Goal: Information Seeking & Learning: Find specific page/section

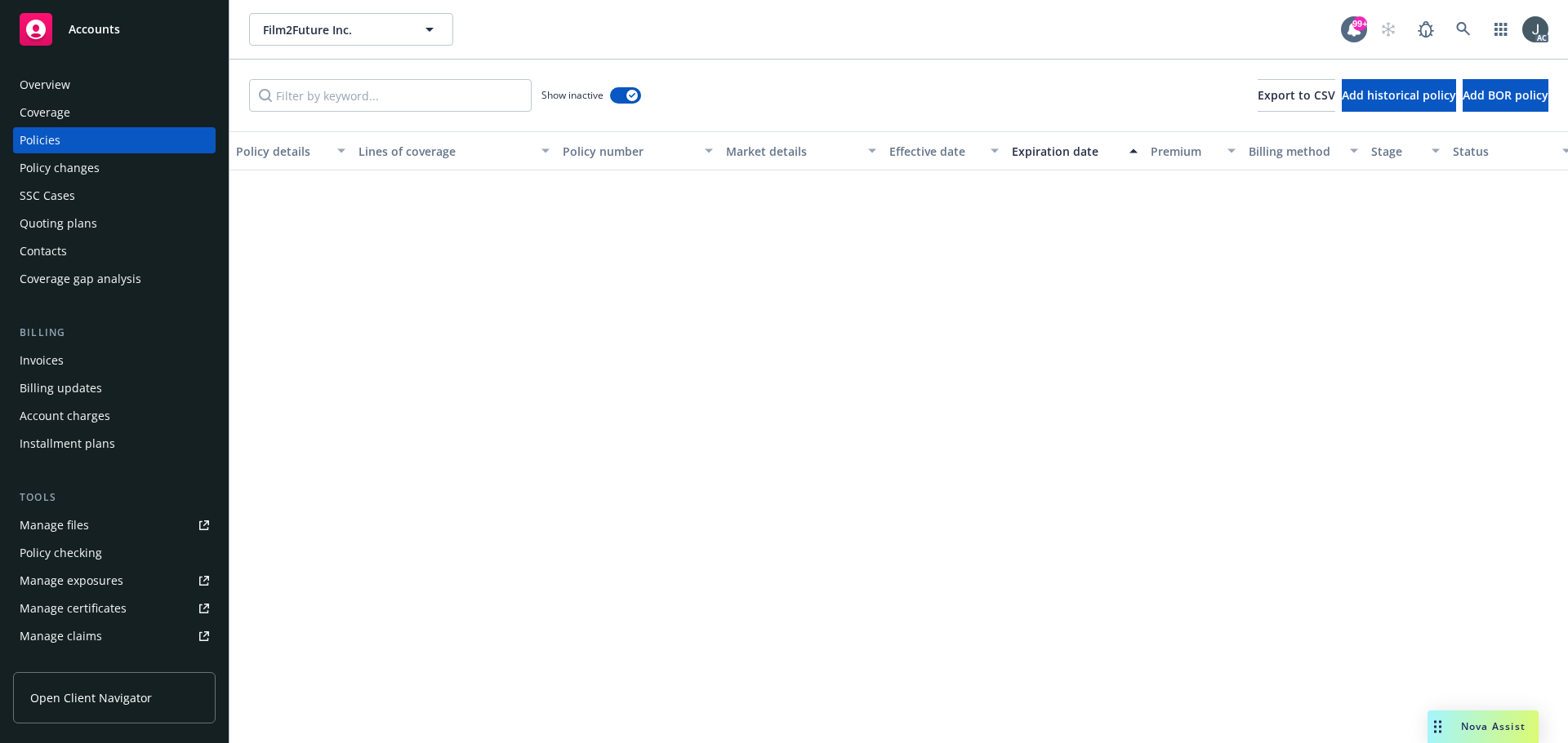
scroll to position [2315, 0]
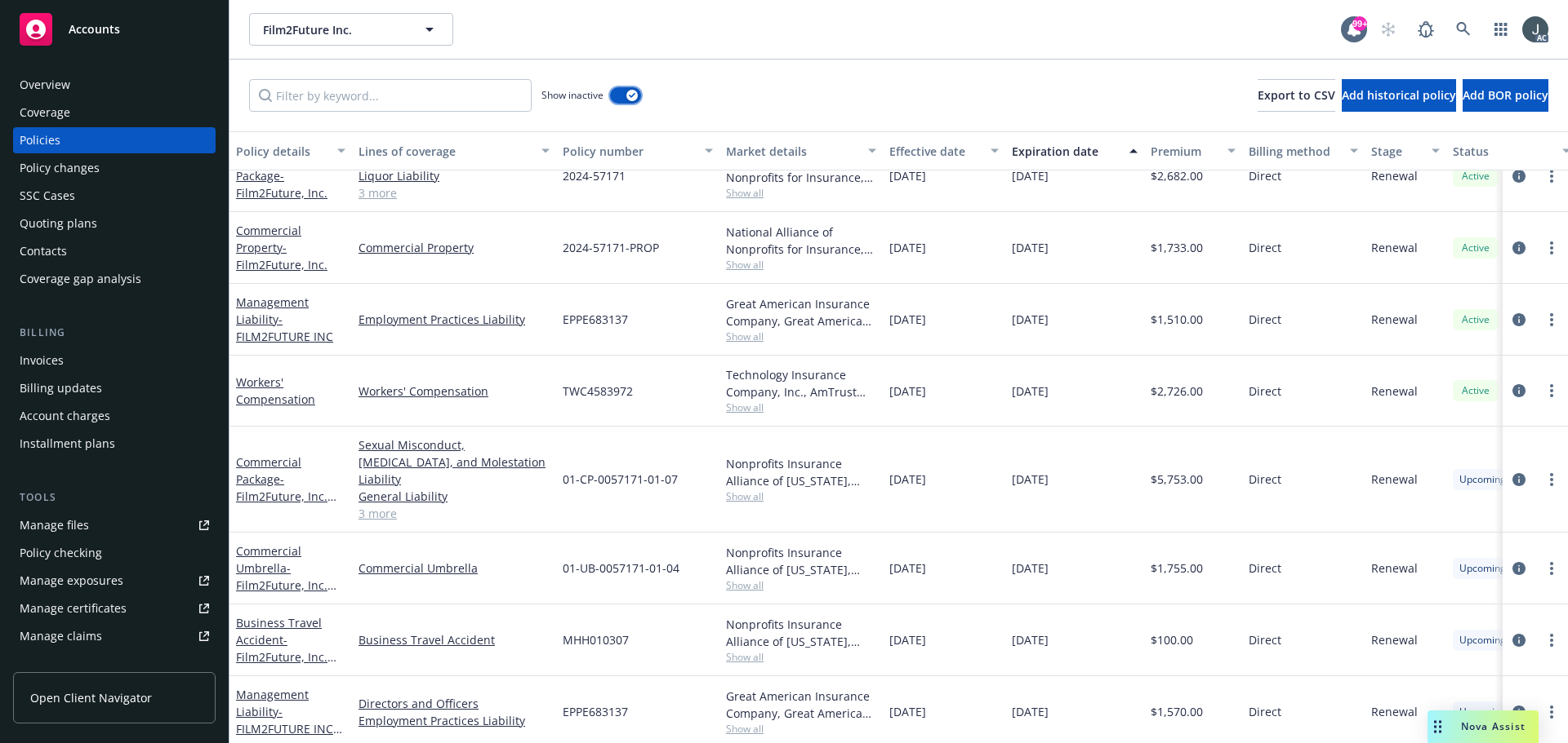
click at [621, 95] on button "button" at bounding box center [625, 94] width 31 height 16
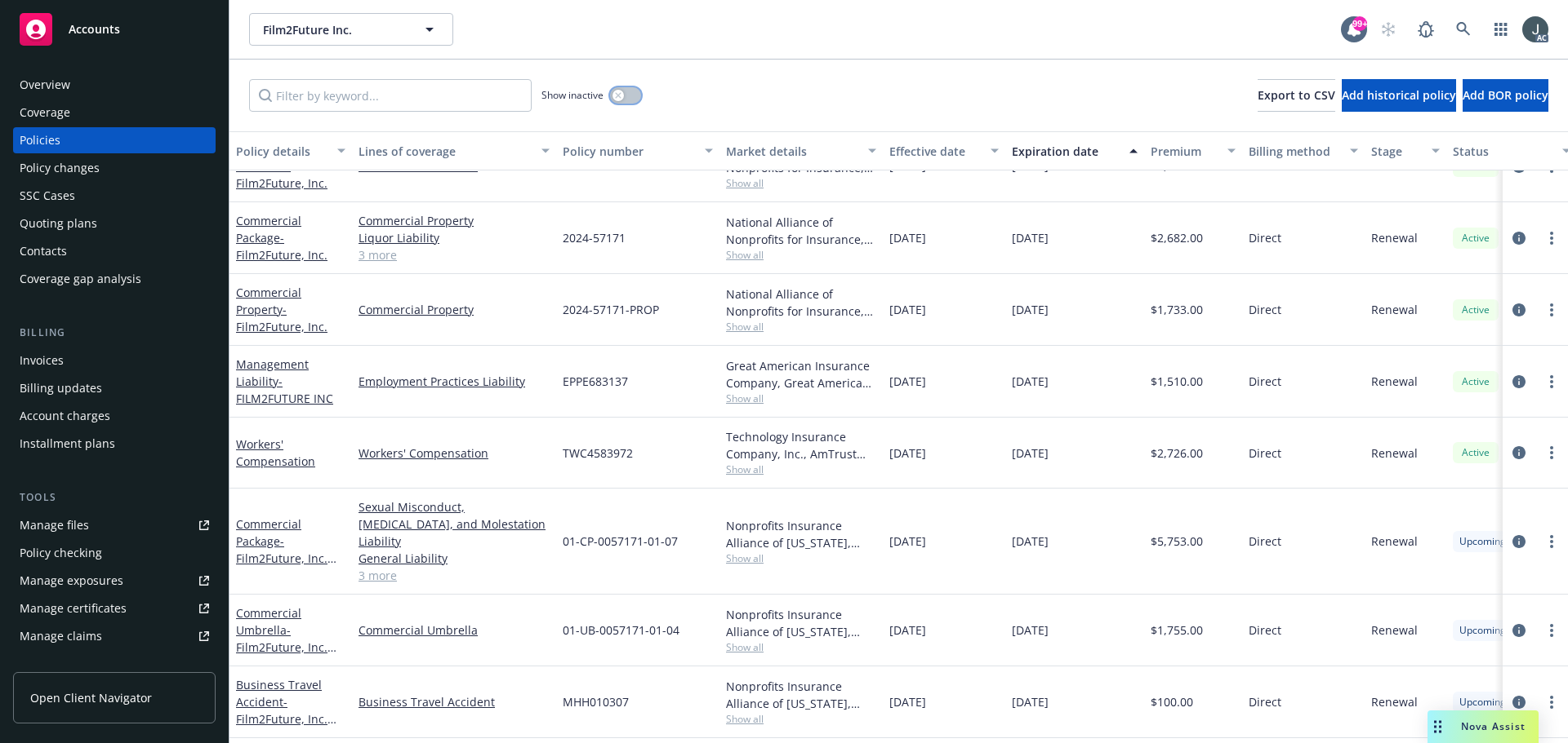
scroll to position [167, 0]
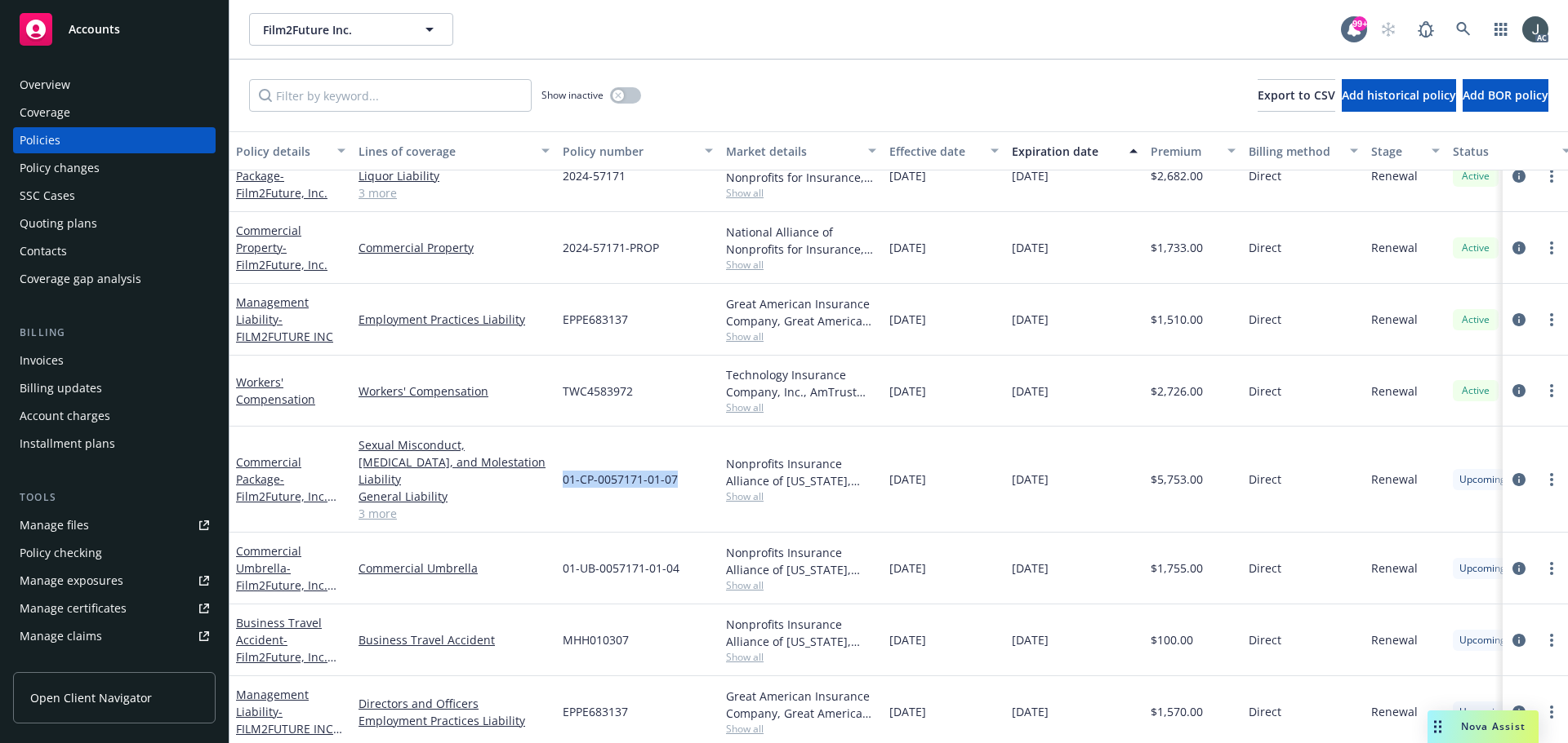
drag, startPoint x: 563, startPoint y: 472, endPoint x: 698, endPoint y: 475, distance: 135.0
click at [698, 475] on div "01-CP-0057171-01-07" at bounding box center [638, 480] width 164 height 107
copy span "01-CP-0057171-01-07"
click at [749, 491] on span "Show all" at bounding box center [800, 496] width 151 height 14
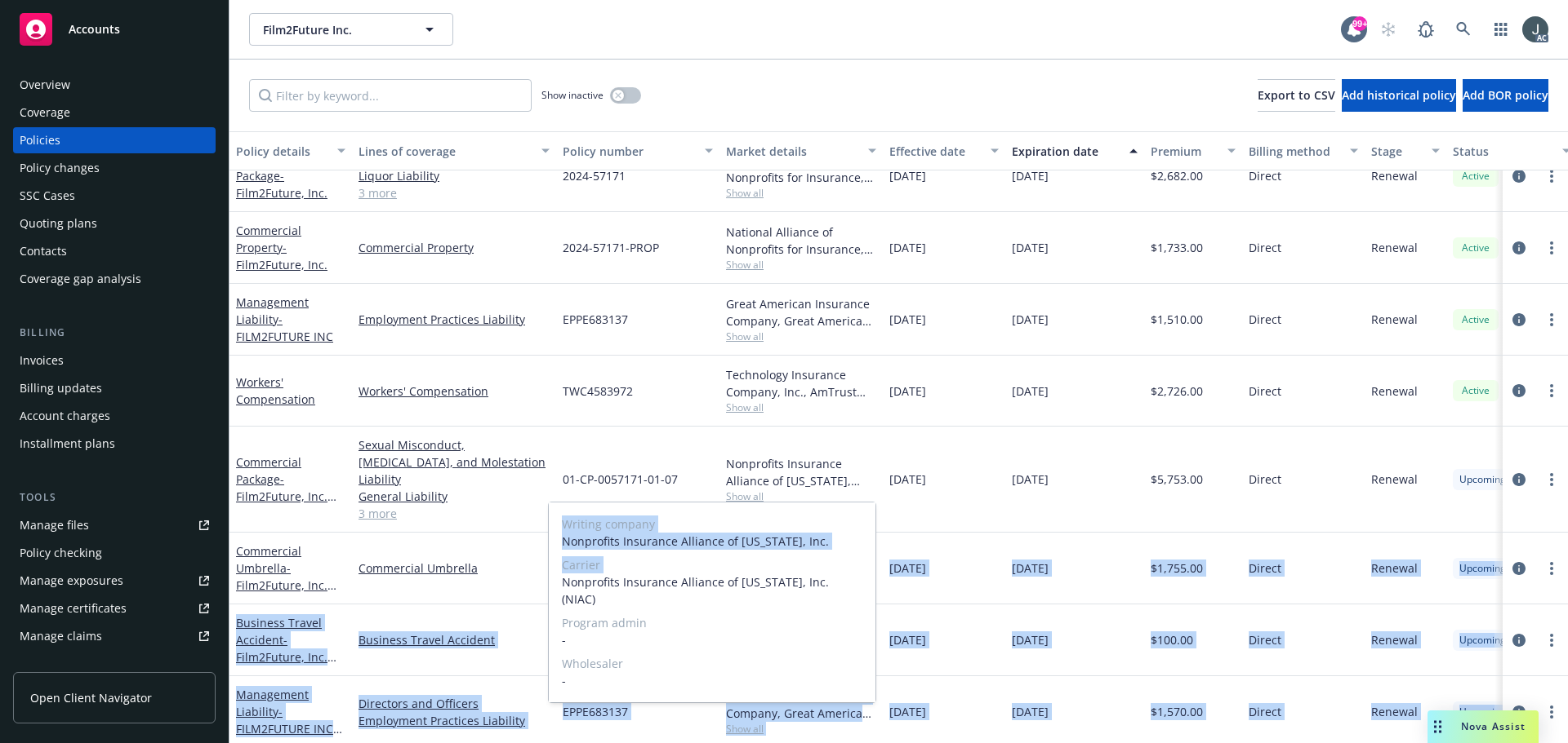
drag, startPoint x: 563, startPoint y: 585, endPoint x: 881, endPoint y: 585, distance: 318.0
click at [881, 585] on body "Accounts Overview Coverage Policies Policy changes SSC Cases Quoting plans Cont…" at bounding box center [784, 371] width 1568 height 743
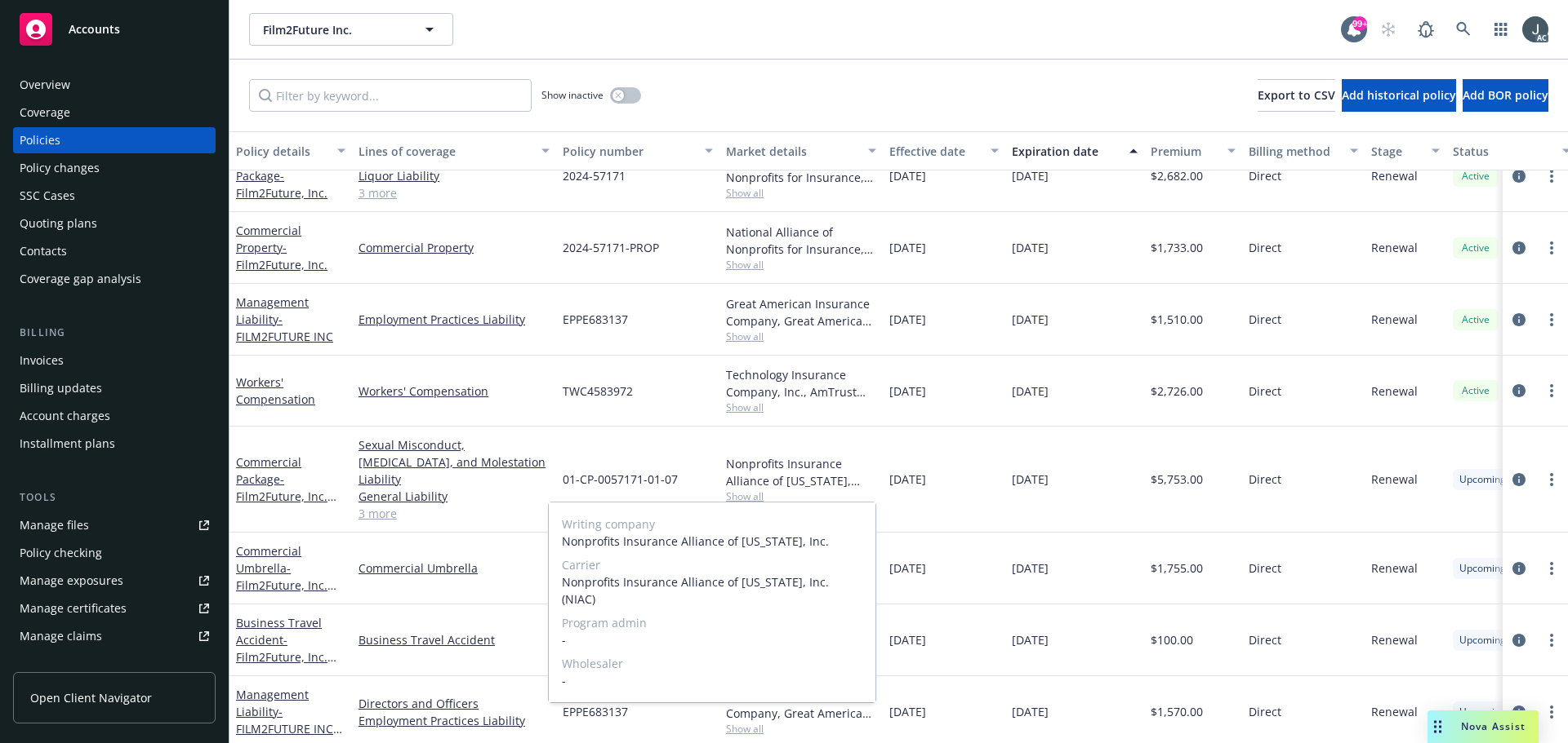
click at [821, 592] on div "Writing company Nonprofits Insurance Alliance of California, Inc. Carrier Nonpr…" at bounding box center [712, 603] width 326 height 200
drag, startPoint x: 564, startPoint y: 584, endPoint x: 853, endPoint y: 583, distance: 289.0
click at [853, 583] on span "Nonprofits Insurance Alliance of California, Inc. (NIAC)" at bounding box center [712, 591] width 300 height 35
copy span "Nonprofits Insurance Alliance of California, Inc. (NIAC)"
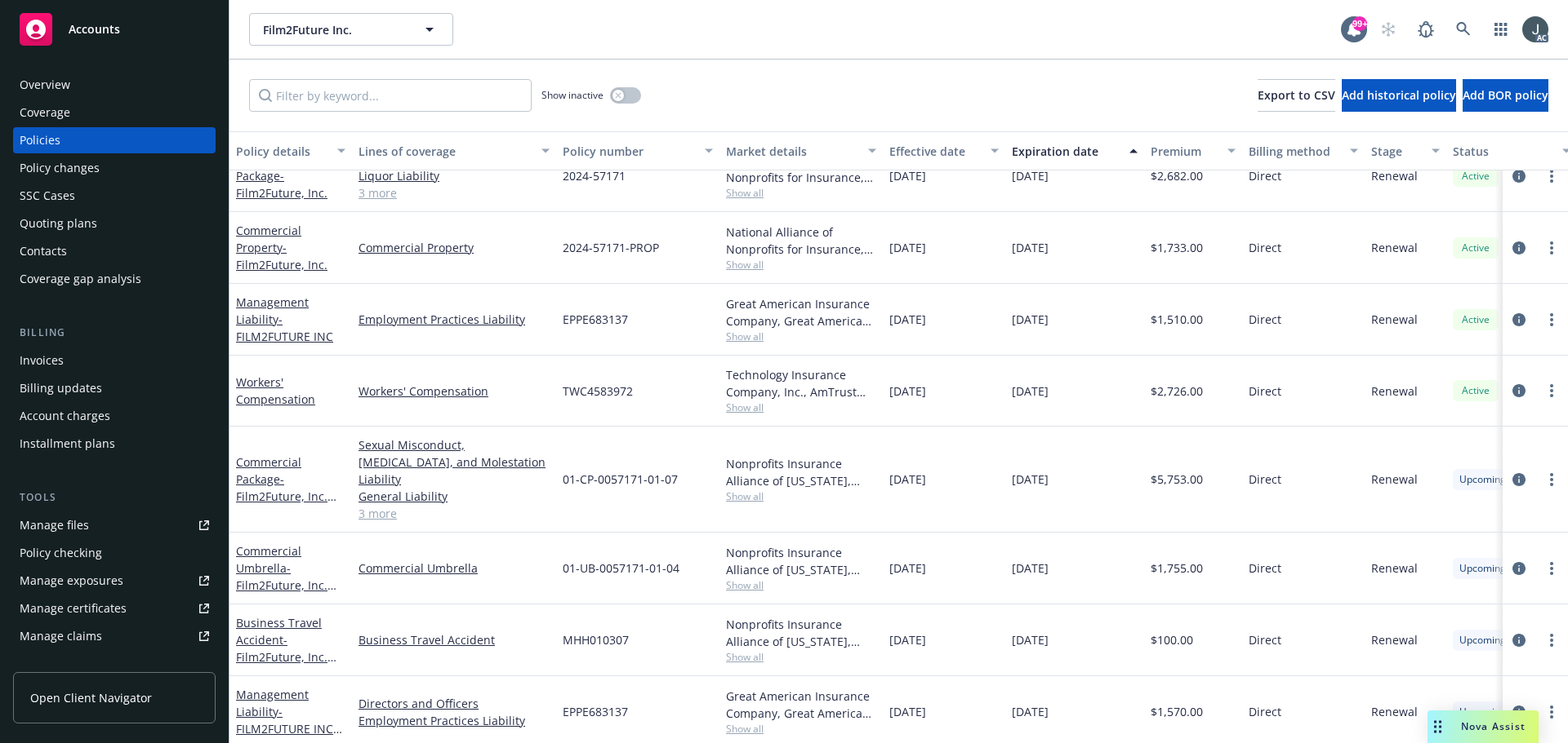
click at [1225, 514] on div "$5,753.00" at bounding box center [1192, 480] width 98 height 107
click at [1180, 472] on span "$5,753.00" at bounding box center [1176, 479] width 52 height 17
click at [741, 490] on span "Show all" at bounding box center [800, 496] width 151 height 14
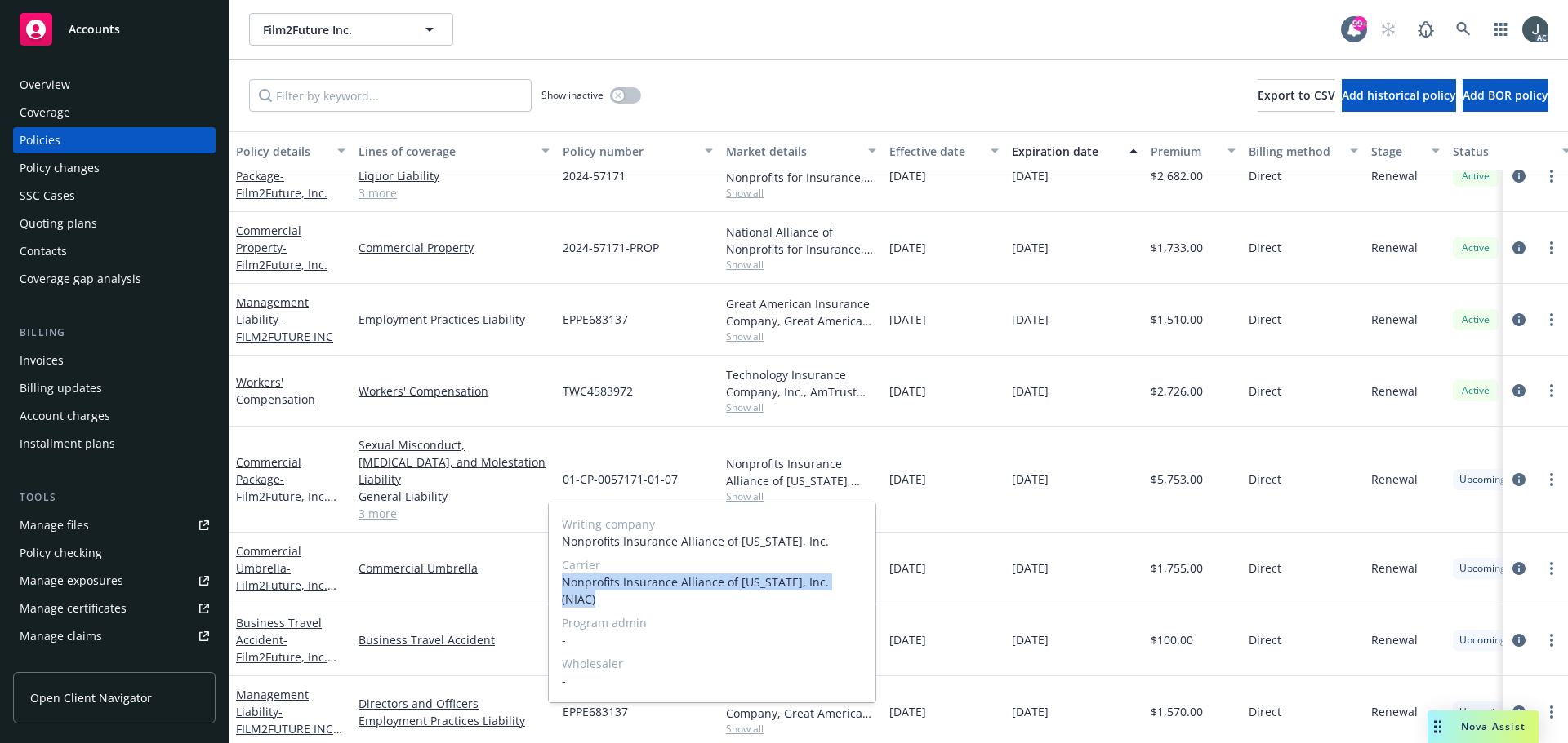
drag, startPoint x: 563, startPoint y: 580, endPoint x: 858, endPoint y: 587, distance: 295.1
click at [858, 587] on span "Nonprofits Insurance Alliance of California, Inc. (NIAC)" at bounding box center [712, 591] width 300 height 35
copy span "Nonprofits Insurance Alliance of California, Inc. (NIAC)"
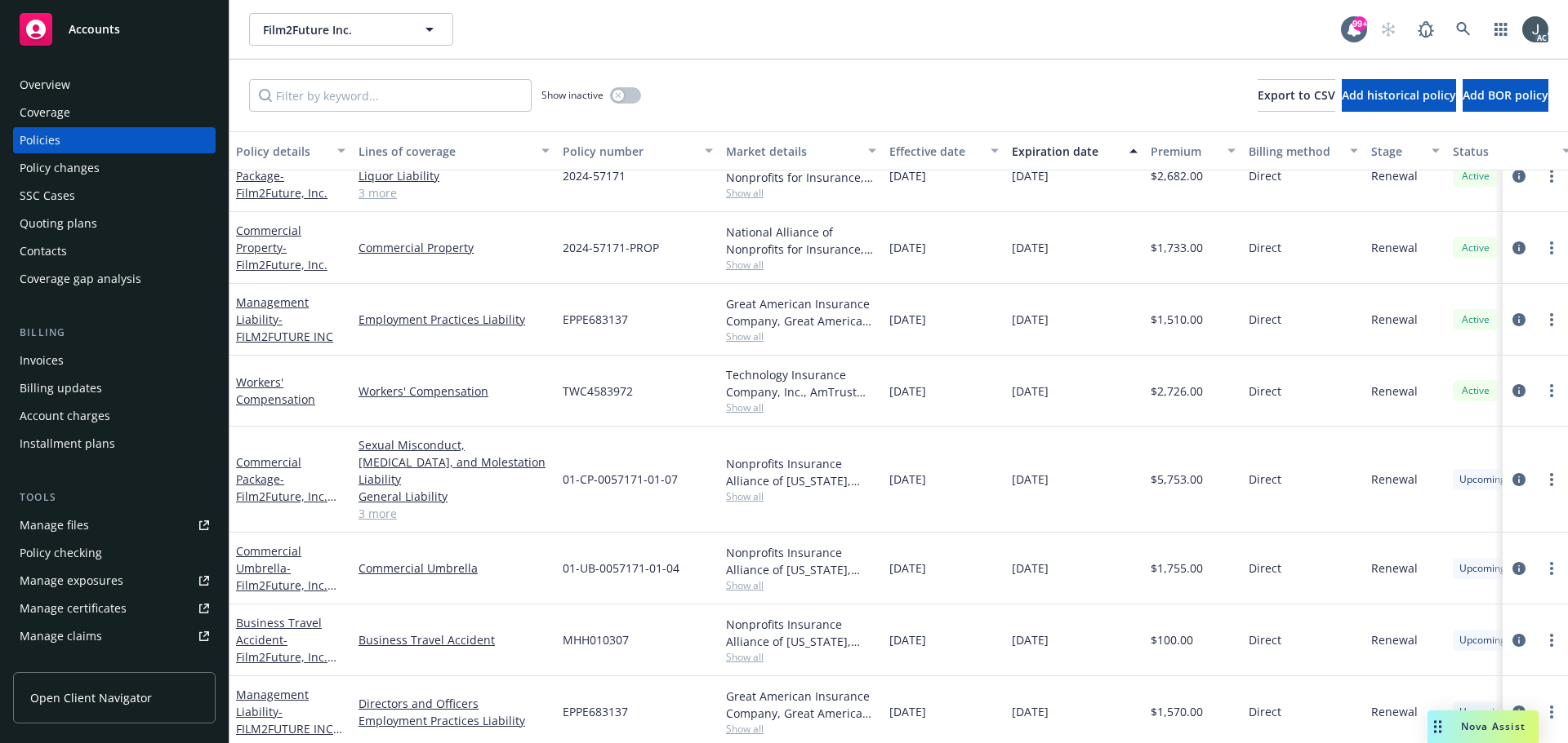
click at [438, 605] on div "Business Travel Accident" at bounding box center [453, 640] width 204 height 72
click at [735, 579] on span "Show all" at bounding box center [800, 585] width 151 height 14
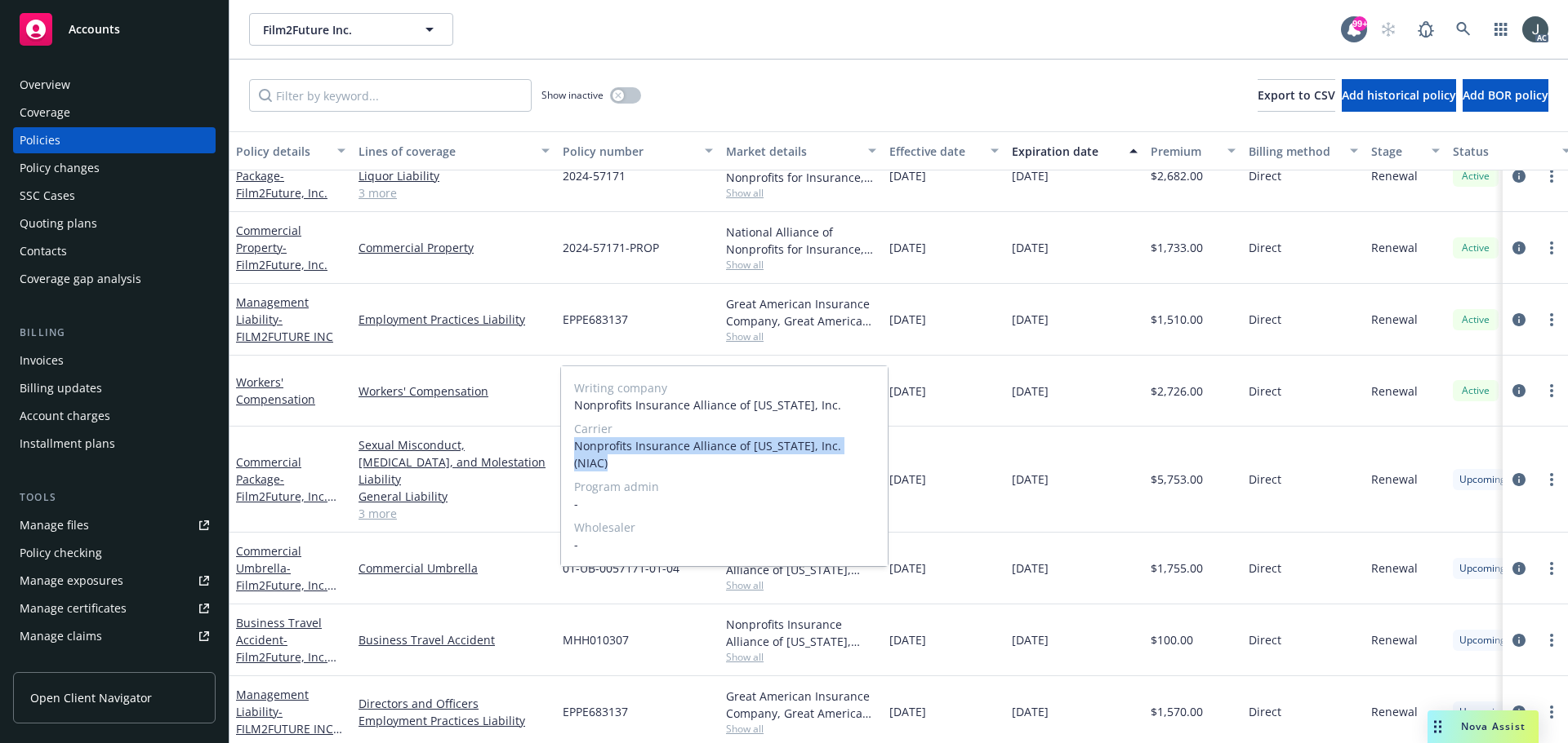
drag, startPoint x: 575, startPoint y: 465, endPoint x: 870, endPoint y: 466, distance: 295.0
click at [870, 466] on span "Nonprofits Insurance Alliance of California, Inc. (NIAC)" at bounding box center [724, 454] width 300 height 35
copy span "Nonprofits Insurance Alliance of California, Inc. (NIAC)"
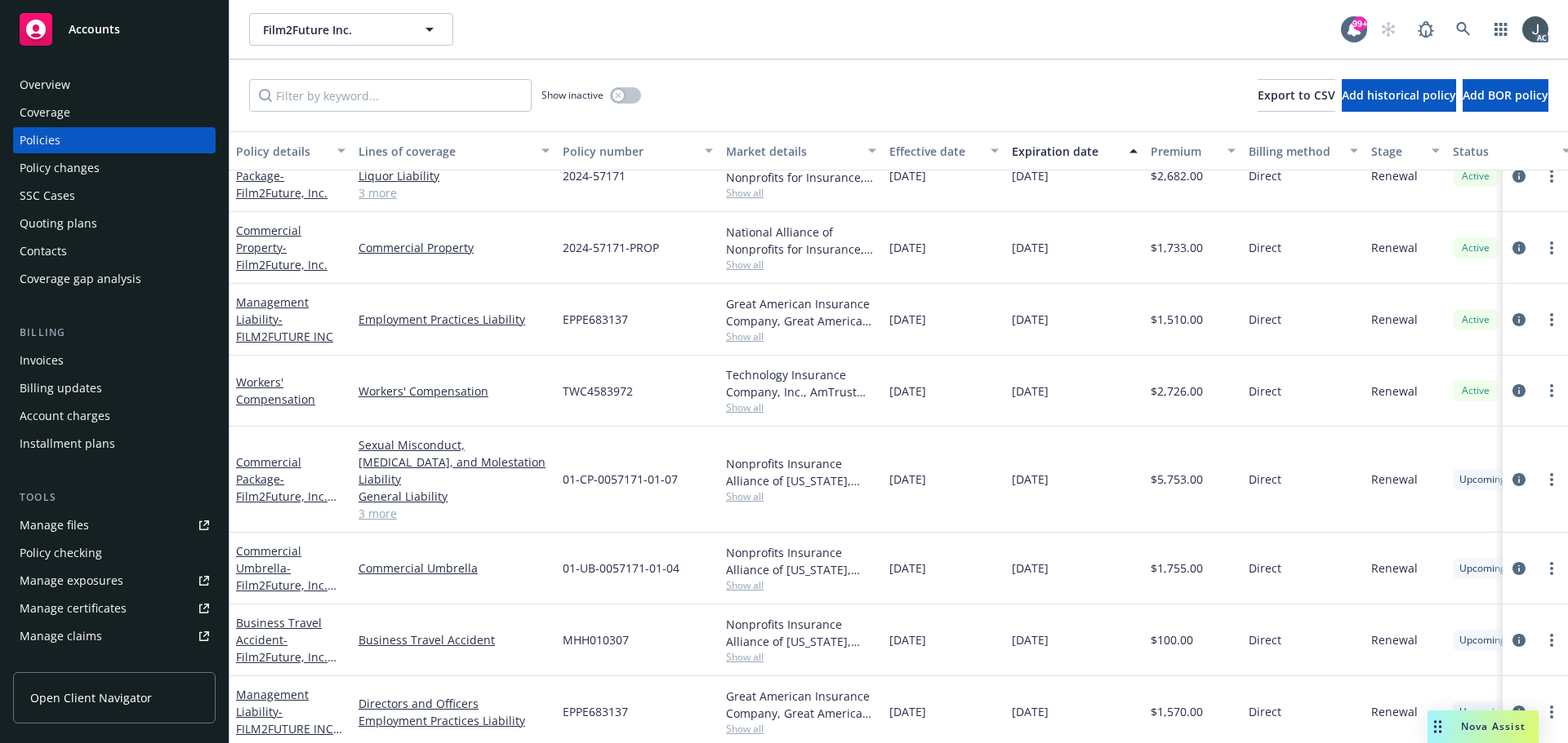
click at [970, 515] on div "[DATE]" at bounding box center [943, 480] width 122 height 107
drag, startPoint x: 563, startPoint y: 552, endPoint x: 685, endPoint y: 550, distance: 122.0
click at [685, 550] on div "01-UB-0057171-01-04" at bounding box center [638, 568] width 164 height 72
copy span "01-UB-0057171-01-04"
click at [744, 493] on span "Show all" at bounding box center [800, 496] width 151 height 14
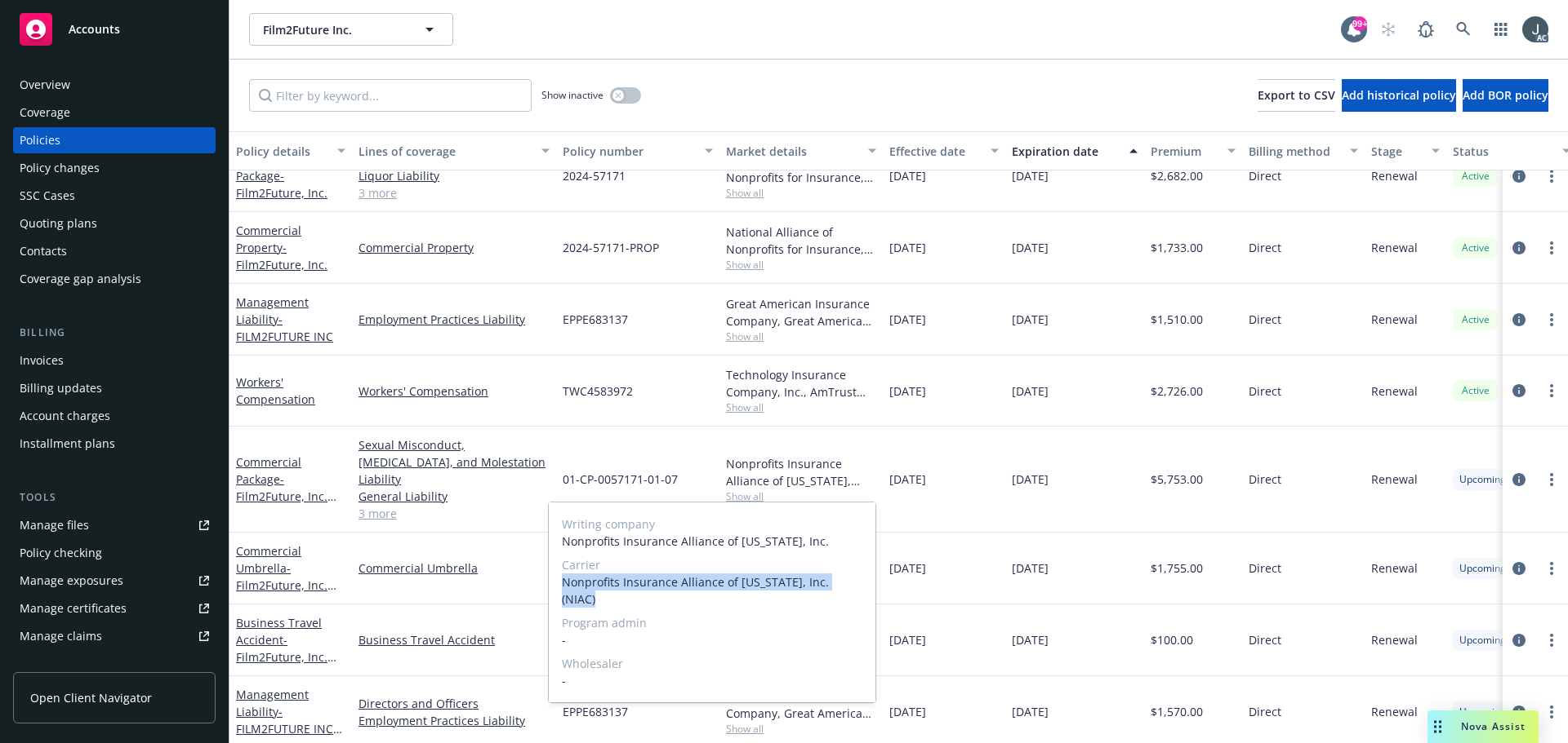
drag, startPoint x: 563, startPoint y: 584, endPoint x: 850, endPoint y: 589, distance: 287.0
click at [850, 589] on span "Nonprofits Insurance Alliance of California, Inc. (NIAC)" at bounding box center [712, 591] width 300 height 35
copy span "Nonprofits Insurance Alliance of California, Inc. (NIAC)"
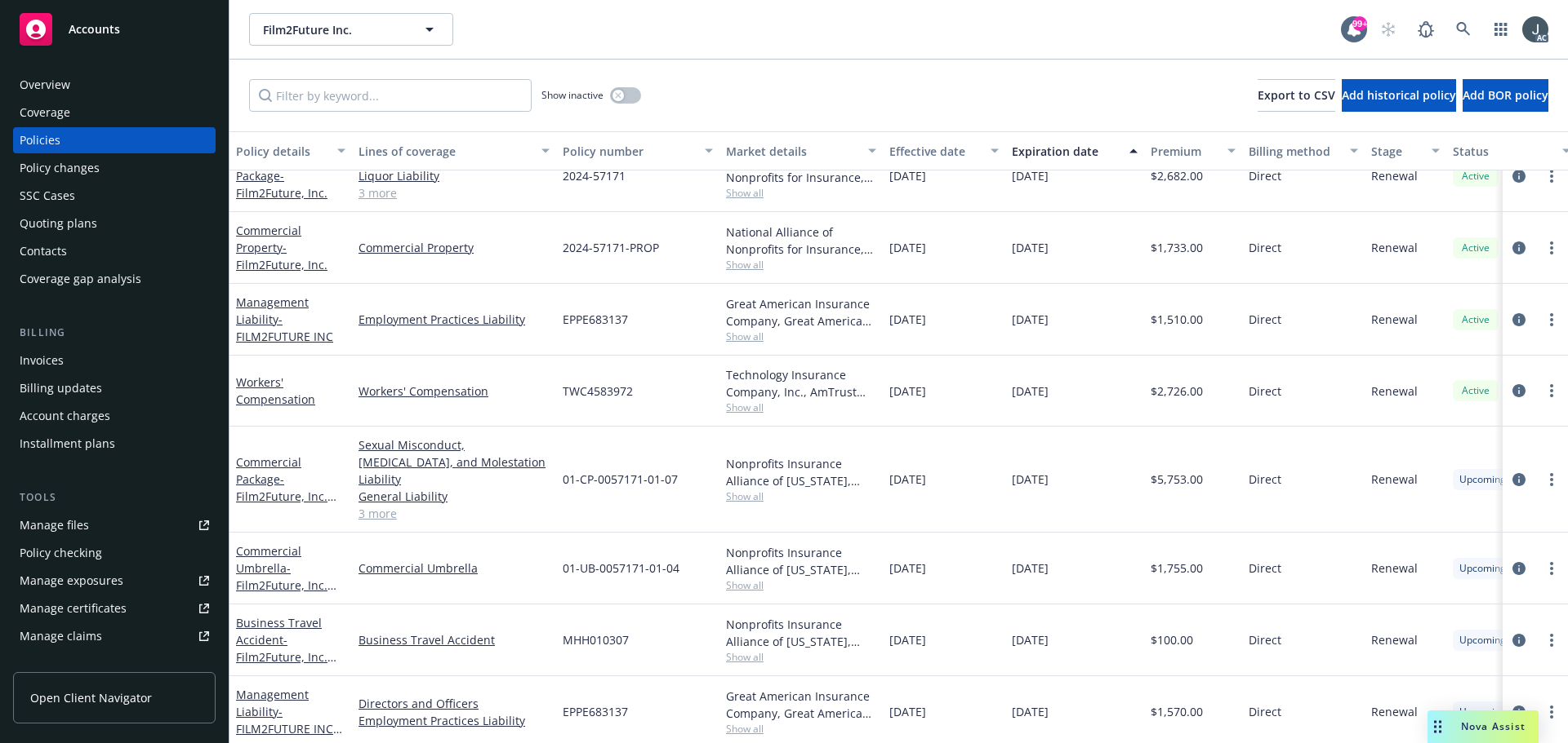
click at [1115, 533] on div "[DATE]" at bounding box center [1074, 568] width 138 height 72
drag, startPoint x: 563, startPoint y: 472, endPoint x: 681, endPoint y: 477, distance: 118.1
click at [681, 477] on div "01-CP-0057171-01-07" at bounding box center [638, 480] width 164 height 107
copy span "01-CP-0057171-01-07"
click at [1178, 471] on span "$5,753.00" at bounding box center [1176, 479] width 52 height 17
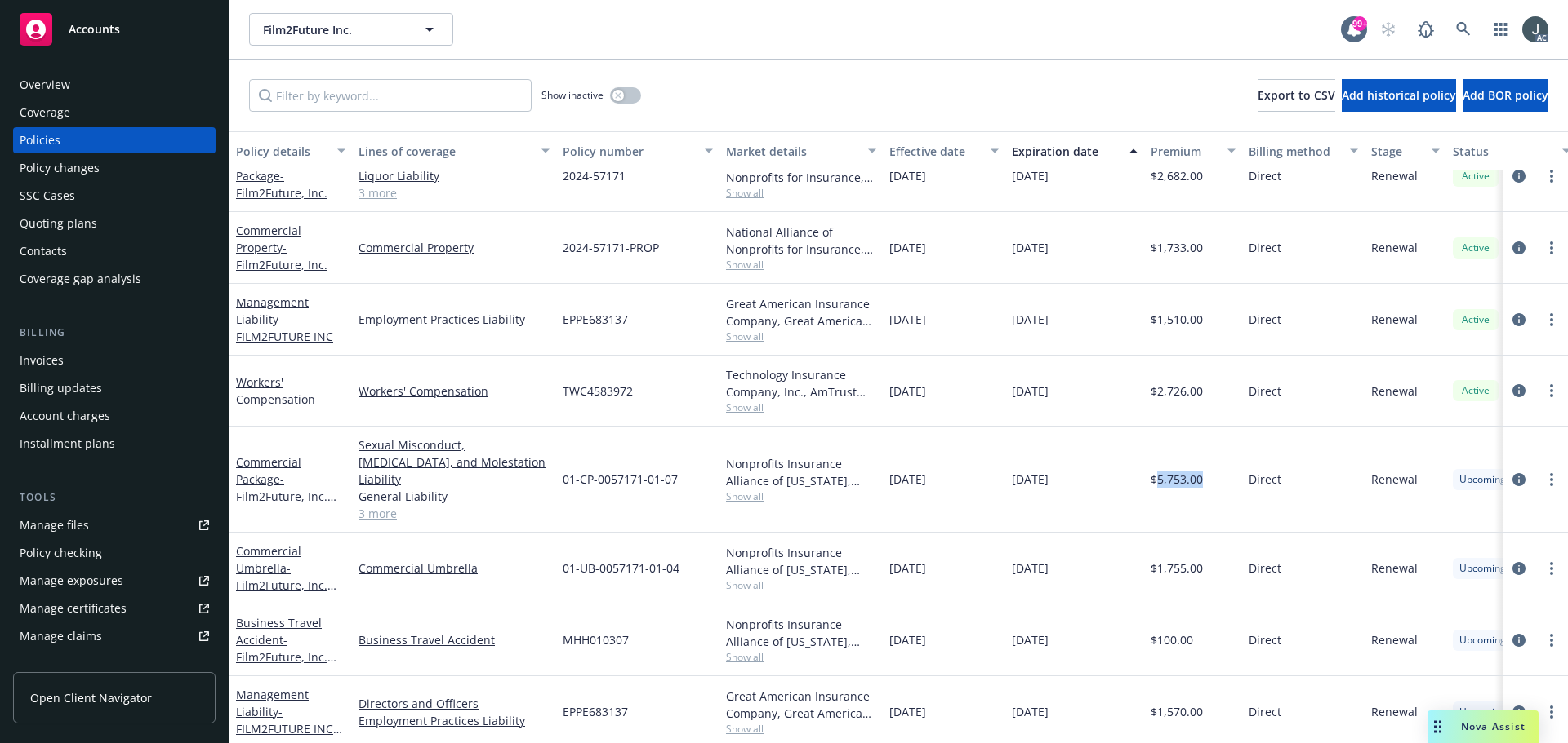
click at [1178, 471] on span "$5,753.00" at bounding box center [1176, 479] width 52 height 17
copy span "5,753.00"
click at [1174, 560] on span "$1,755.00" at bounding box center [1176, 568] width 52 height 17
copy span "1,755.00"
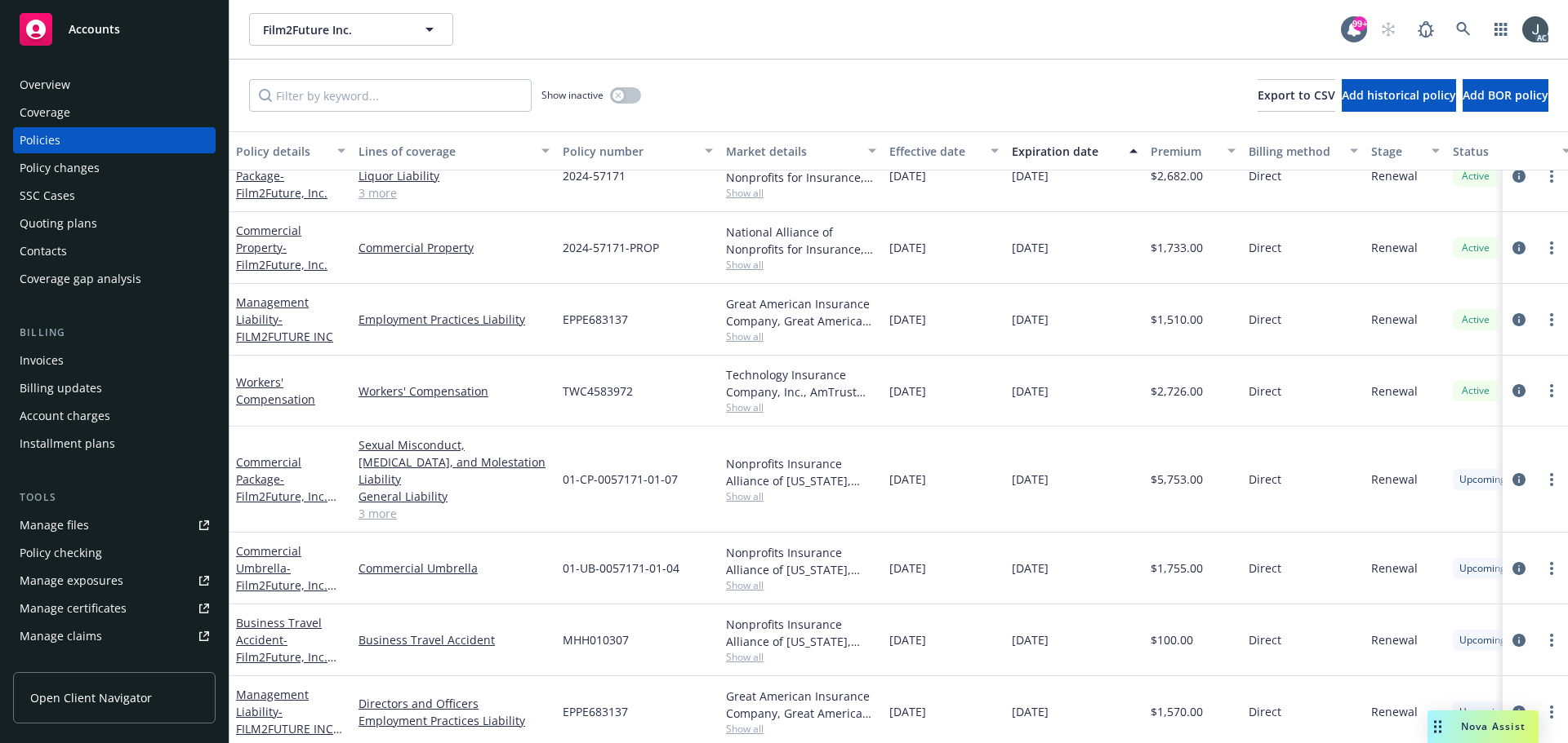
click at [1175, 704] on span "$1,570.00" at bounding box center [1176, 712] width 52 height 17
copy span "1,570.00"
click at [1169, 471] on span "$5,753.00" at bounding box center [1176, 479] width 52 height 17
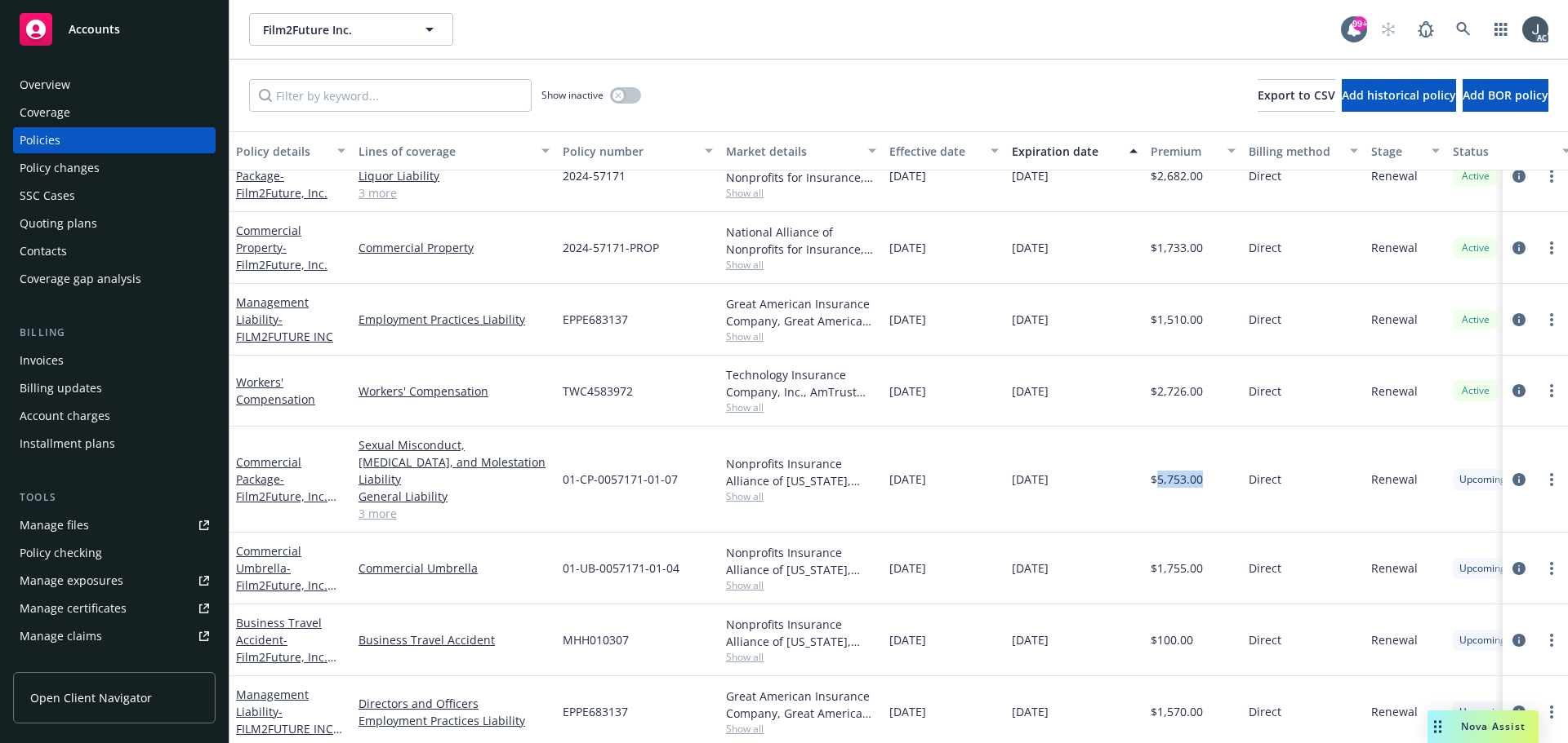
click at [753, 492] on span "Show all" at bounding box center [800, 496] width 151 height 14
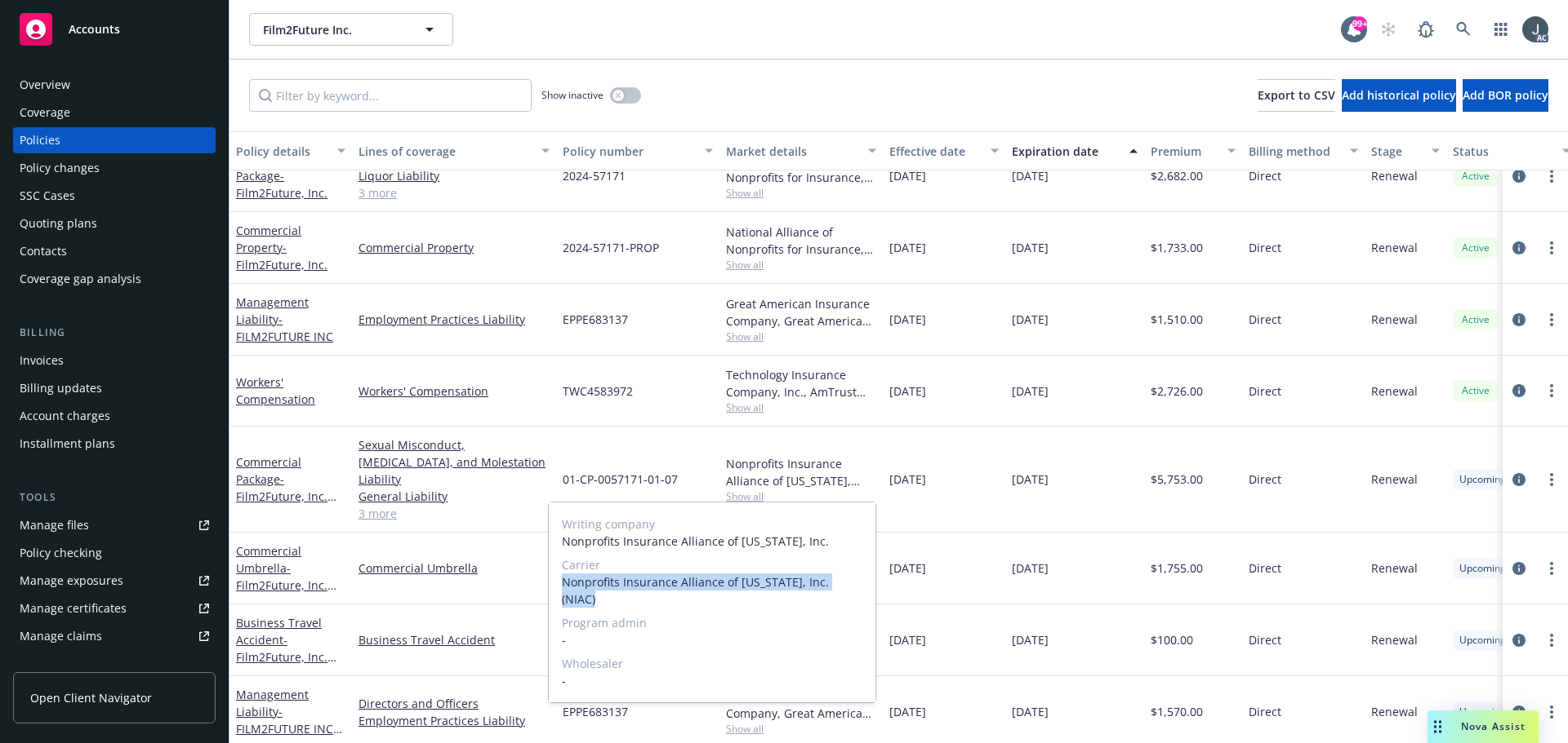
drag, startPoint x: 562, startPoint y: 584, endPoint x: 860, endPoint y: 590, distance: 298.1
click at [860, 590] on span "Nonprofits Insurance Alliance of California, Inc. (NIAC)" at bounding box center [712, 591] width 300 height 35
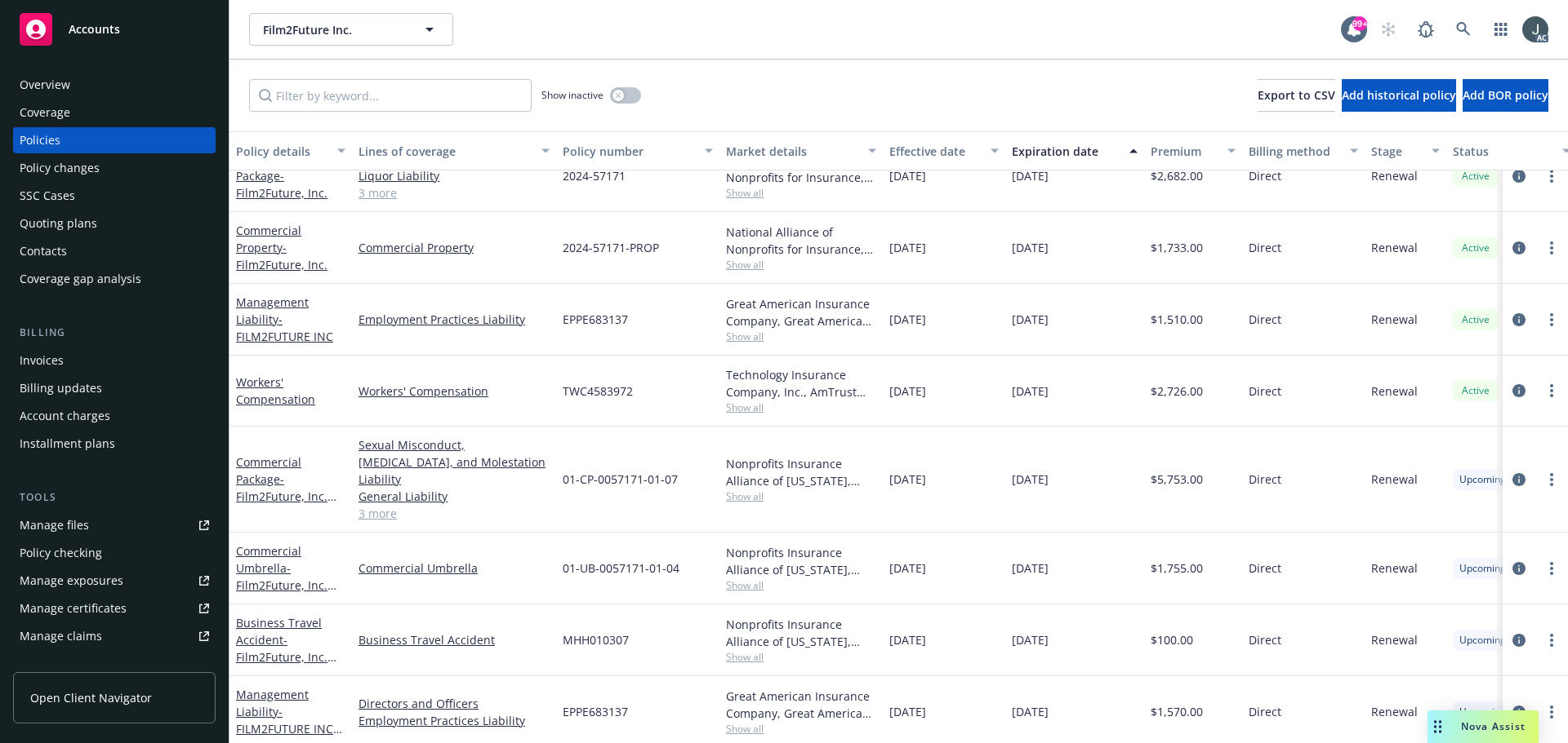
click at [1162, 493] on div "$5,753.00" at bounding box center [1192, 480] width 98 height 107
drag, startPoint x: 564, startPoint y: 470, endPoint x: 679, endPoint y: 477, distance: 115.2
click at [679, 477] on div "01-CP-0057171-01-07" at bounding box center [638, 480] width 164 height 107
drag, startPoint x: 563, startPoint y: 548, endPoint x: 682, endPoint y: 550, distance: 119.0
click at [682, 550] on div "01-UB-0057171-01-04" at bounding box center [638, 568] width 164 height 72
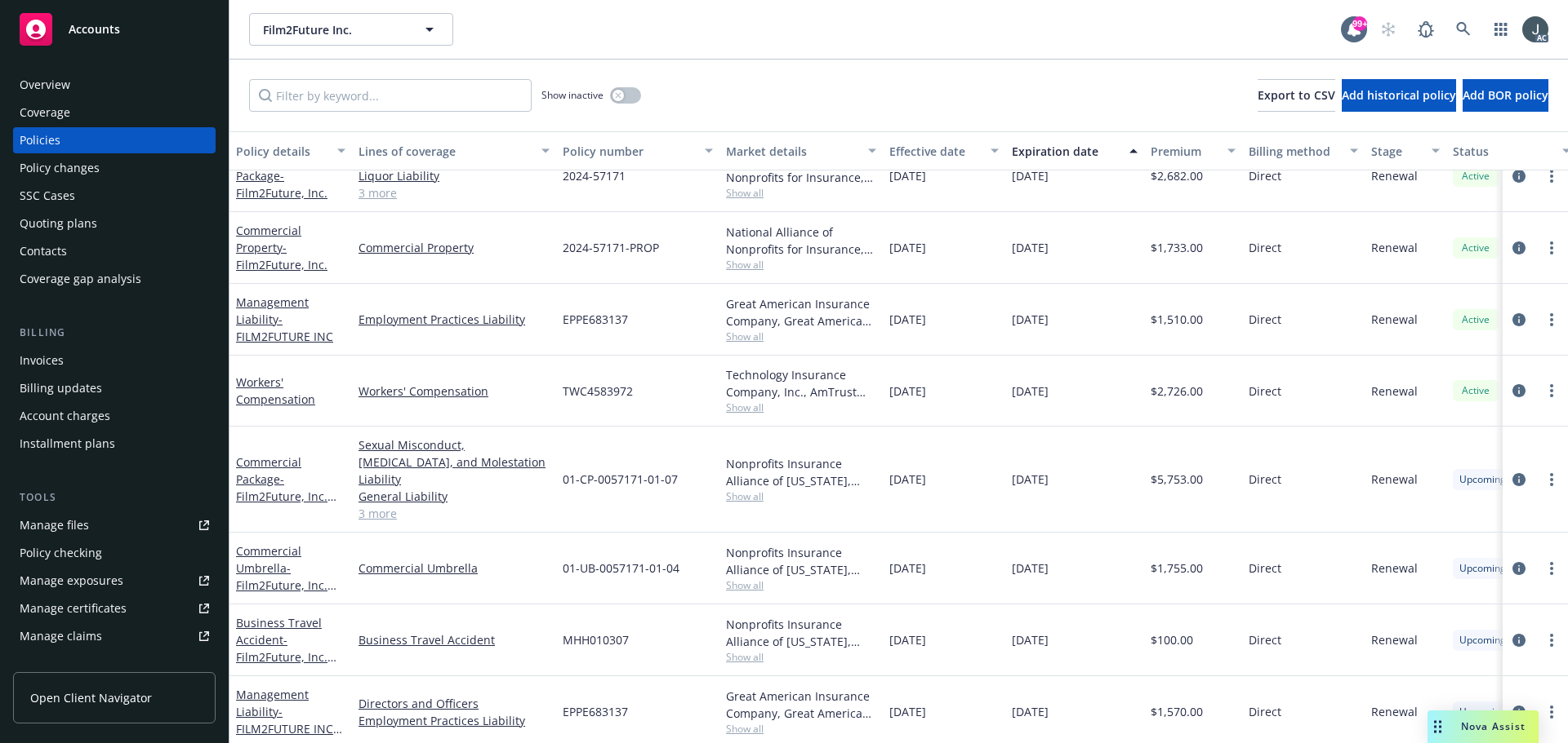
click at [746, 579] on span "Show all" at bounding box center [800, 585] width 151 height 14
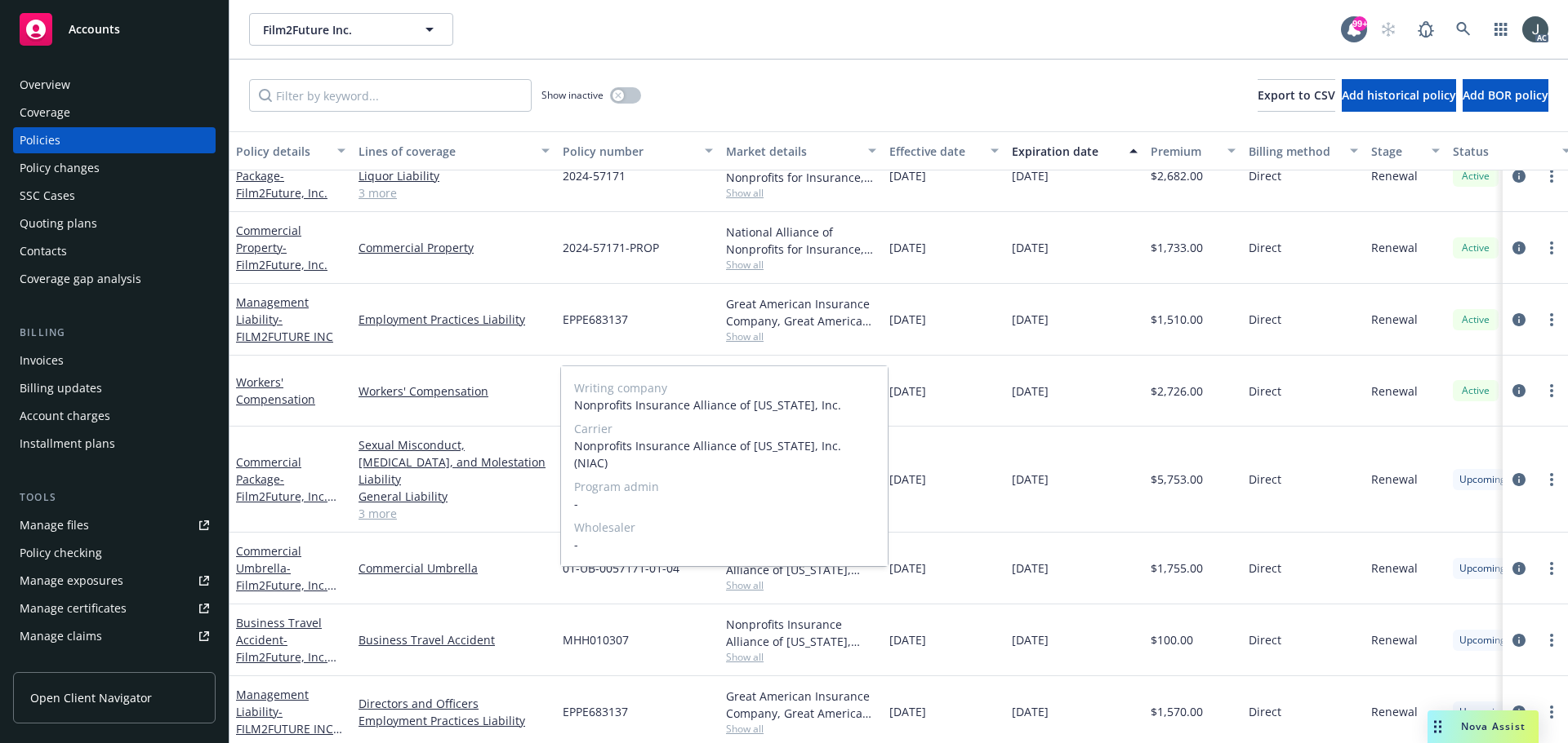
click at [746, 579] on span "Show all" at bounding box center [800, 585] width 151 height 14
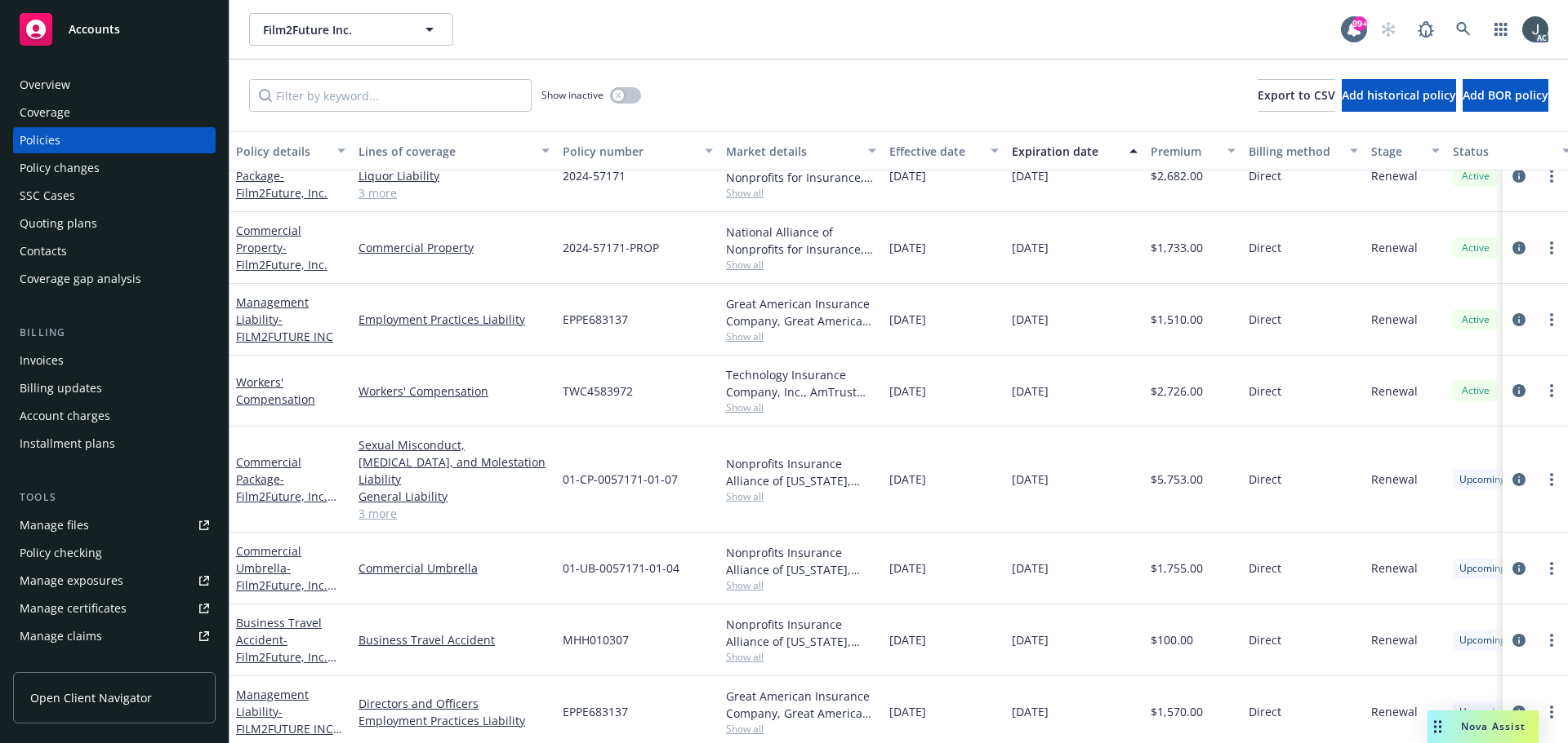
click at [753, 492] on span "Show all" at bounding box center [800, 496] width 151 height 14
click at [749, 722] on span "Show all" at bounding box center [800, 729] width 151 height 14
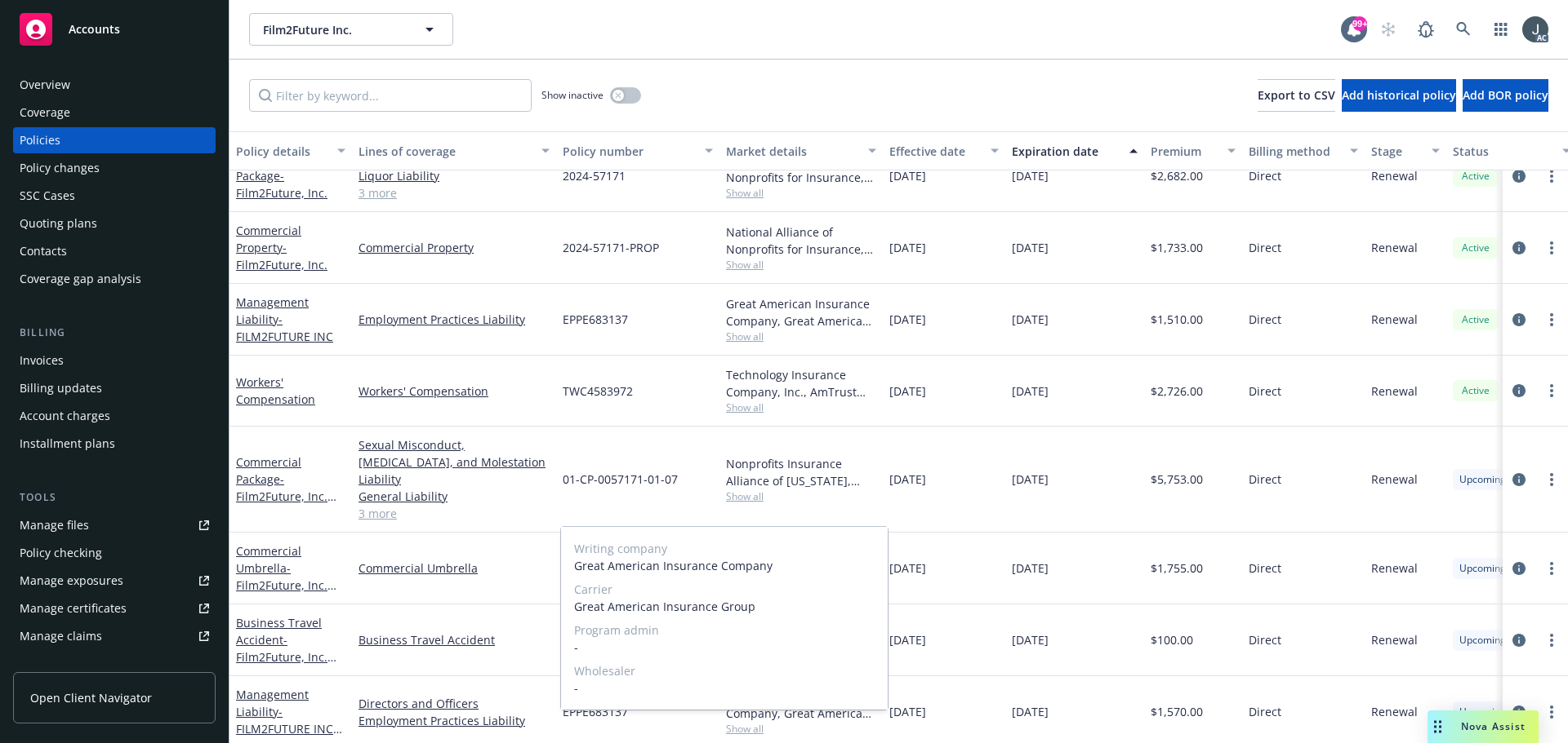
click at [749, 709] on div "Writing company Great American Insurance Company Carrier Great American Insuran…" at bounding box center [724, 619] width 326 height 183
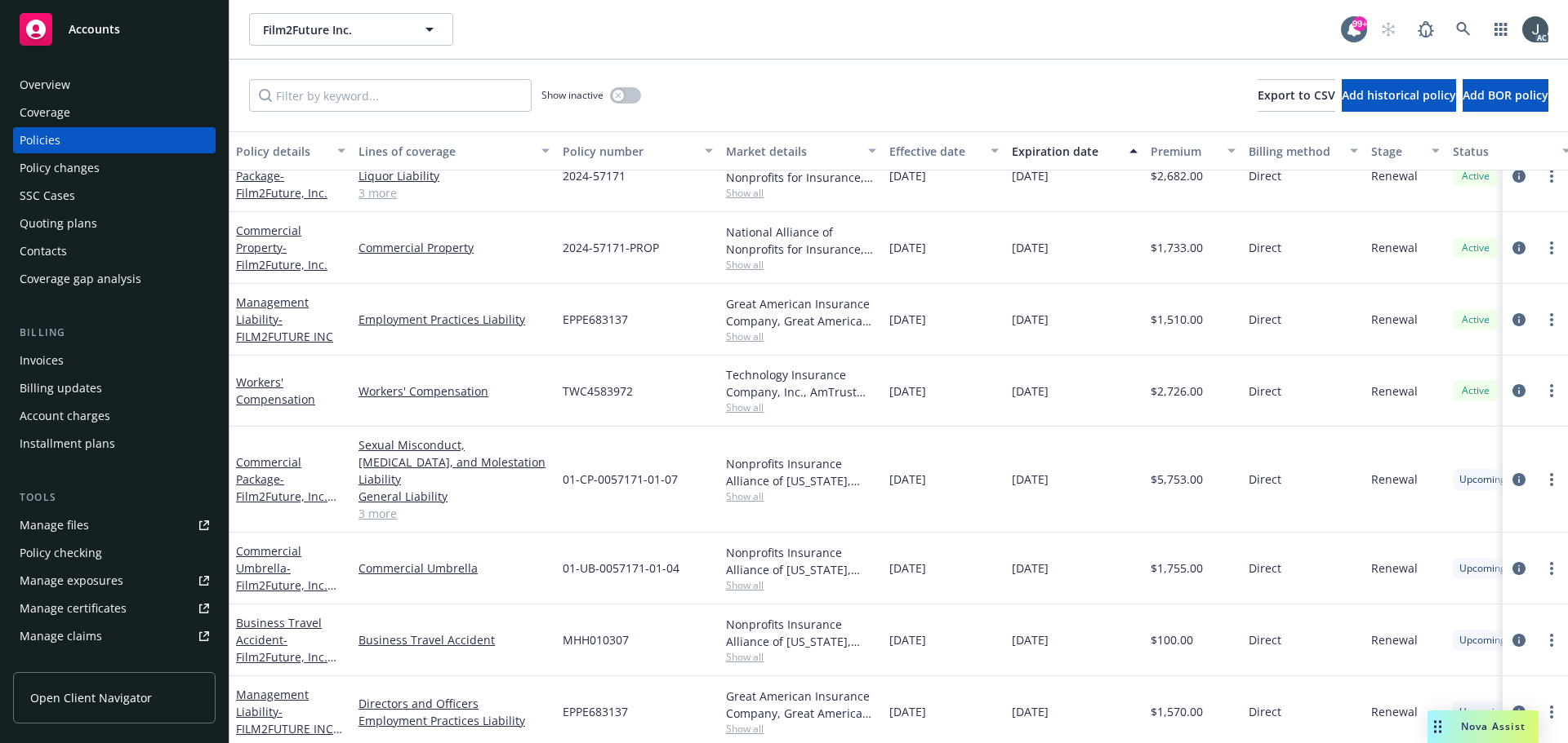
click at [596, 724] on div "EPPE683137" at bounding box center [638, 712] width 164 height 72
click at [574, 704] on span "EPPE683137" at bounding box center [596, 712] width 65 height 17
click at [747, 722] on span "Show all" at bounding box center [800, 729] width 151 height 14
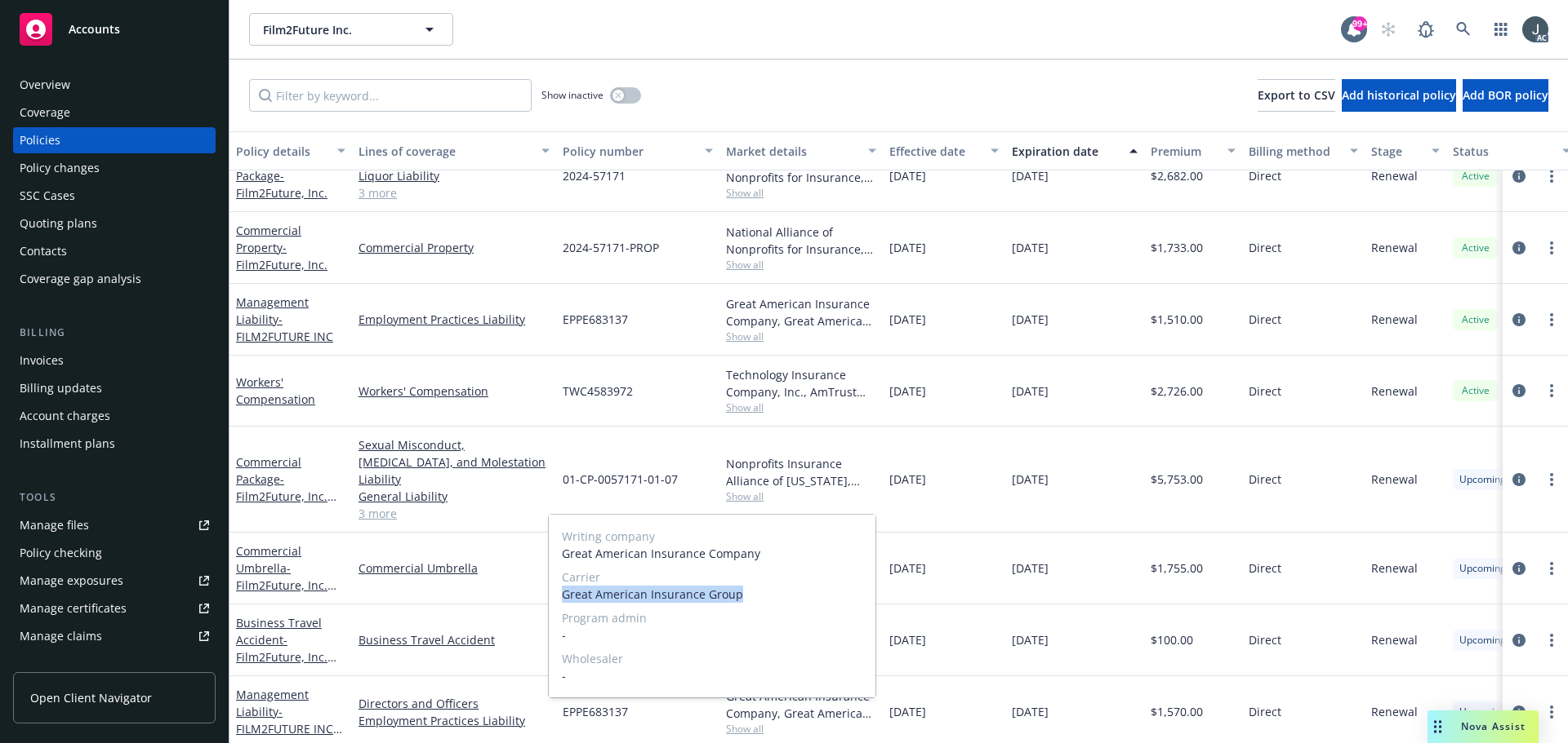
drag, startPoint x: 563, startPoint y: 597, endPoint x: 764, endPoint y: 597, distance: 201.0
click at [764, 597] on span "Great American Insurance Group" at bounding box center [712, 594] width 300 height 17
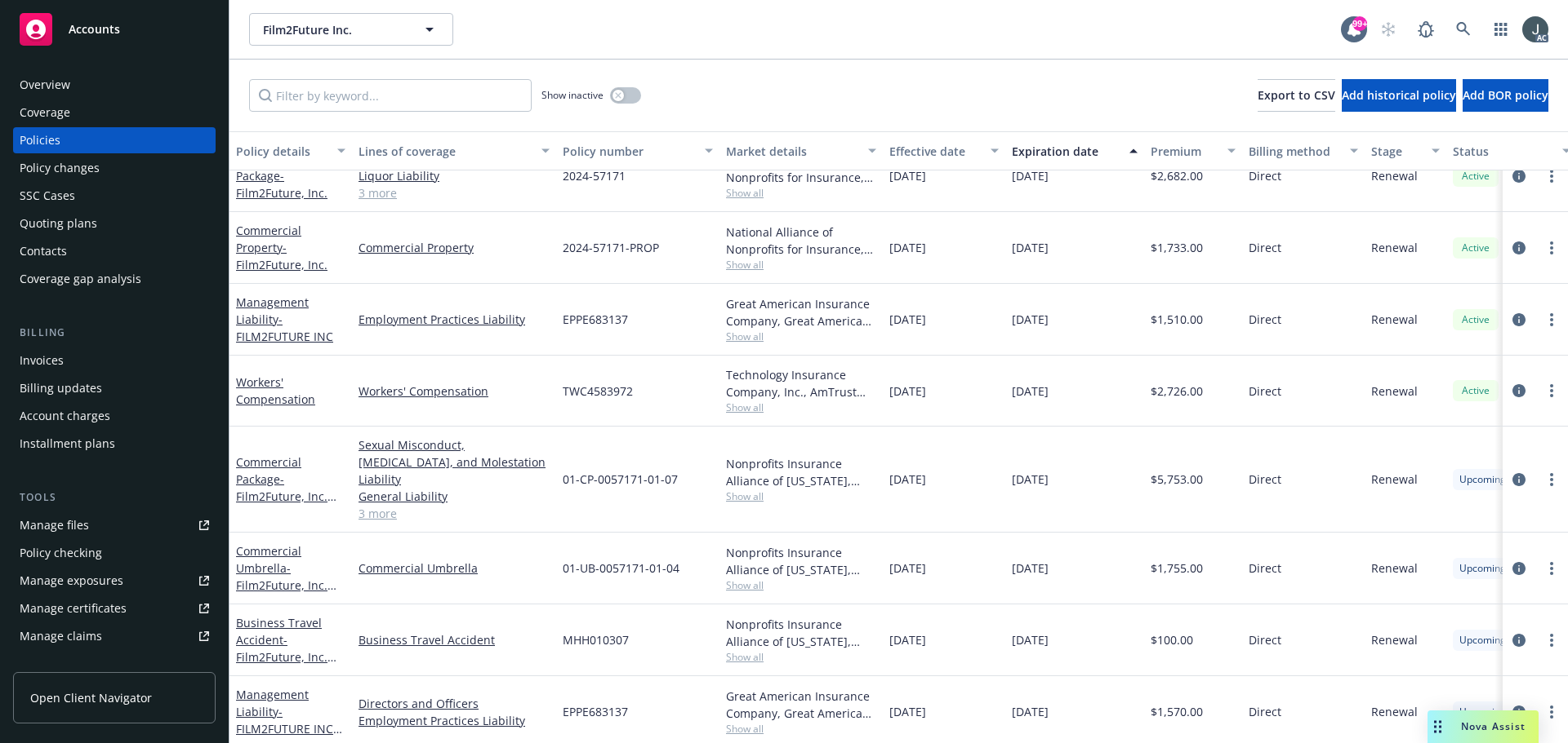
click at [663, 506] on div "01-CP-0057171-01-07" at bounding box center [638, 480] width 164 height 107
click at [748, 491] on span "Show all" at bounding box center [800, 496] width 151 height 14
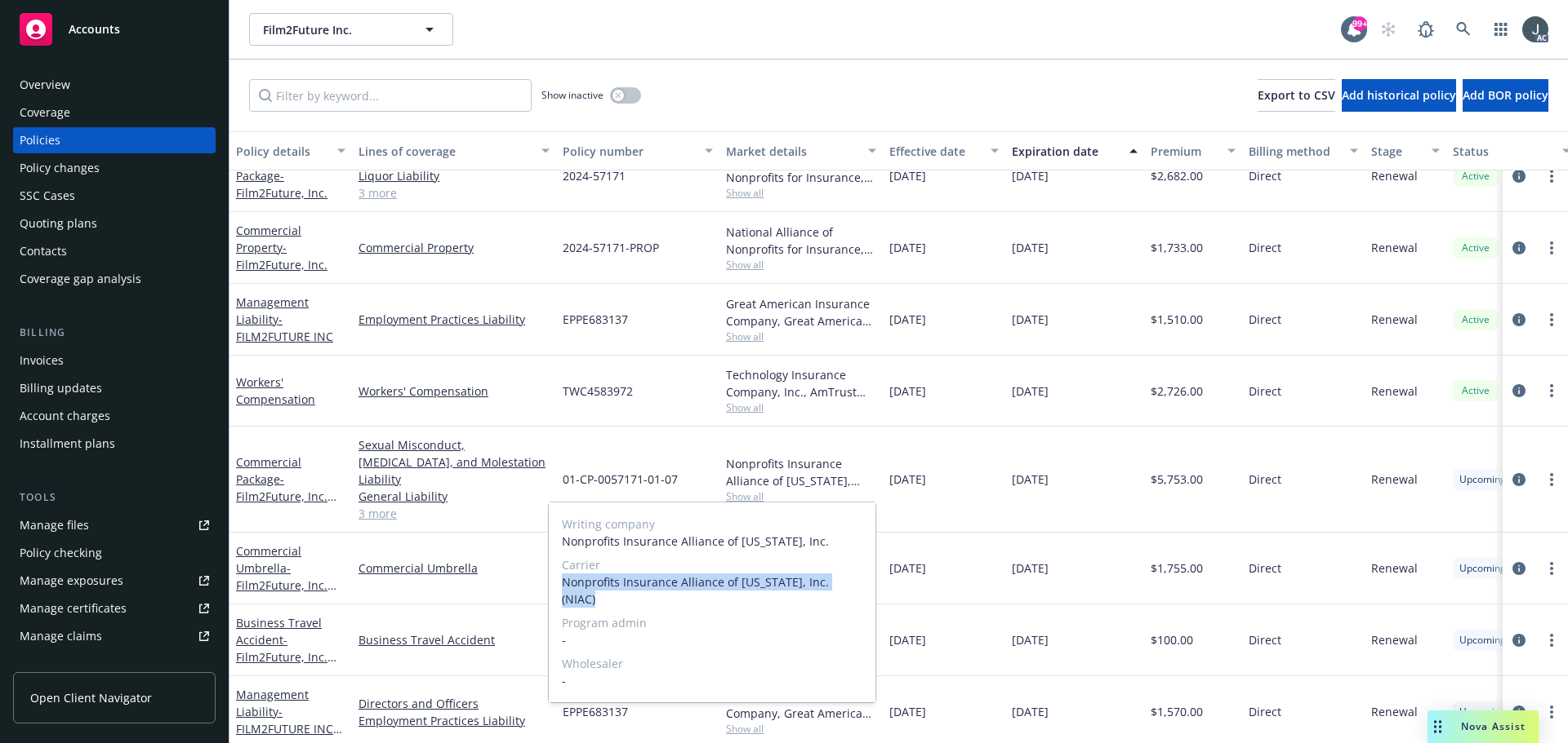
drag, startPoint x: 564, startPoint y: 583, endPoint x: 853, endPoint y: 586, distance: 289.0
click at [853, 586] on span "Nonprofits Insurance Alliance of California, Inc. (NIAC)" at bounding box center [712, 591] width 300 height 35
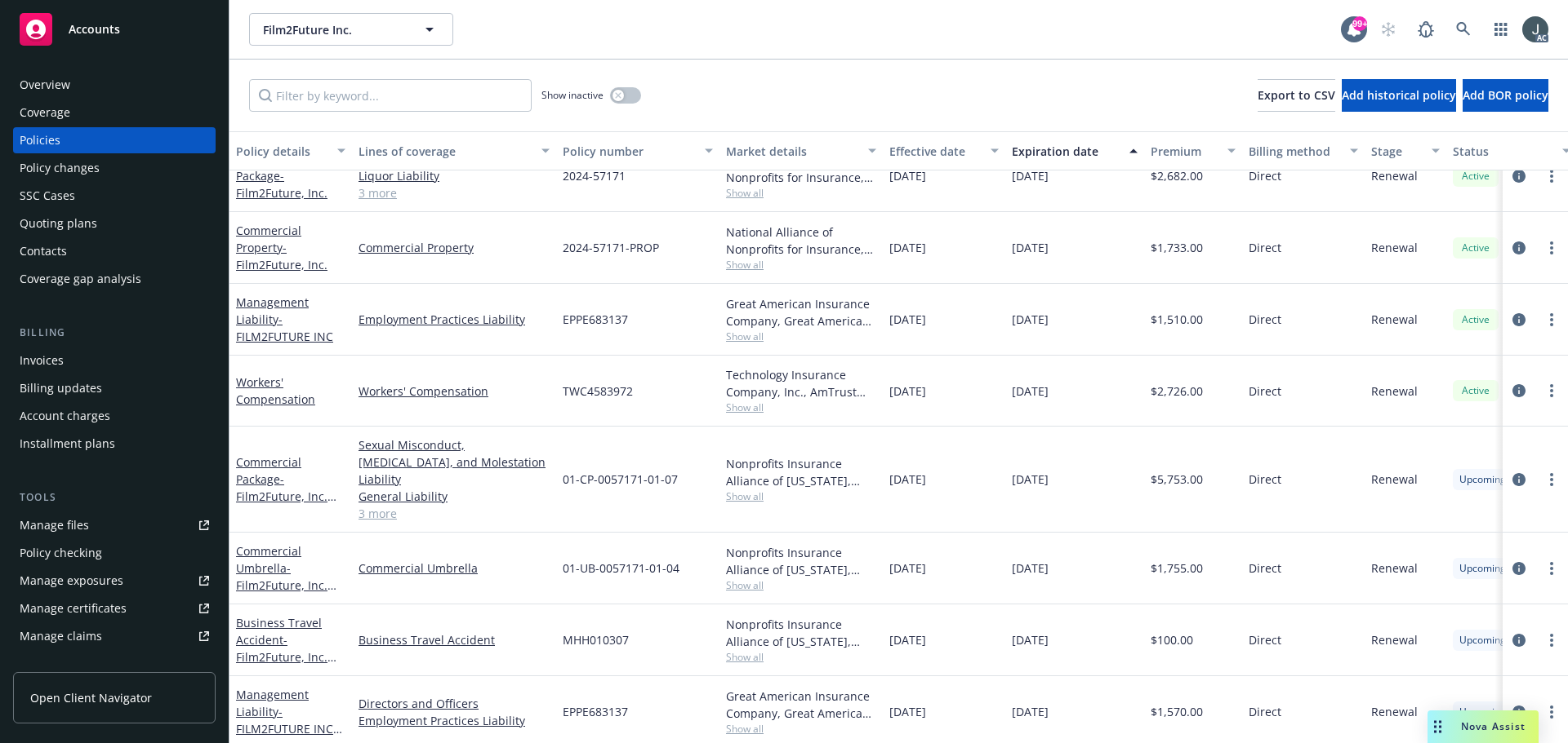
click at [1086, 580] on div "[DATE]" at bounding box center [1074, 568] width 138 height 72
click at [1175, 476] on span "$5,753.00" at bounding box center [1176, 479] width 52 height 17
click at [1184, 560] on span "$1,755.00" at bounding box center [1176, 568] width 52 height 17
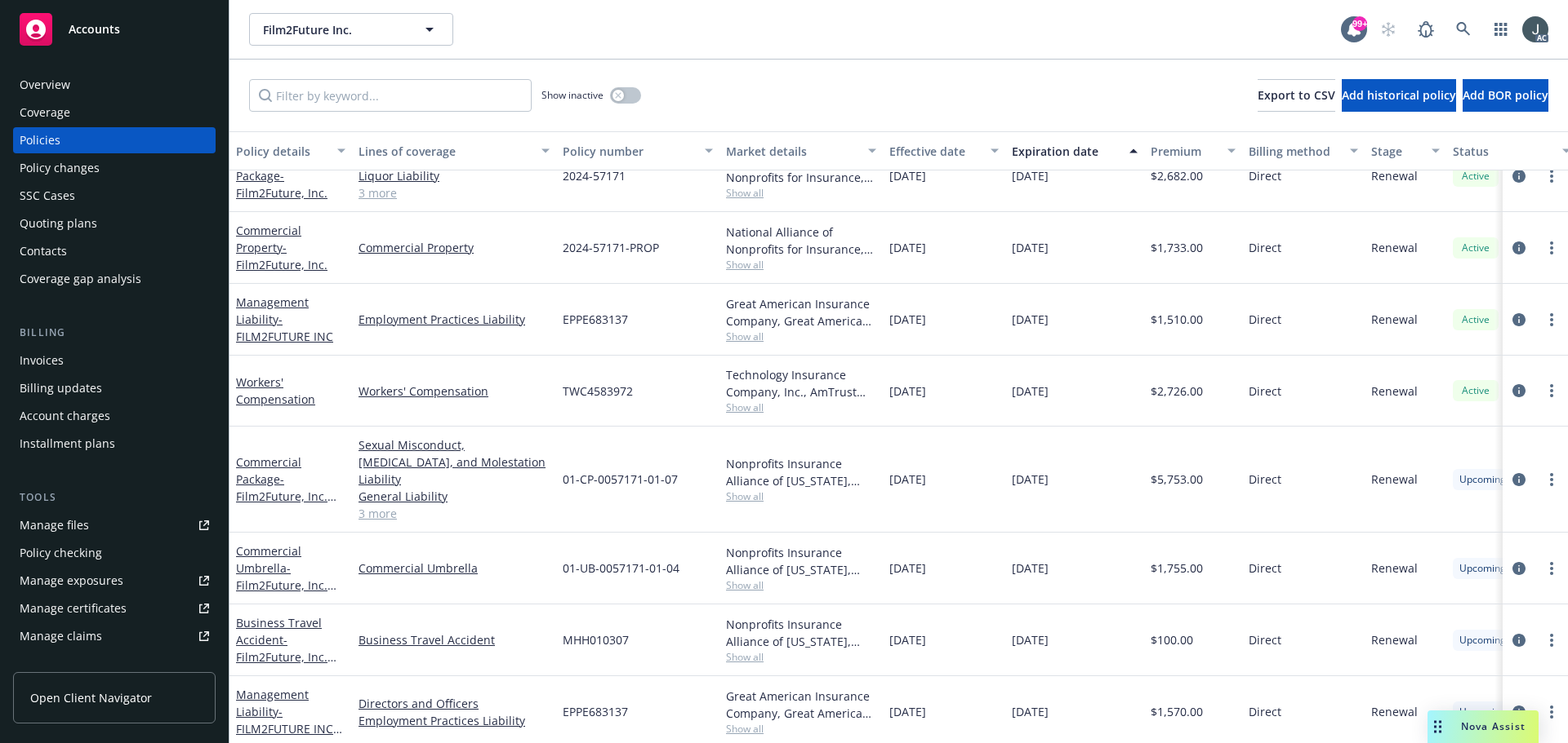
click at [1182, 704] on span "$1,570.00" at bounding box center [1176, 712] width 52 height 17
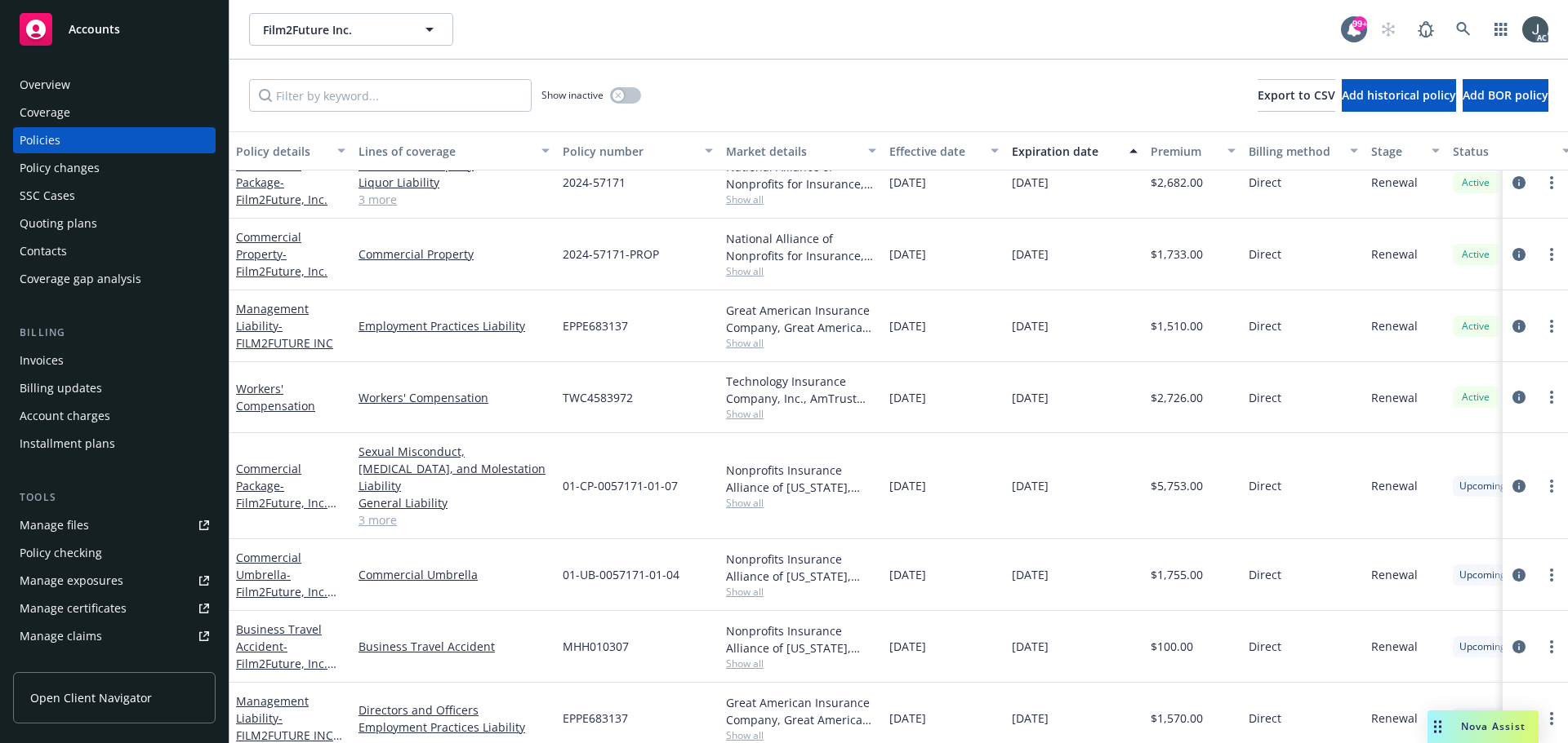
scroll to position [0, 0]
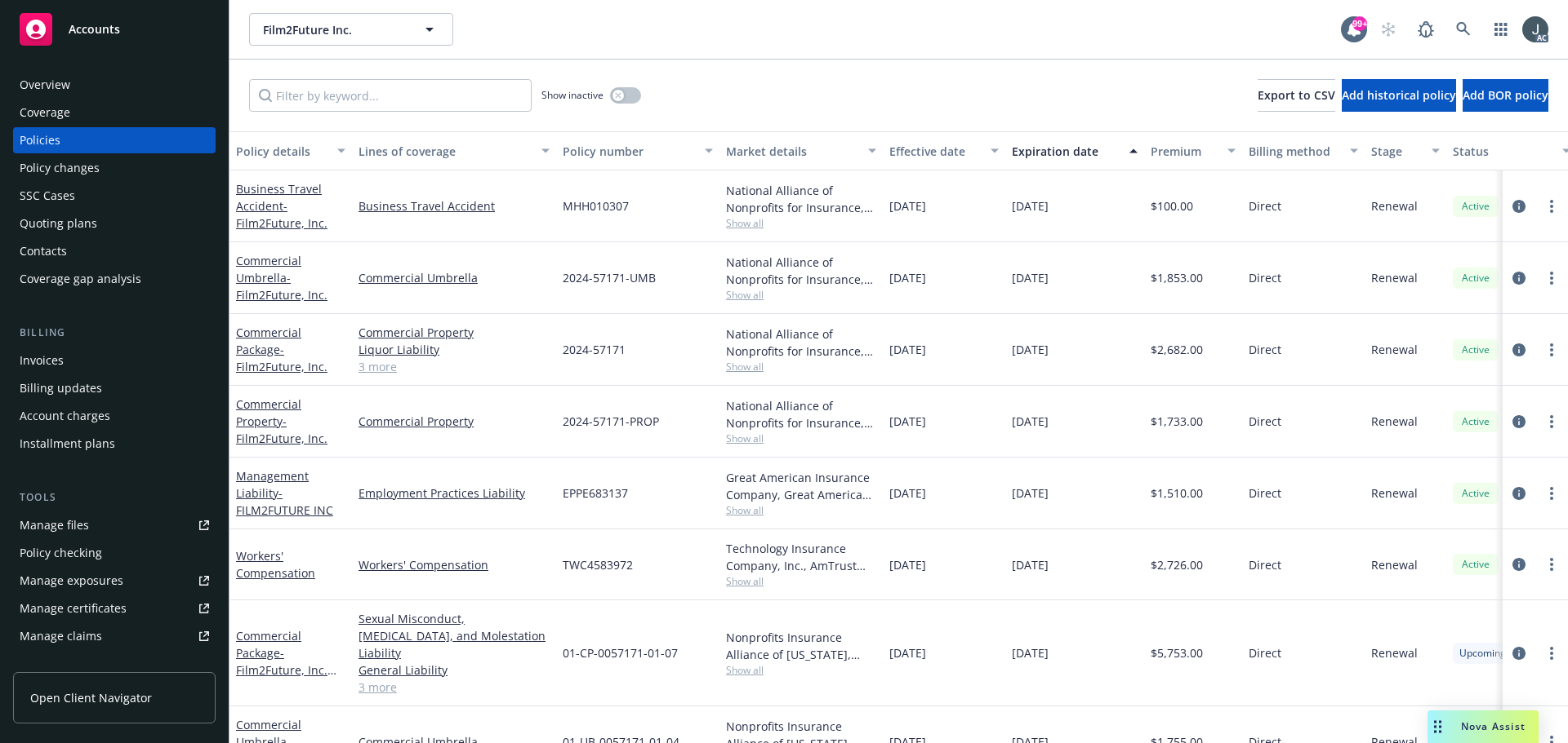
click at [103, 86] on div "Overview" at bounding box center [114, 85] width 190 height 26
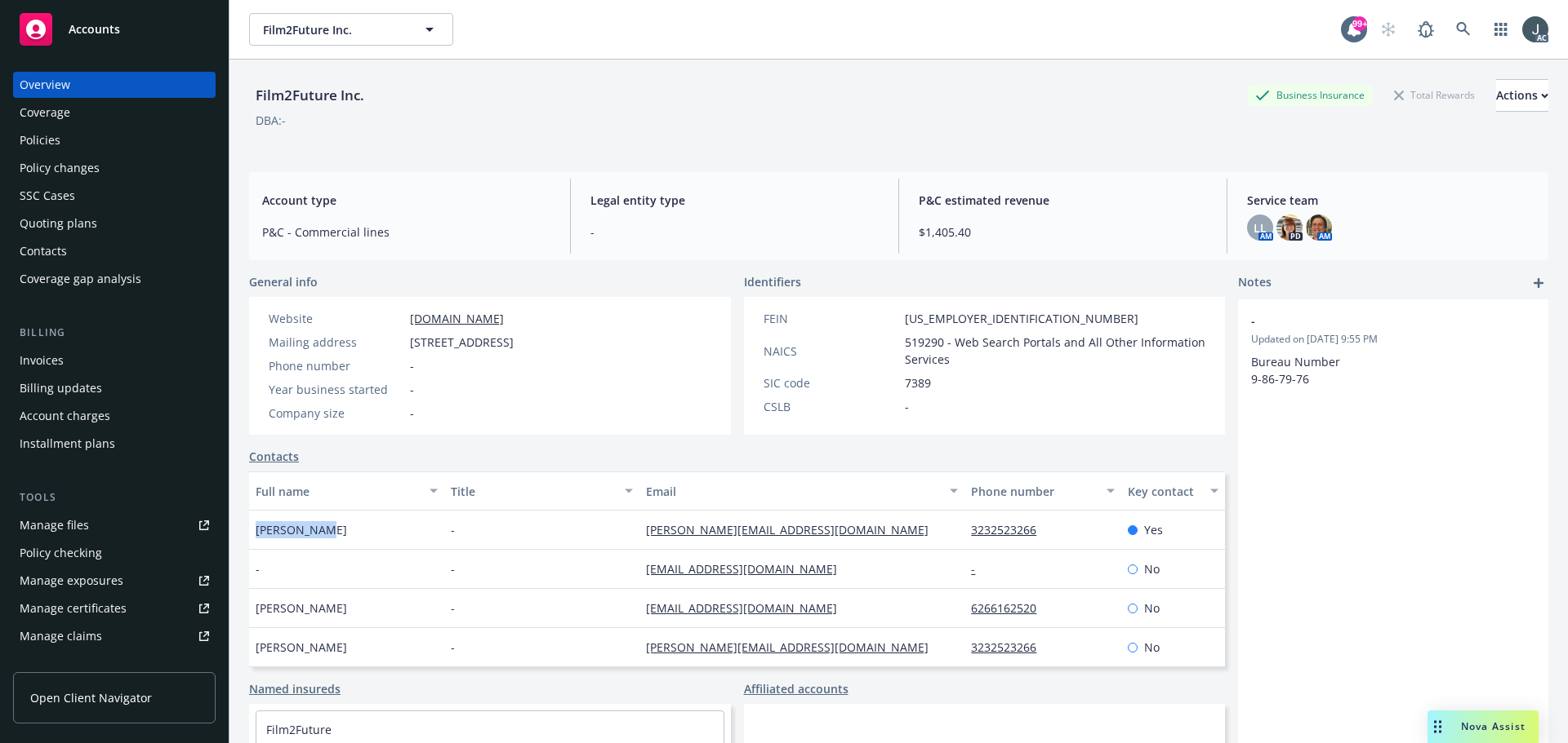
drag, startPoint x: 331, startPoint y: 529, endPoint x: 257, endPoint y: 531, distance: 74.0
click at [257, 531] on div "[PERSON_NAME]" at bounding box center [346, 531] width 195 height 39
click at [81, 141] on div "Policies" at bounding box center [114, 140] width 190 height 26
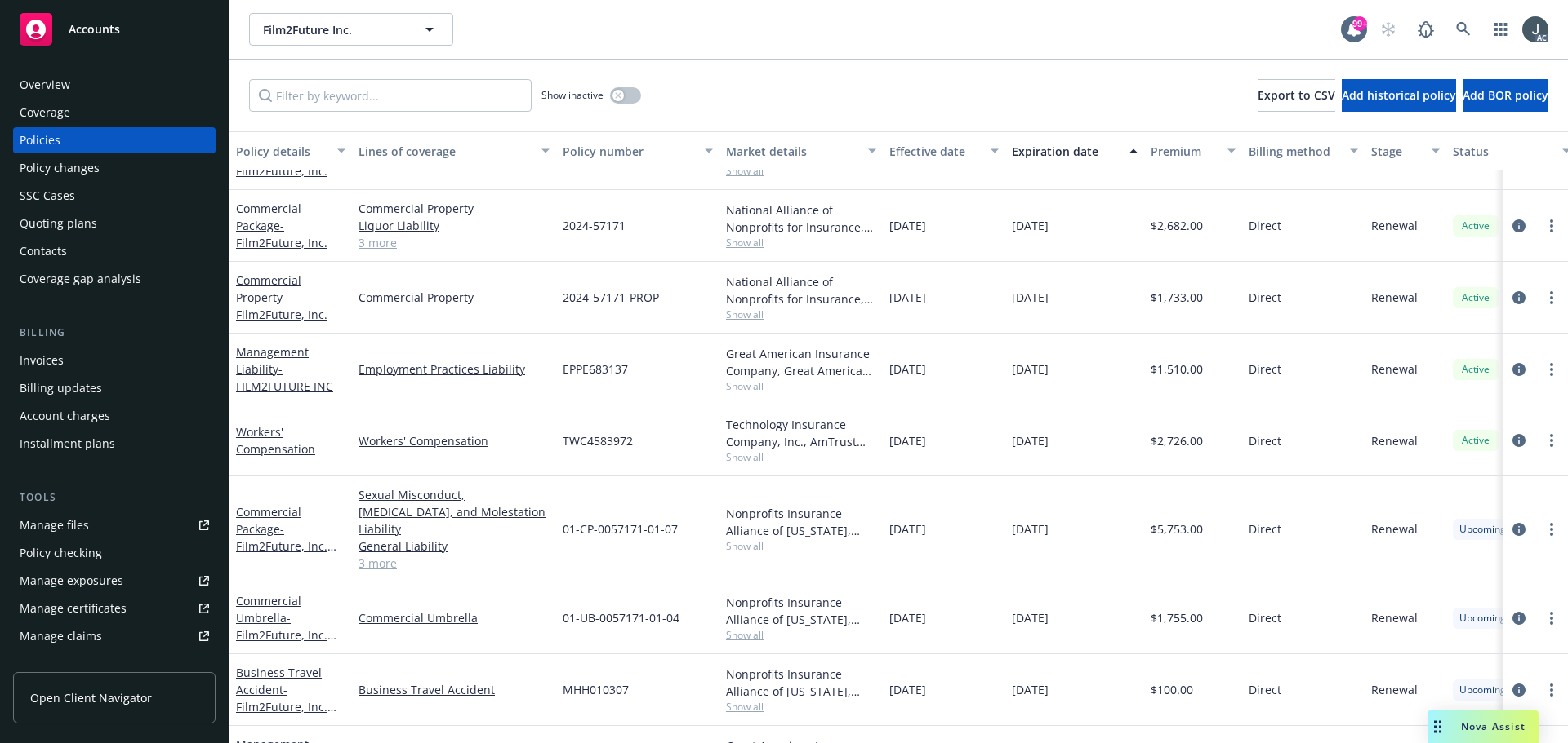
scroll to position [167, 0]
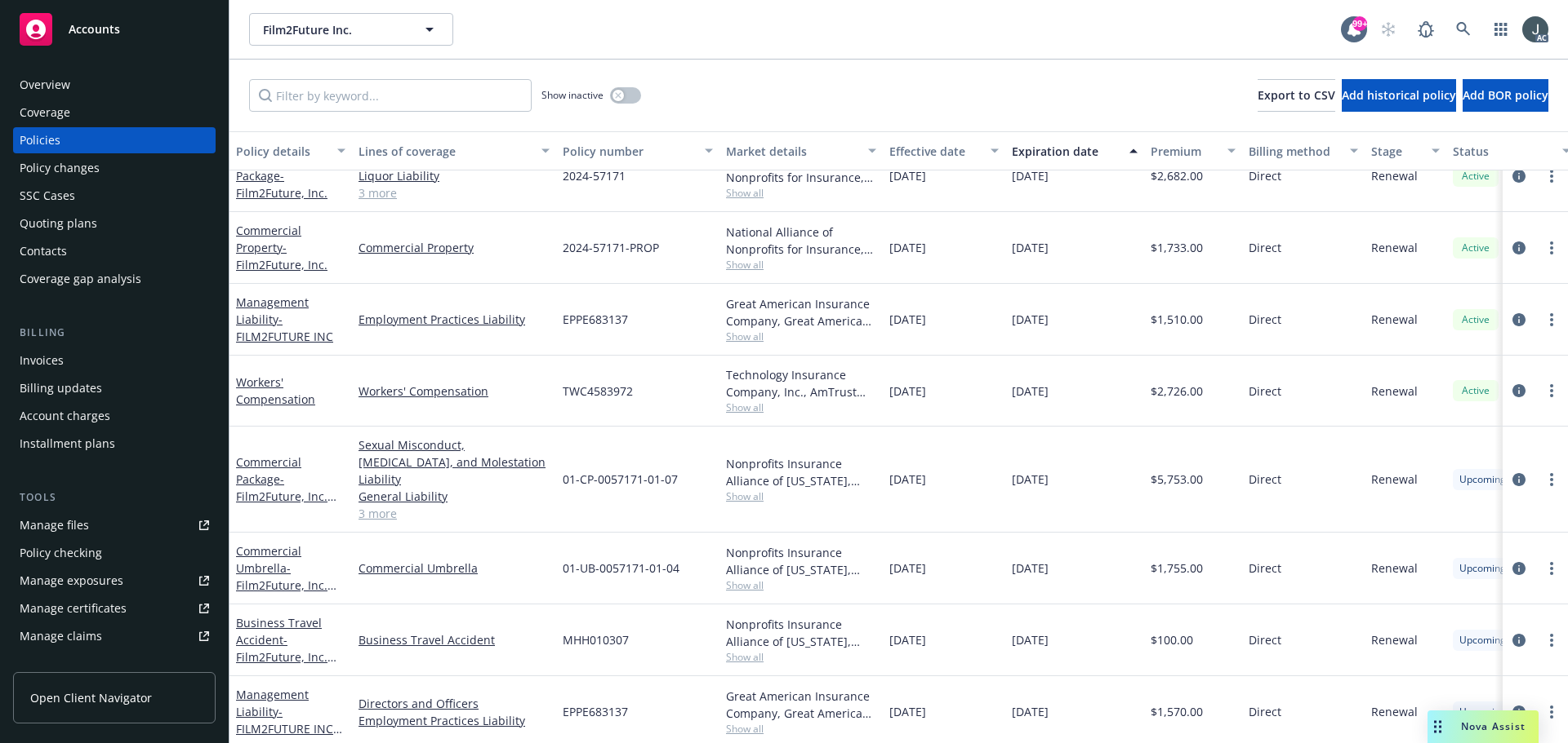
click at [582, 704] on span "EPPE683137" at bounding box center [596, 712] width 65 height 17
click at [759, 722] on span "Show all" at bounding box center [800, 729] width 151 height 14
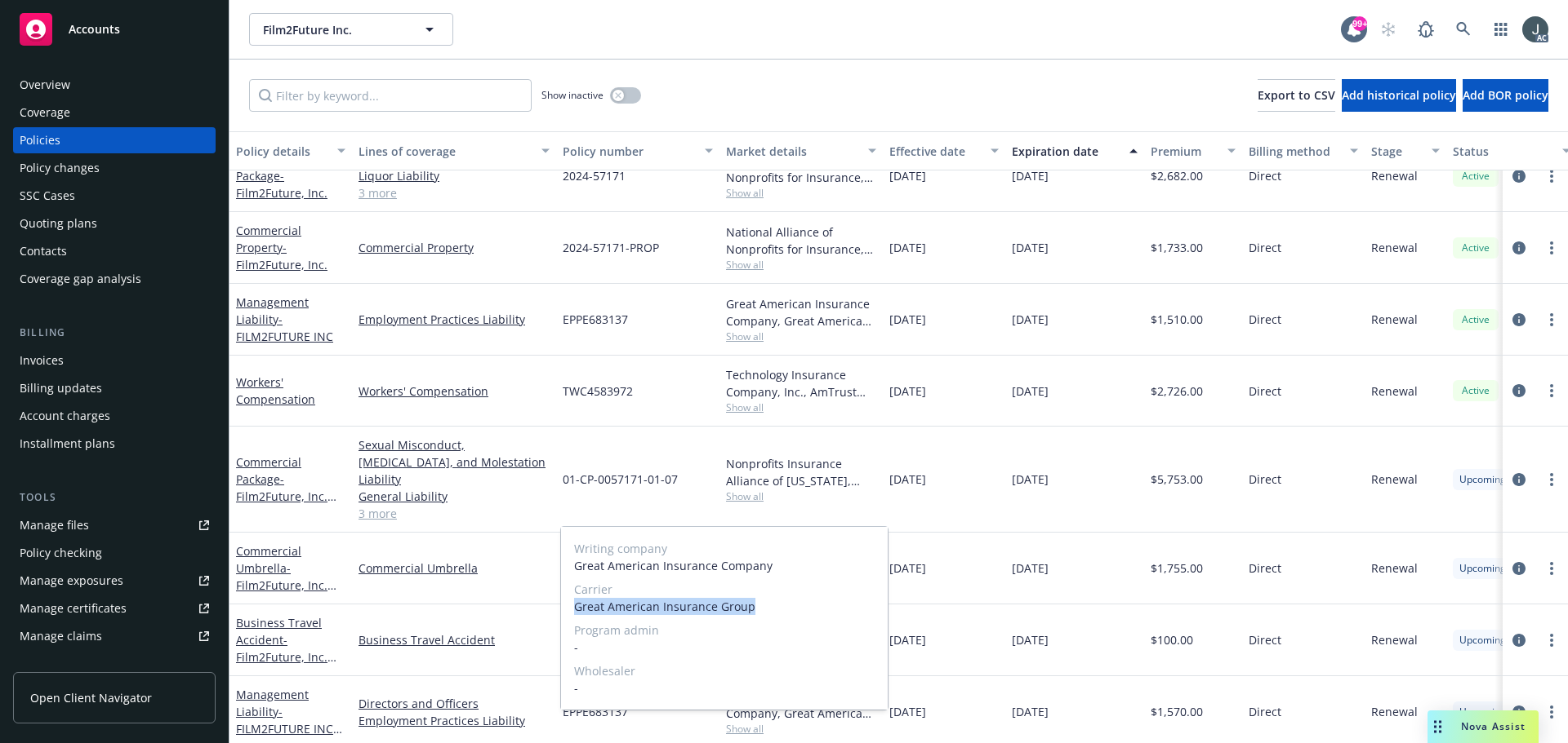
drag, startPoint x: 575, startPoint y: 607, endPoint x: 750, endPoint y: 607, distance: 175.0
click at [750, 607] on span "Great American Insurance Group" at bounding box center [724, 607] width 300 height 17
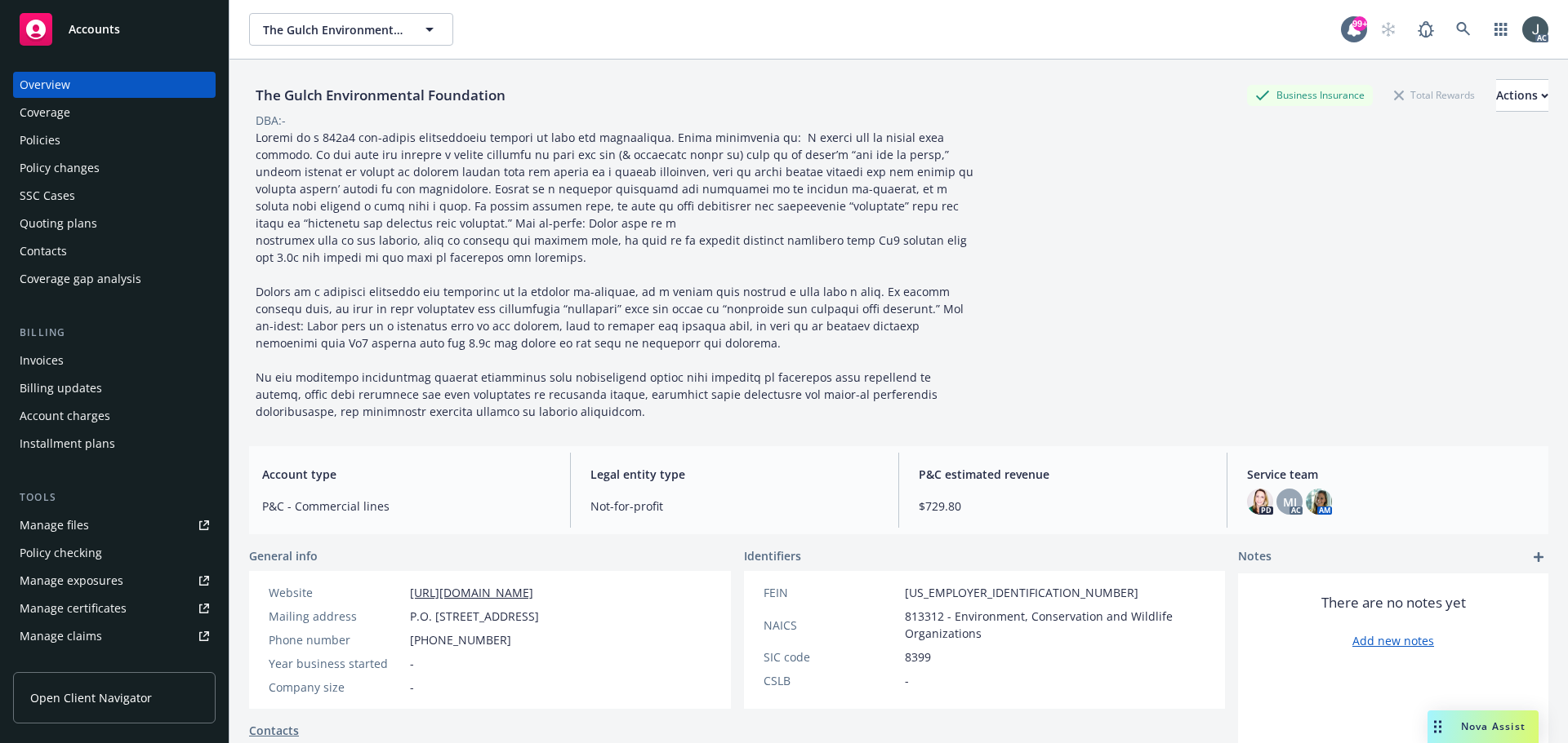
click at [79, 149] on div "Policies" at bounding box center [114, 140] width 190 height 26
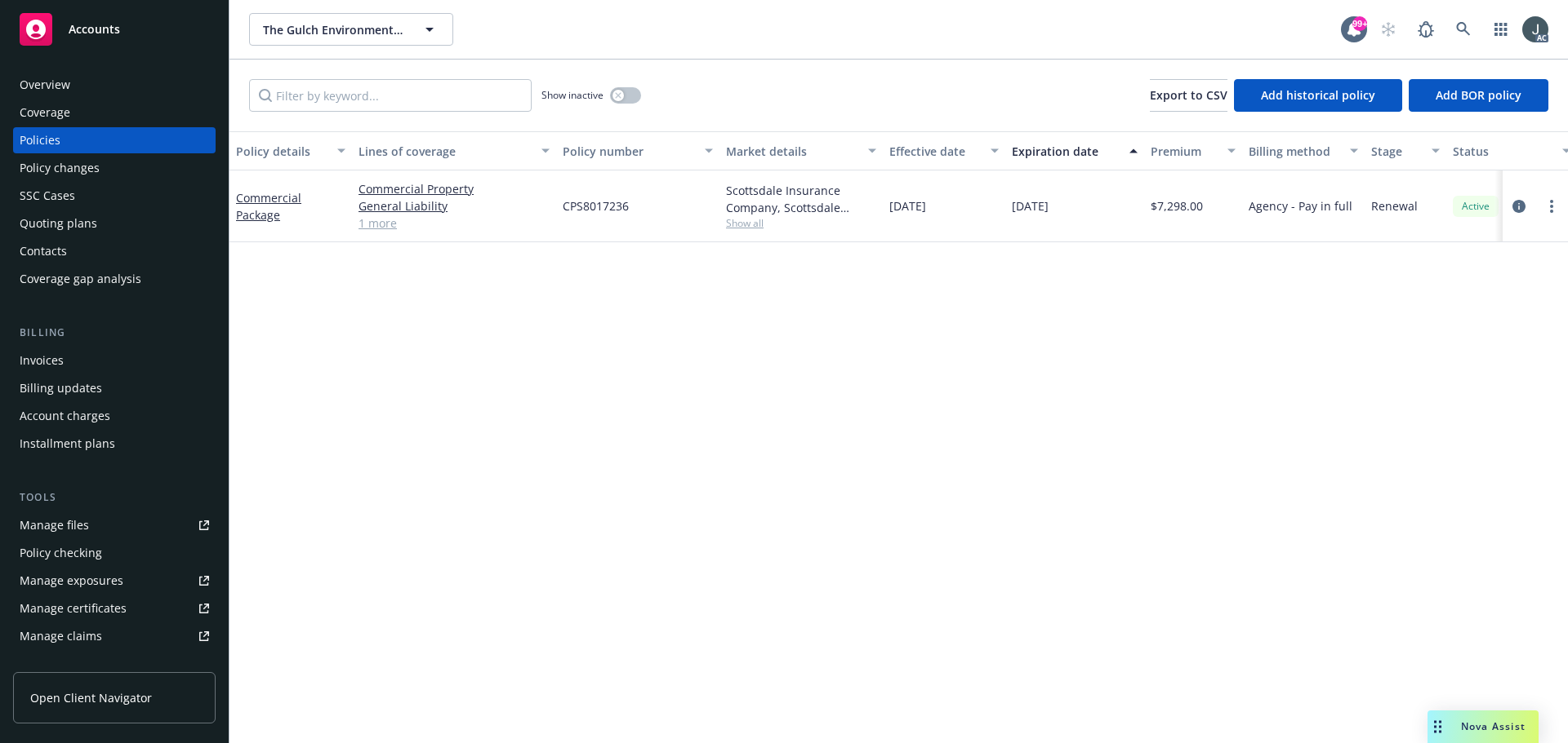
click at [368, 226] on link "1 more" at bounding box center [453, 223] width 191 height 17
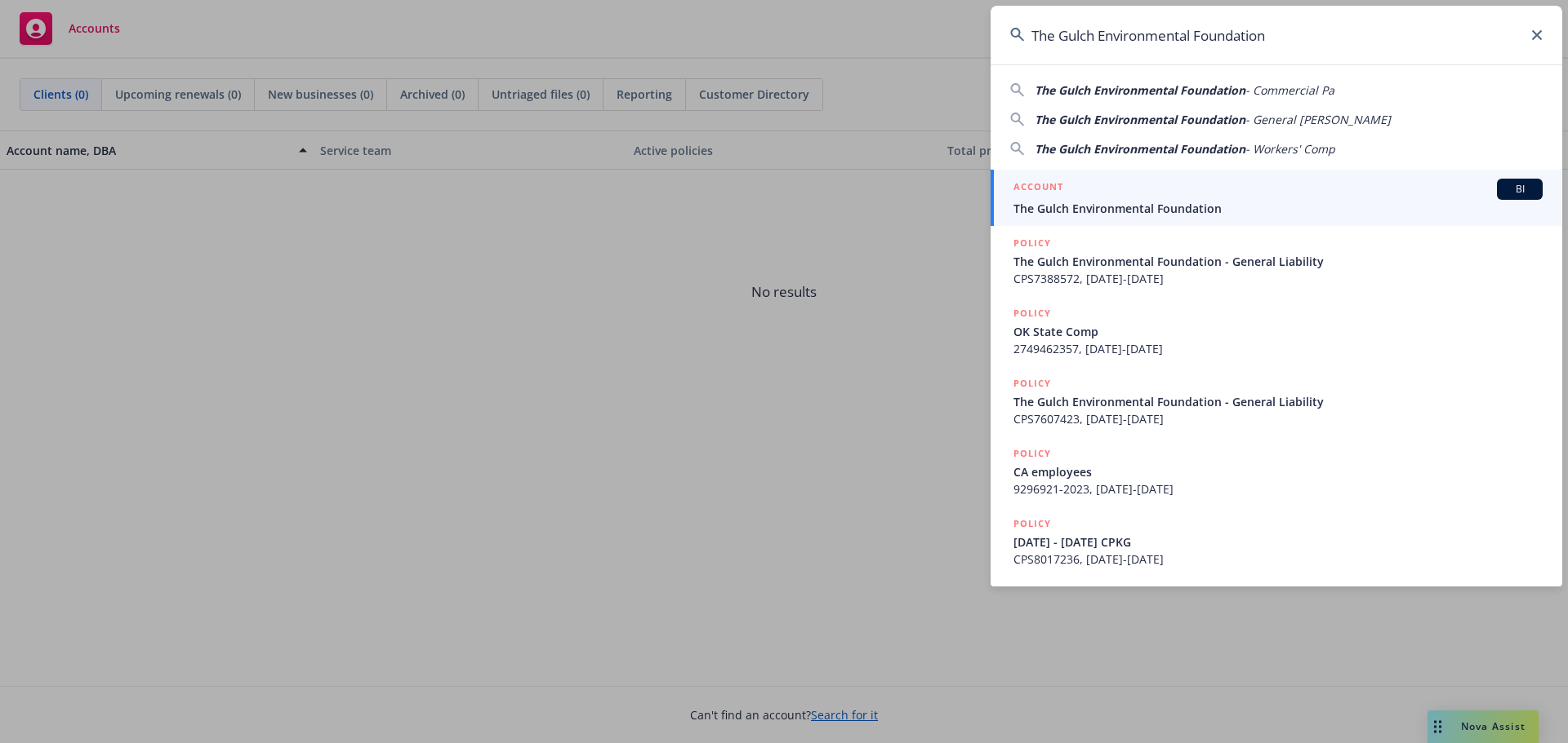
type input "The Gulch Environmental Foundation"
click at [1096, 195] on div "ACCOUNT BI" at bounding box center [1278, 189] width 529 height 21
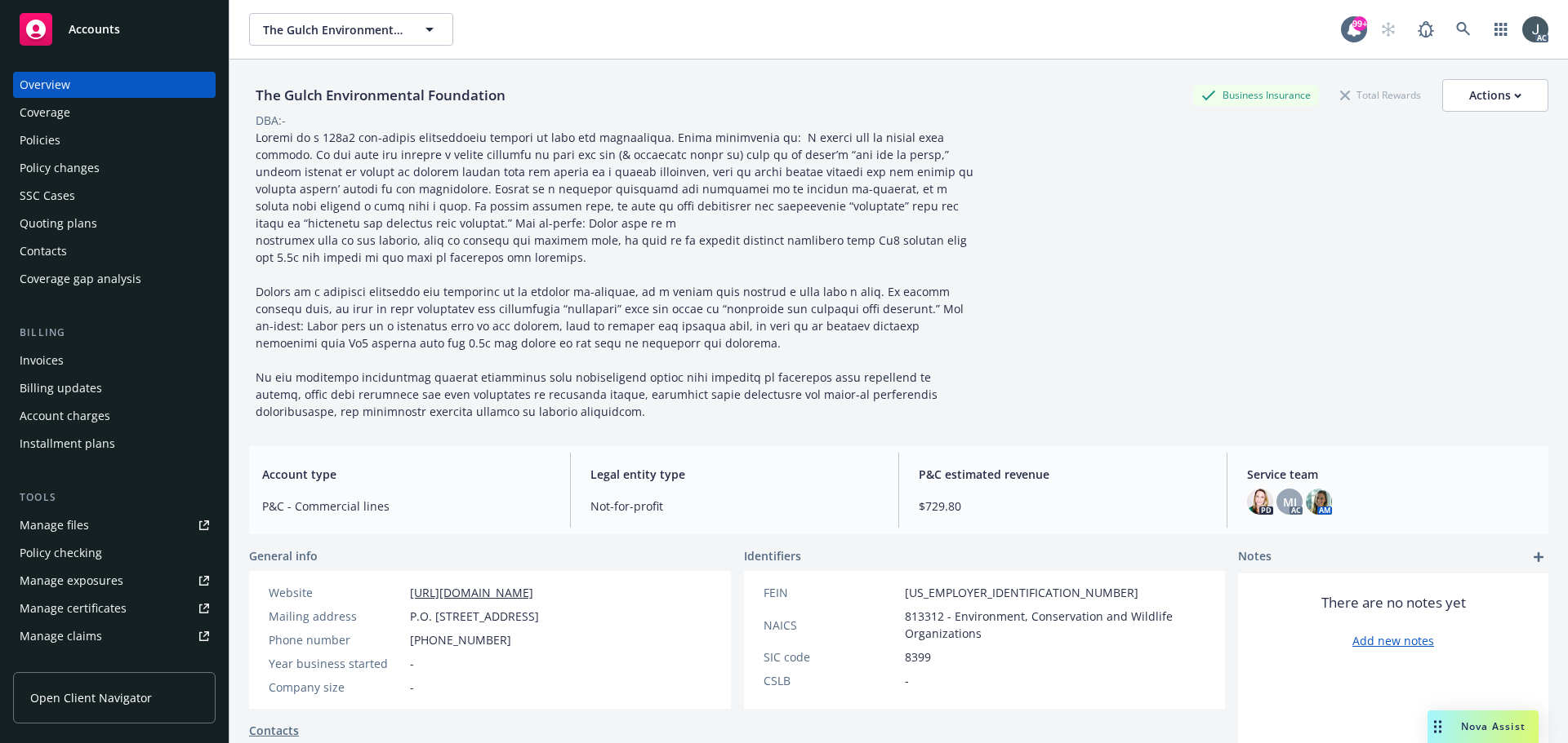
click at [1129, 338] on div "The Gulch Environmental Foundation Business Insurance Total Rewards Actions DBA…" at bounding box center [898, 250] width 1299 height 341
click at [50, 138] on div "Policies" at bounding box center [40, 140] width 41 height 26
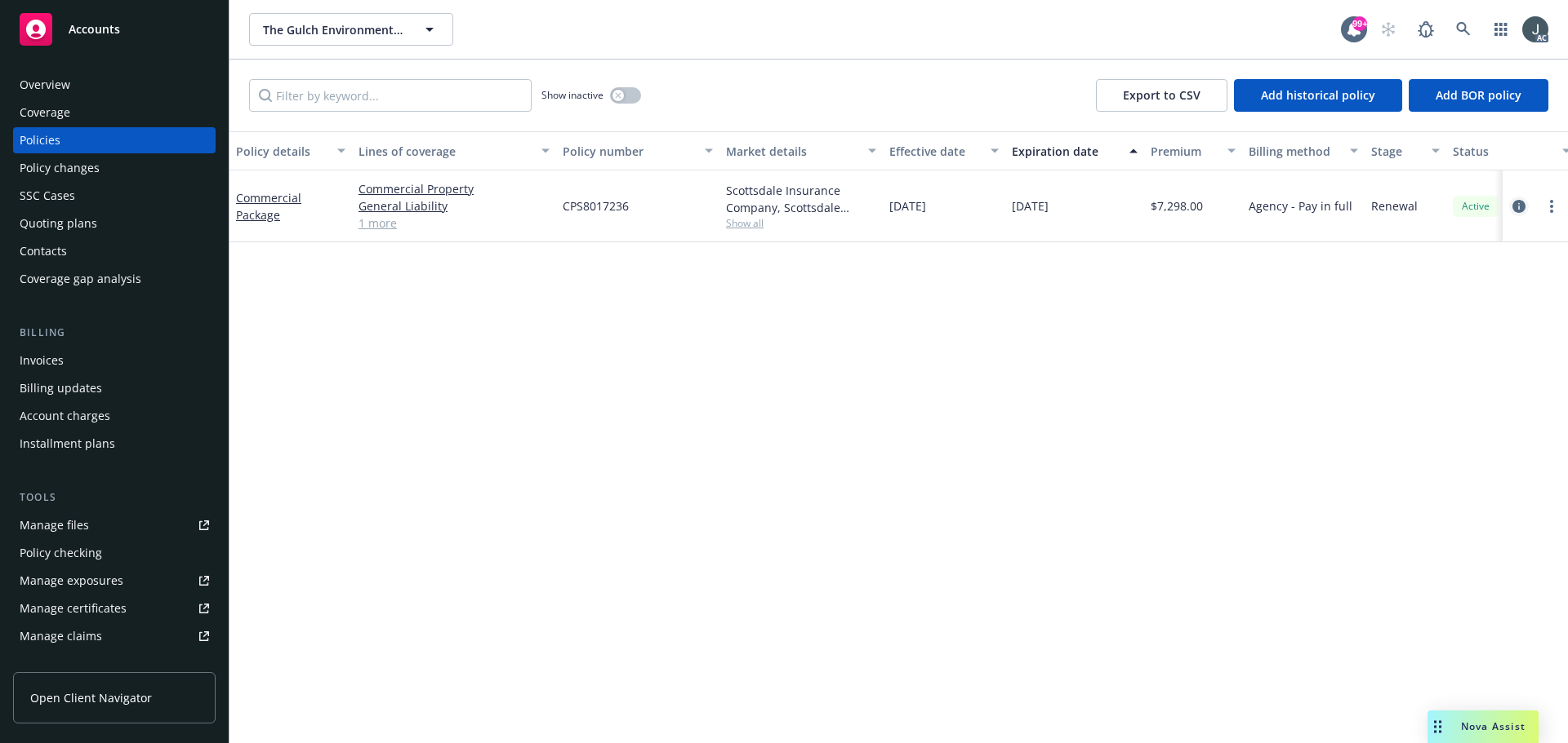
click at [1514, 208] on icon "circleInformation" at bounding box center [1518, 207] width 13 height 13
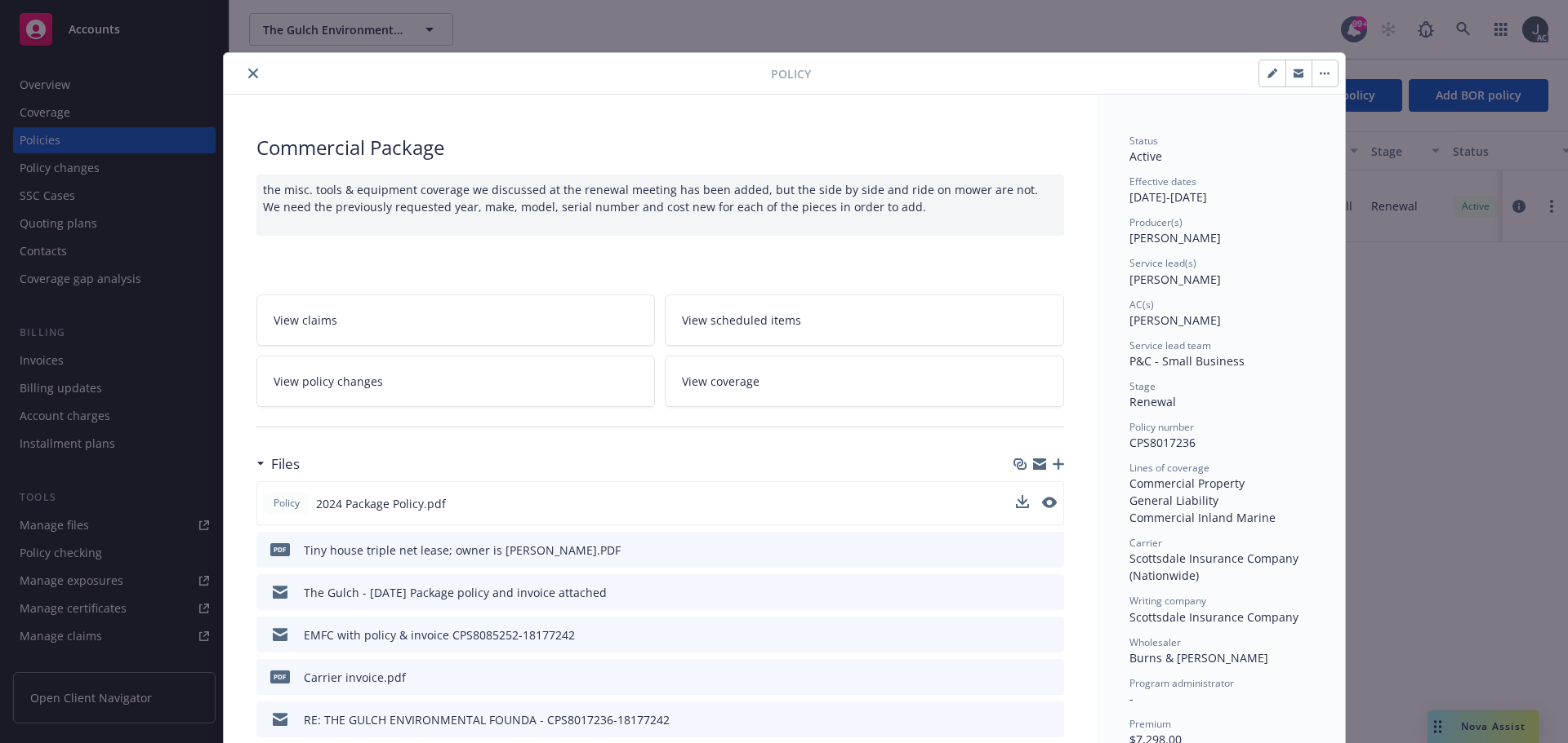
scroll to position [245, 0]
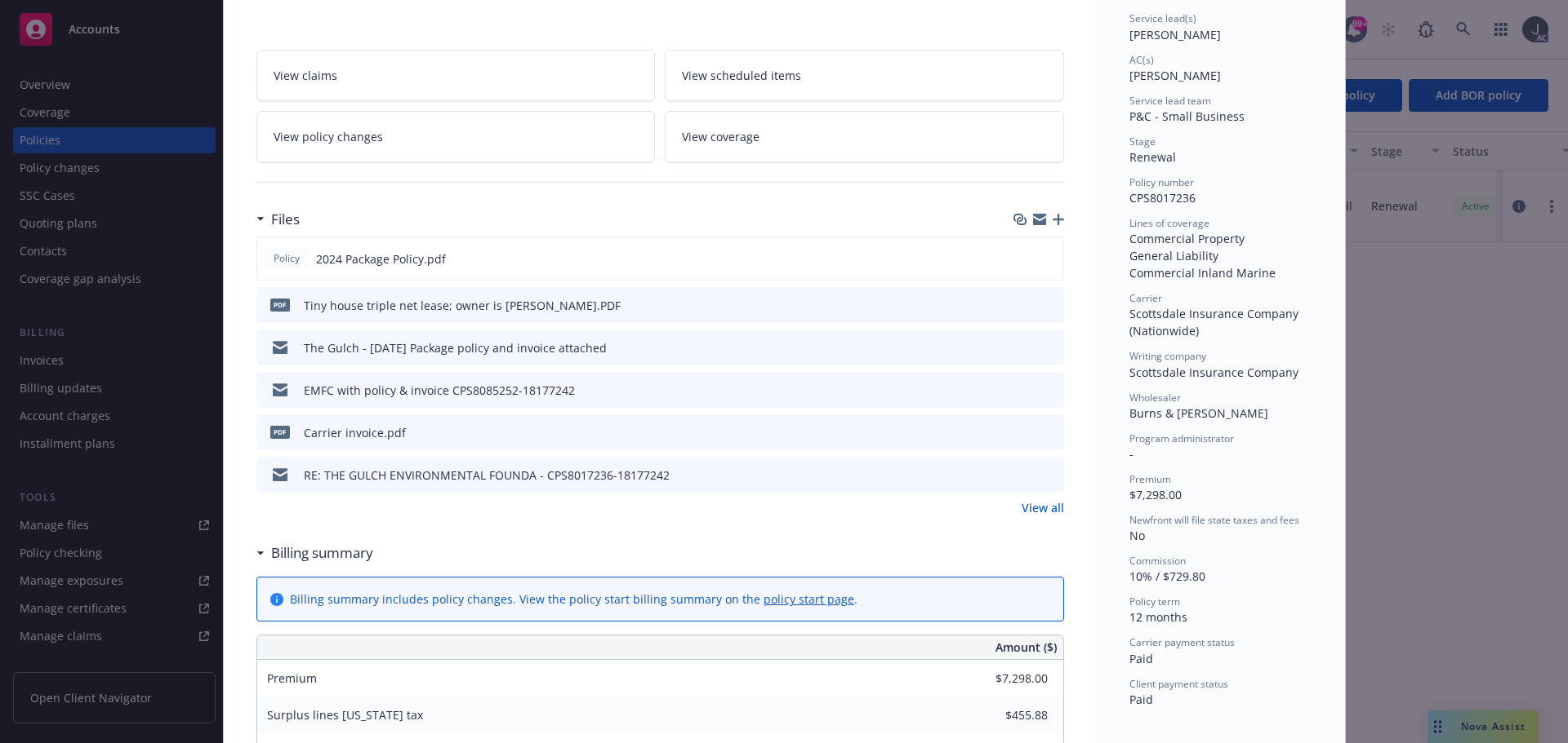
click at [1040, 514] on link "View all" at bounding box center [1042, 507] width 42 height 17
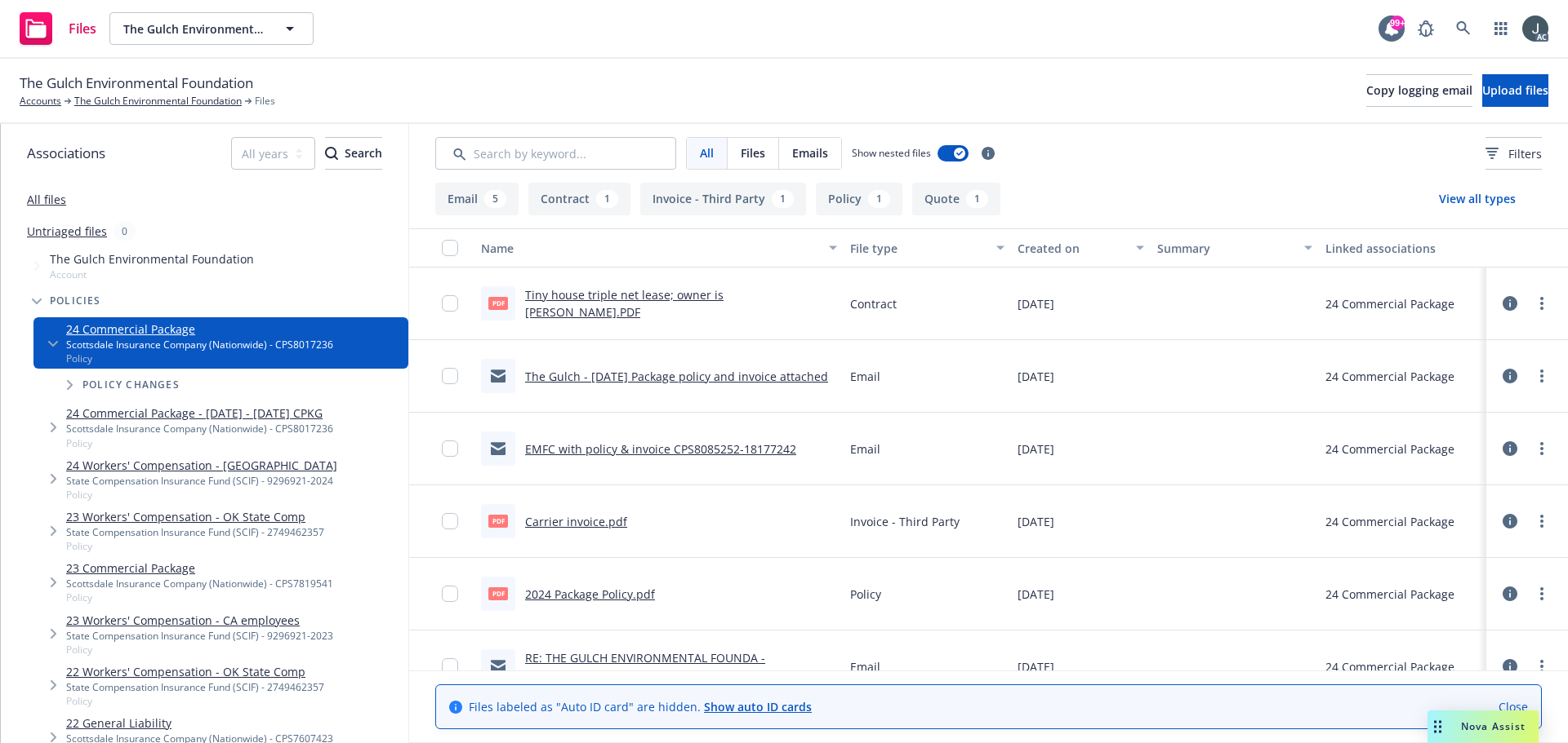
drag, startPoint x: 112, startPoint y: 100, endPoint x: 108, endPoint y: 82, distance: 18.4
click at [112, 100] on link "The Gulch Environmental Foundation" at bounding box center [157, 101] width 167 height 15
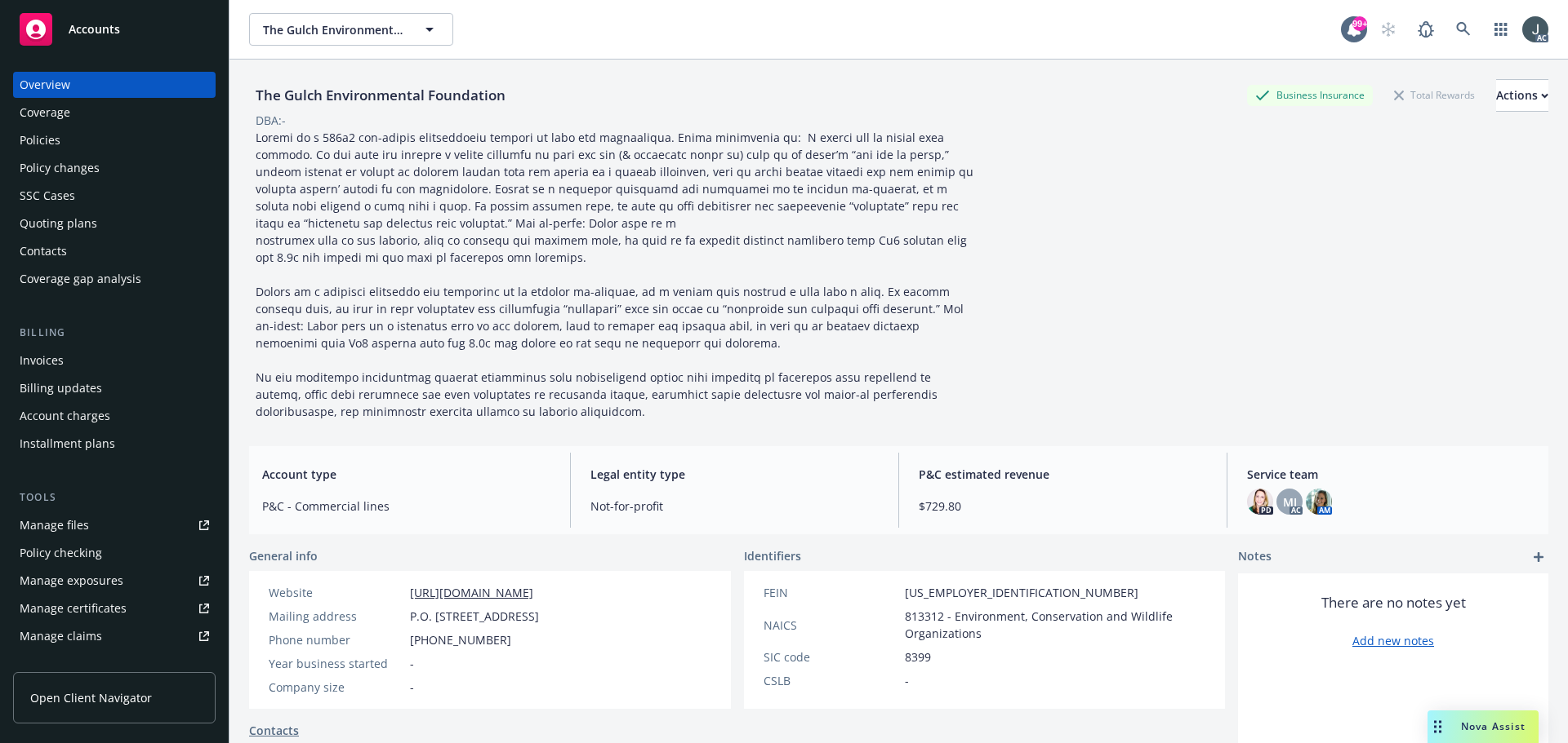
click at [94, 577] on div "Manage exposures" at bounding box center [71, 581] width 104 height 26
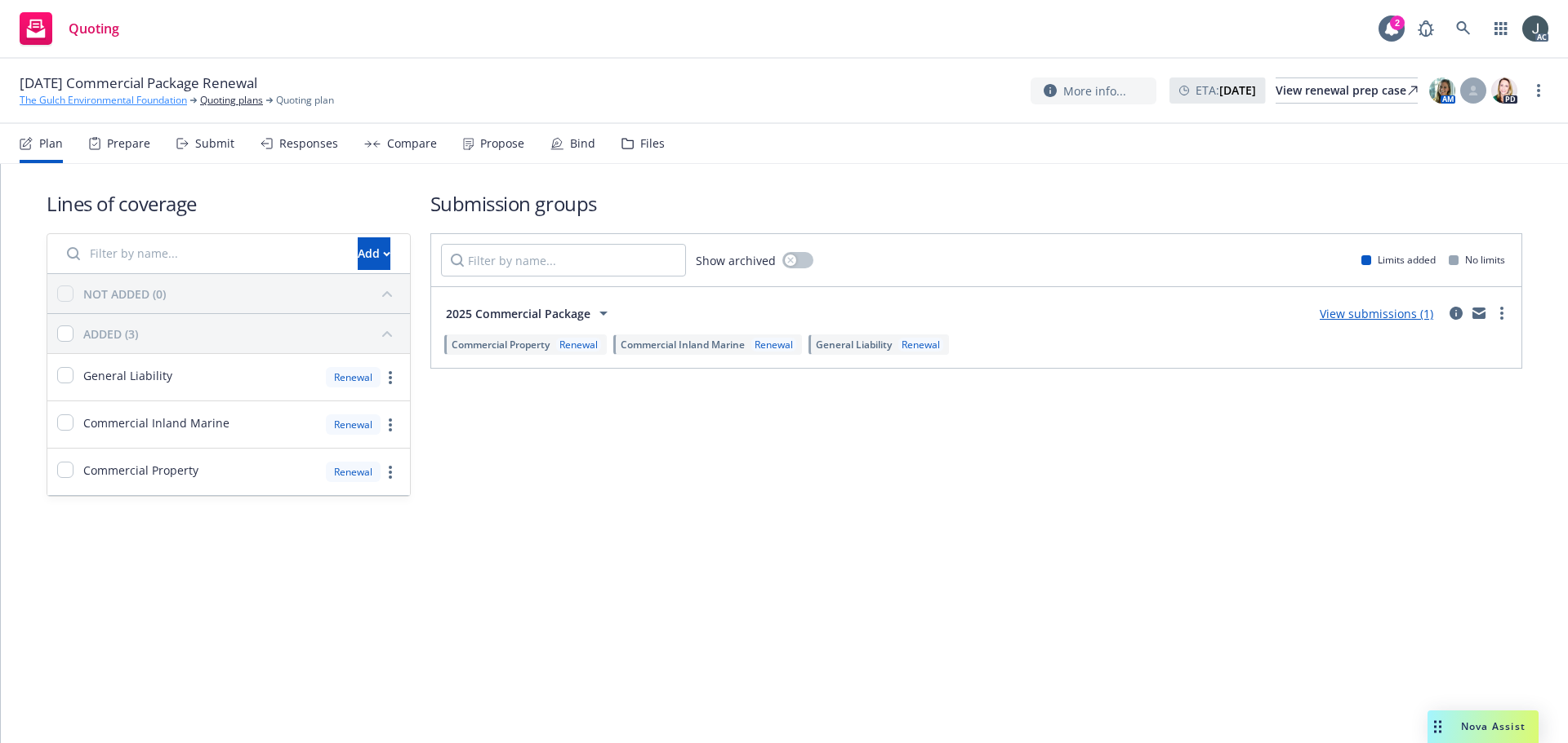
click at [112, 97] on link "The Gulch Environmental Foundation" at bounding box center [103, 101] width 167 height 15
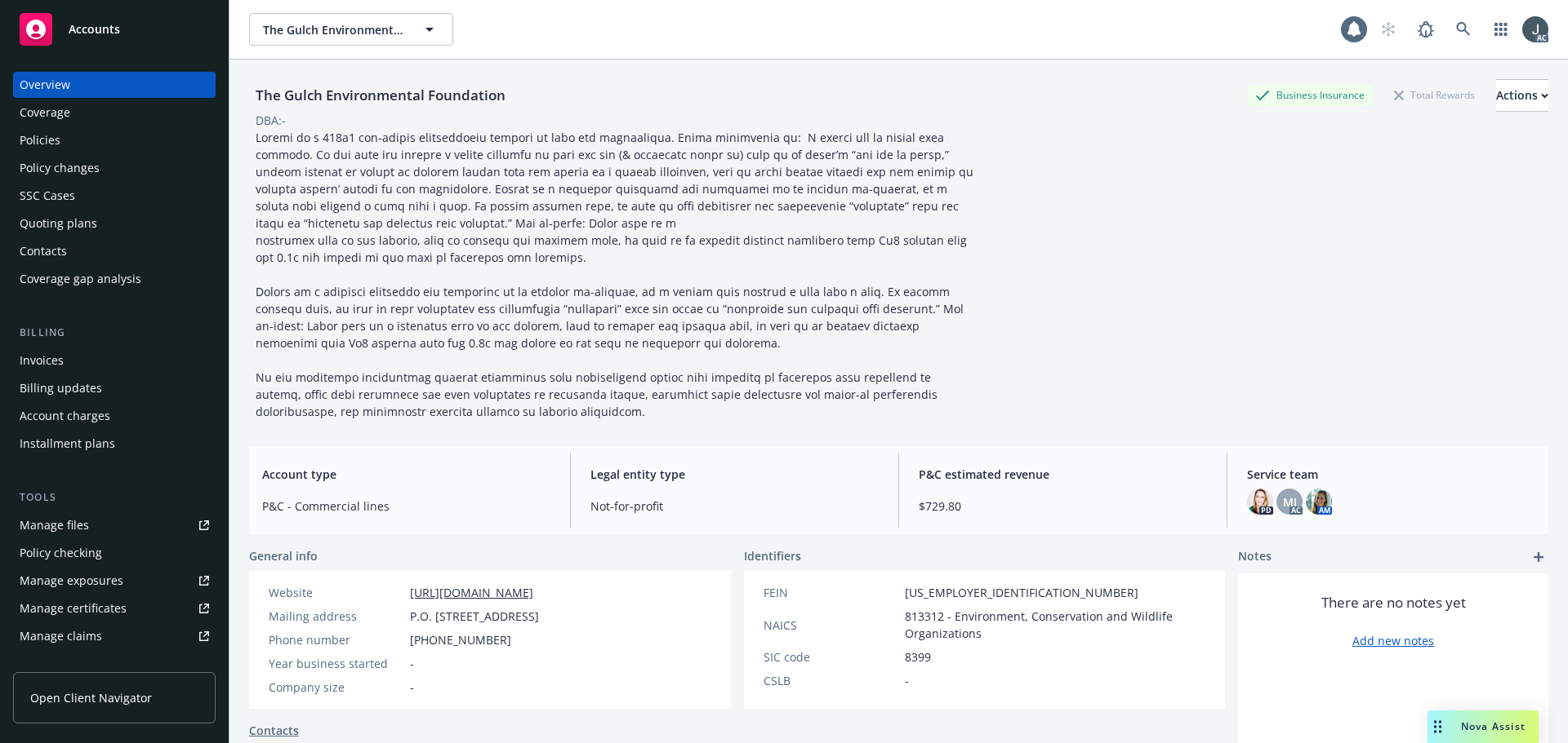
click at [42, 148] on div "Policies" at bounding box center [40, 140] width 41 height 26
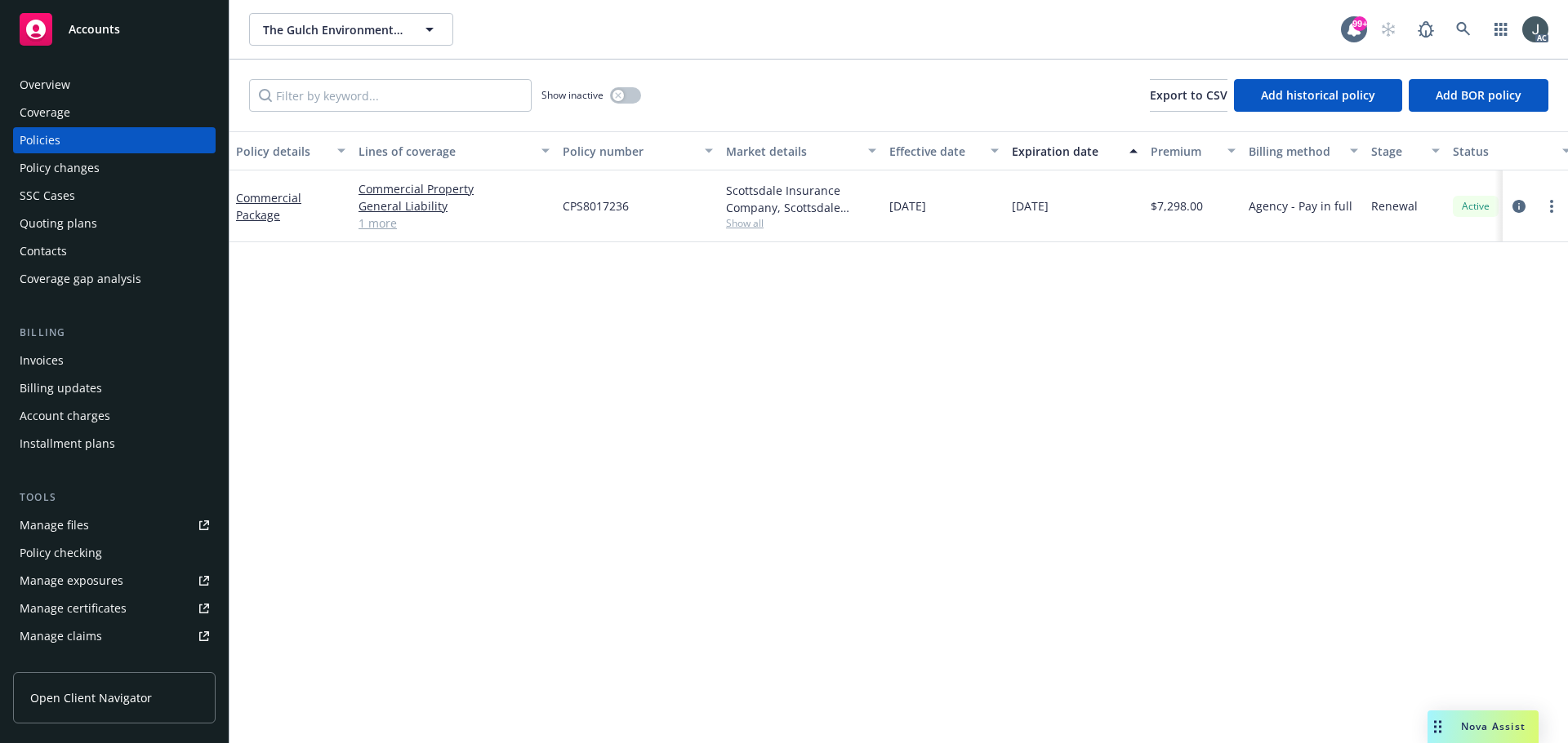
click at [384, 228] on link "1 more" at bounding box center [453, 223] width 191 height 17
click at [1465, 32] on icon at bounding box center [1462, 29] width 14 height 14
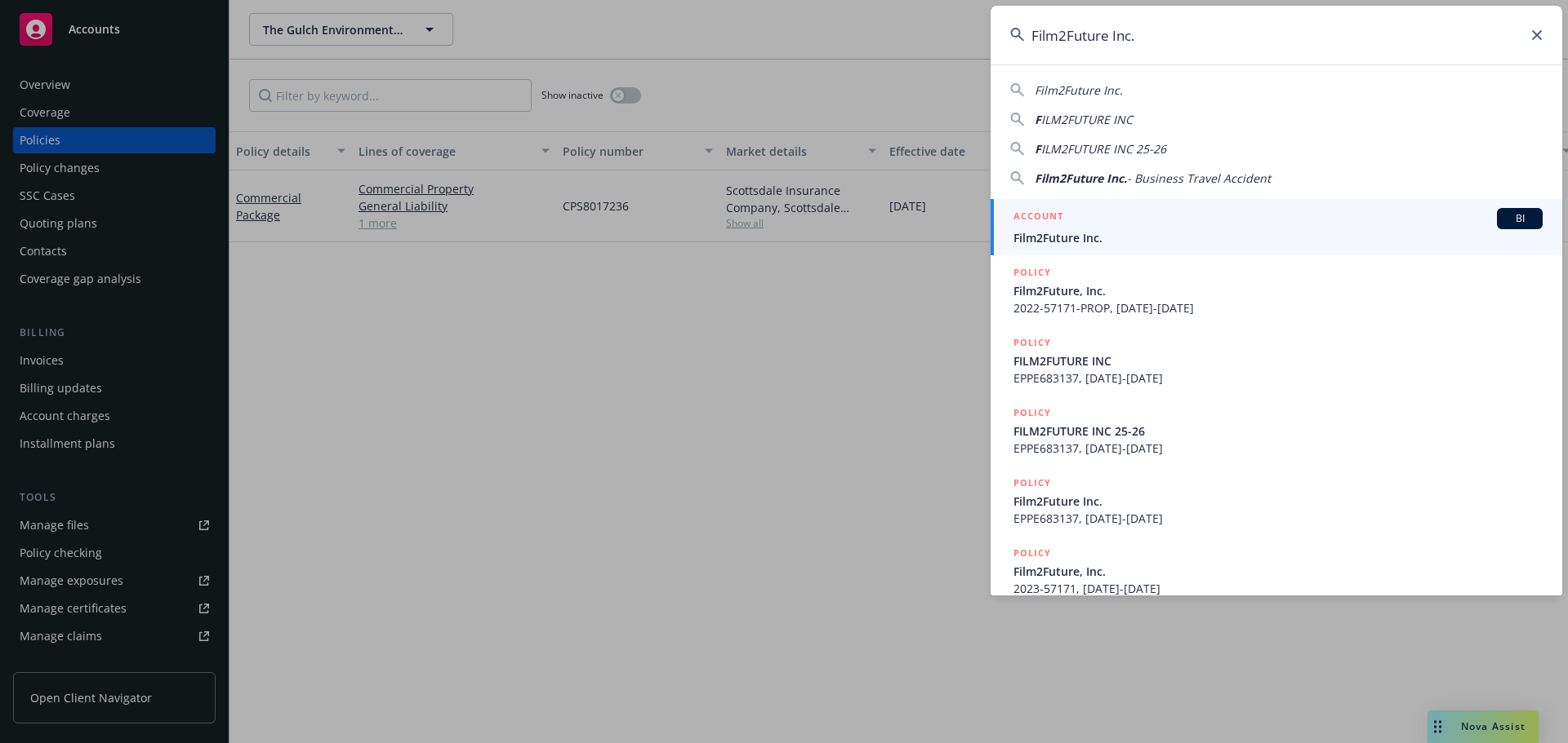
type input "Film2Future Inc."
click at [1093, 220] on div "ACCOUNT BI" at bounding box center [1278, 219] width 529 height 21
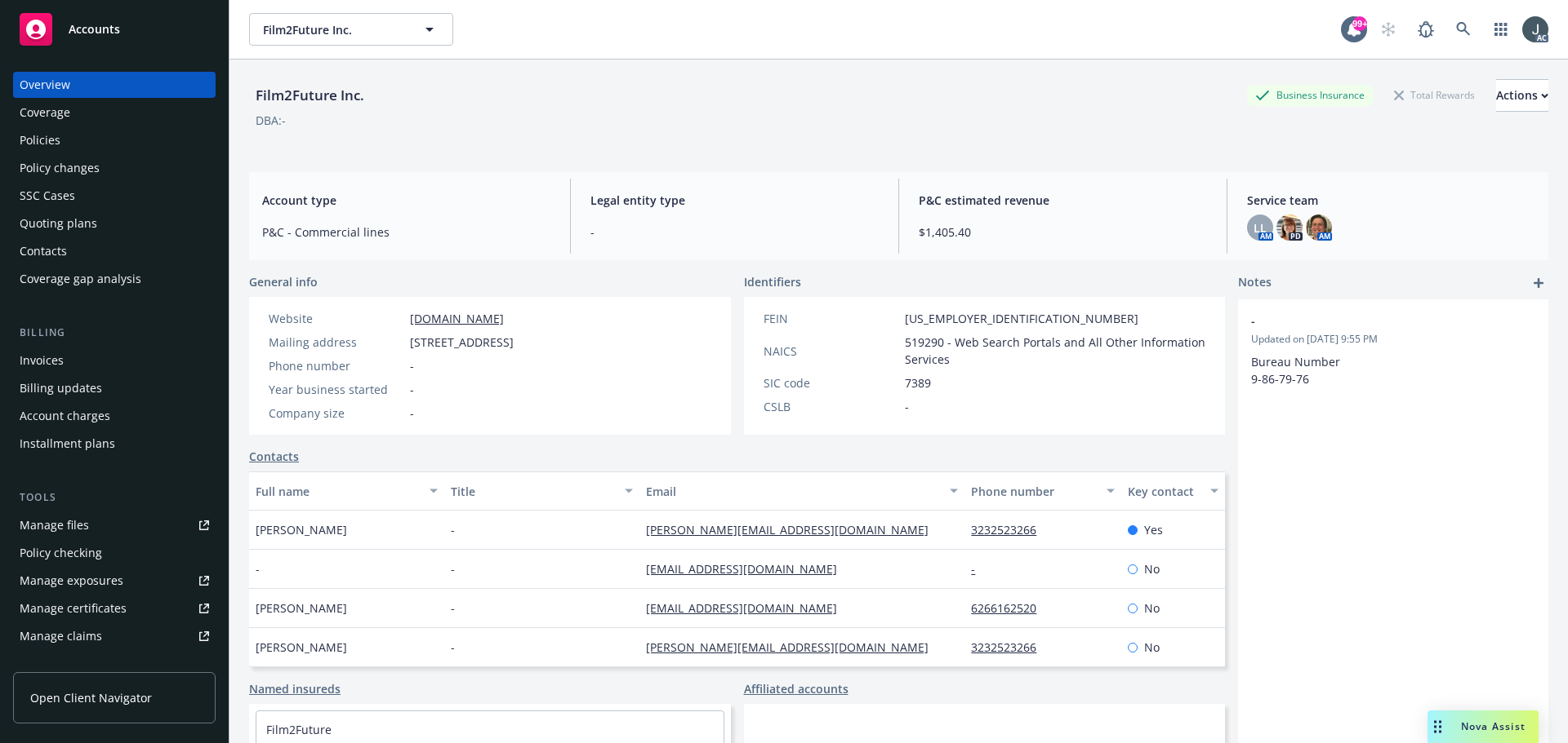
click at [71, 136] on div "Policies" at bounding box center [114, 140] width 190 height 26
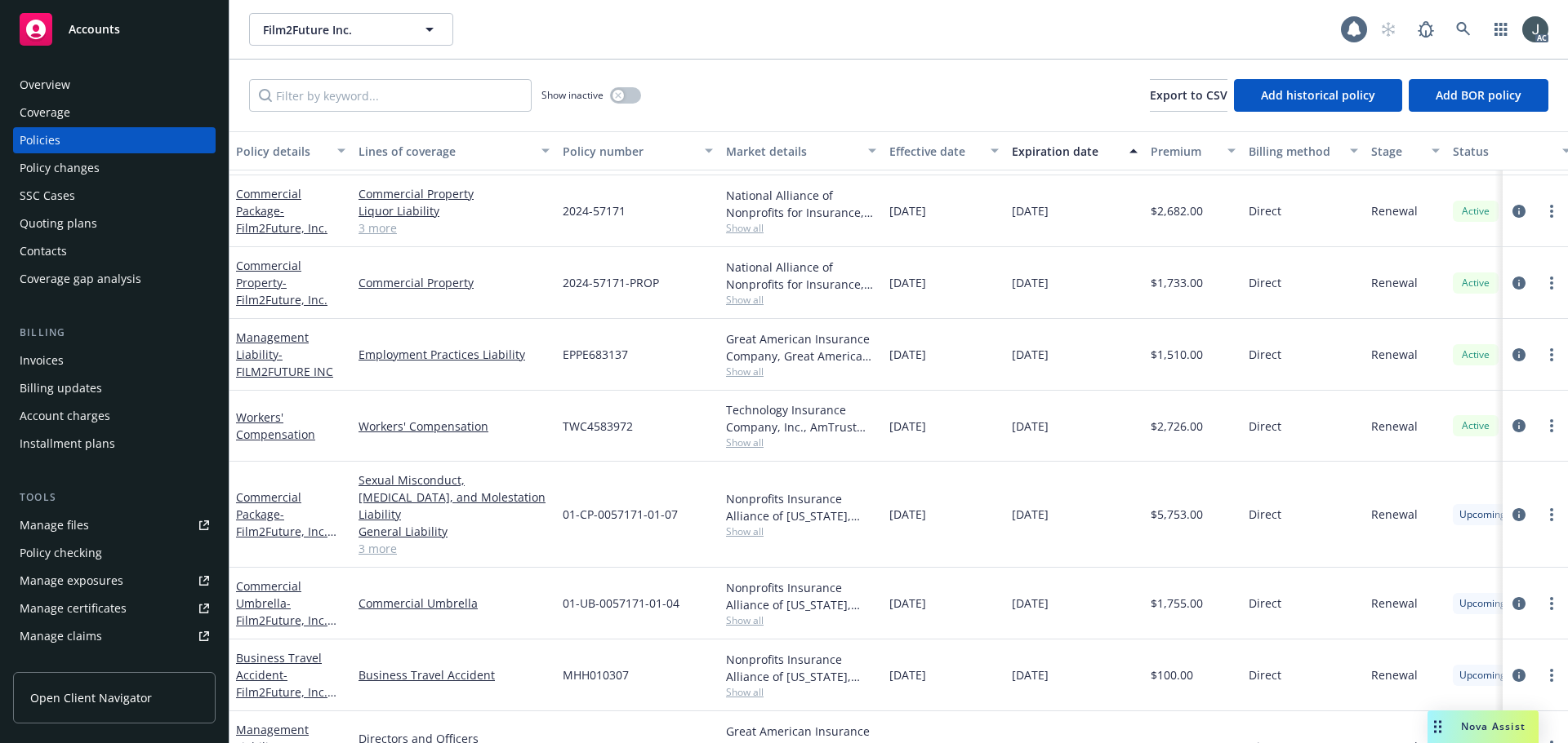
scroll to position [167, 0]
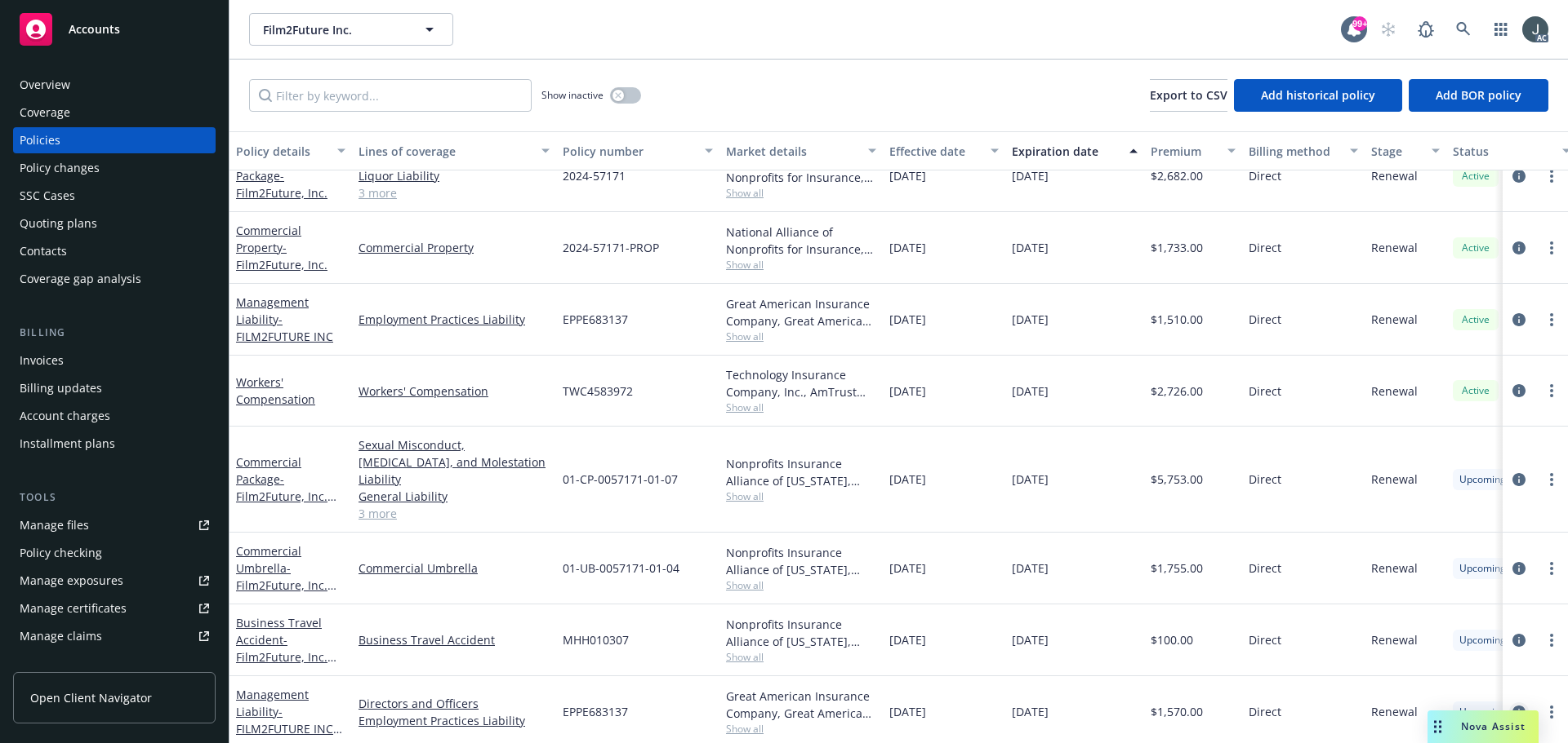
click at [1512, 706] on icon "circleInformation" at bounding box center [1518, 712] width 13 height 13
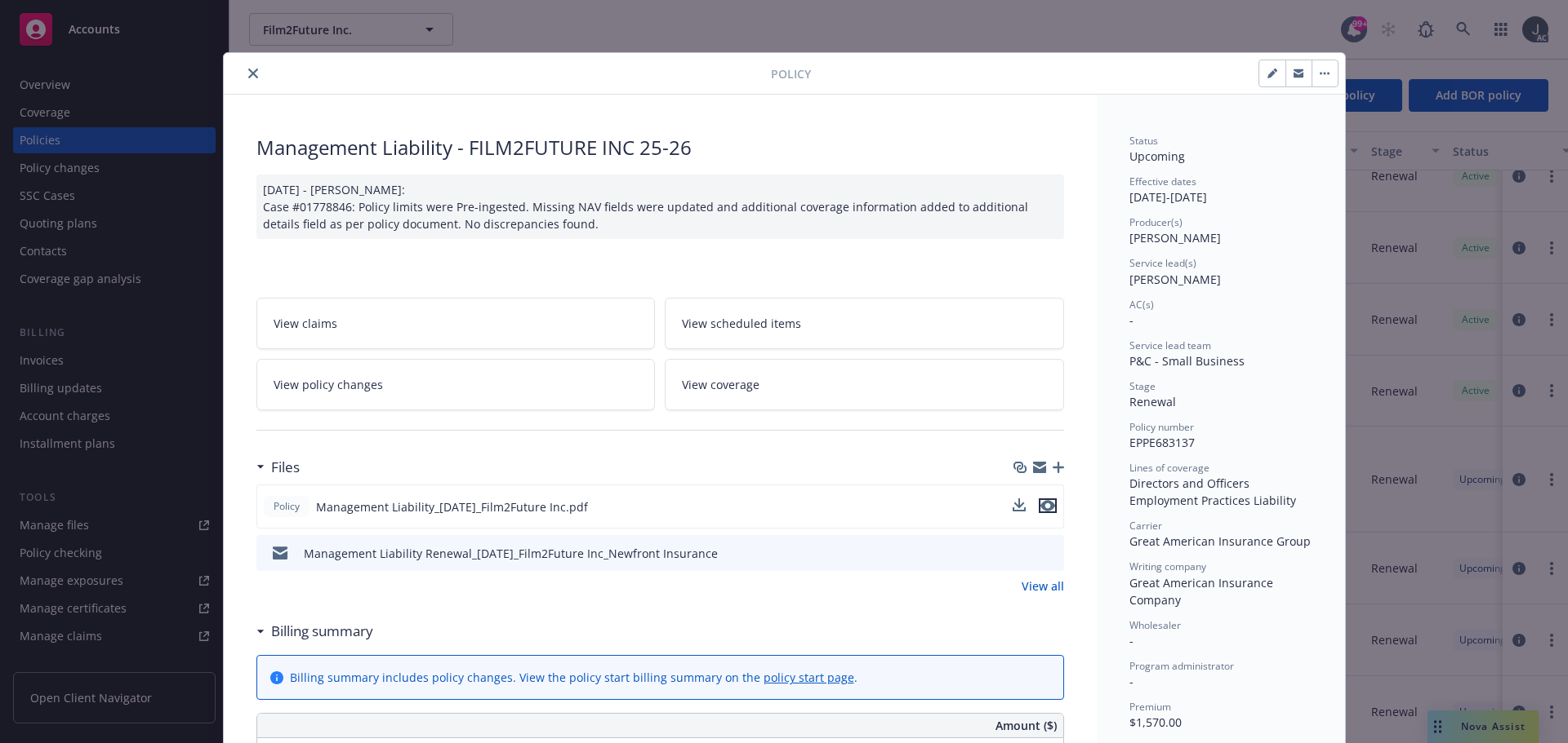
click at [1040, 508] on icon "preview file" at bounding box center [1047, 506] width 15 height 11
click at [254, 73] on button "close" at bounding box center [252, 73] width 20 height 20
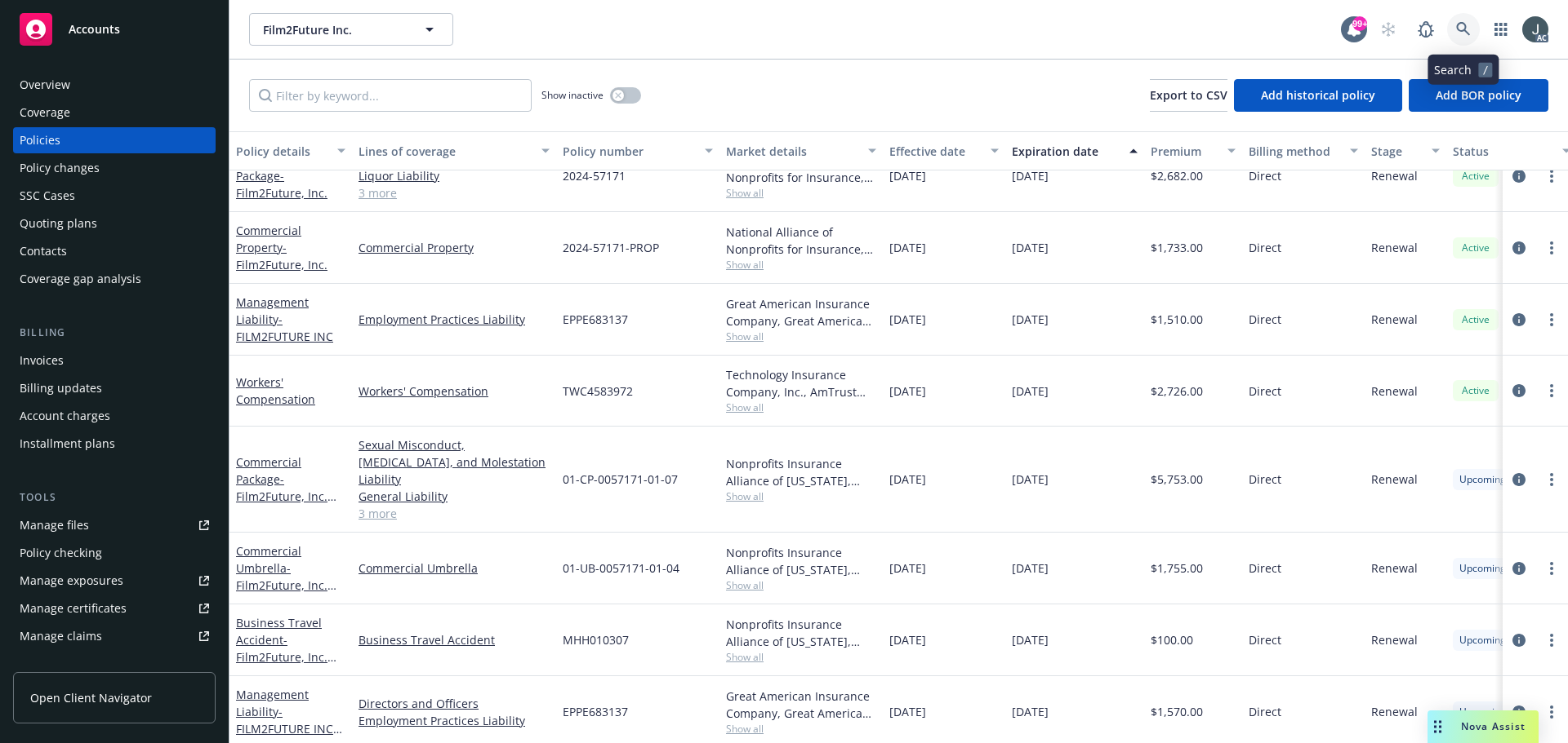
click at [1457, 31] on icon at bounding box center [1463, 30] width 15 height 15
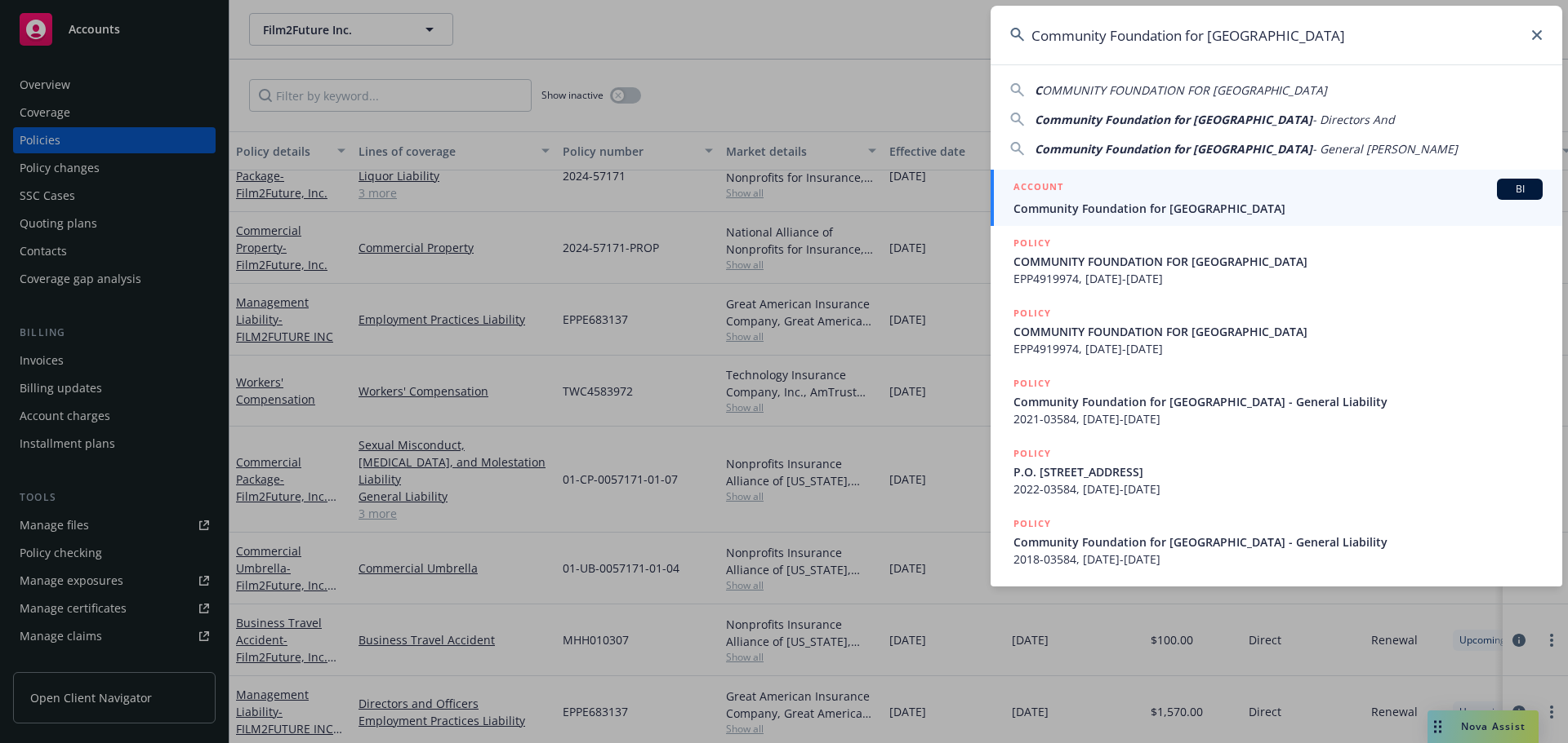
type input "Community Foundation for [GEOGRAPHIC_DATA]"
click at [1136, 202] on span "Community Foundation for [GEOGRAPHIC_DATA]" at bounding box center [1278, 208] width 529 height 17
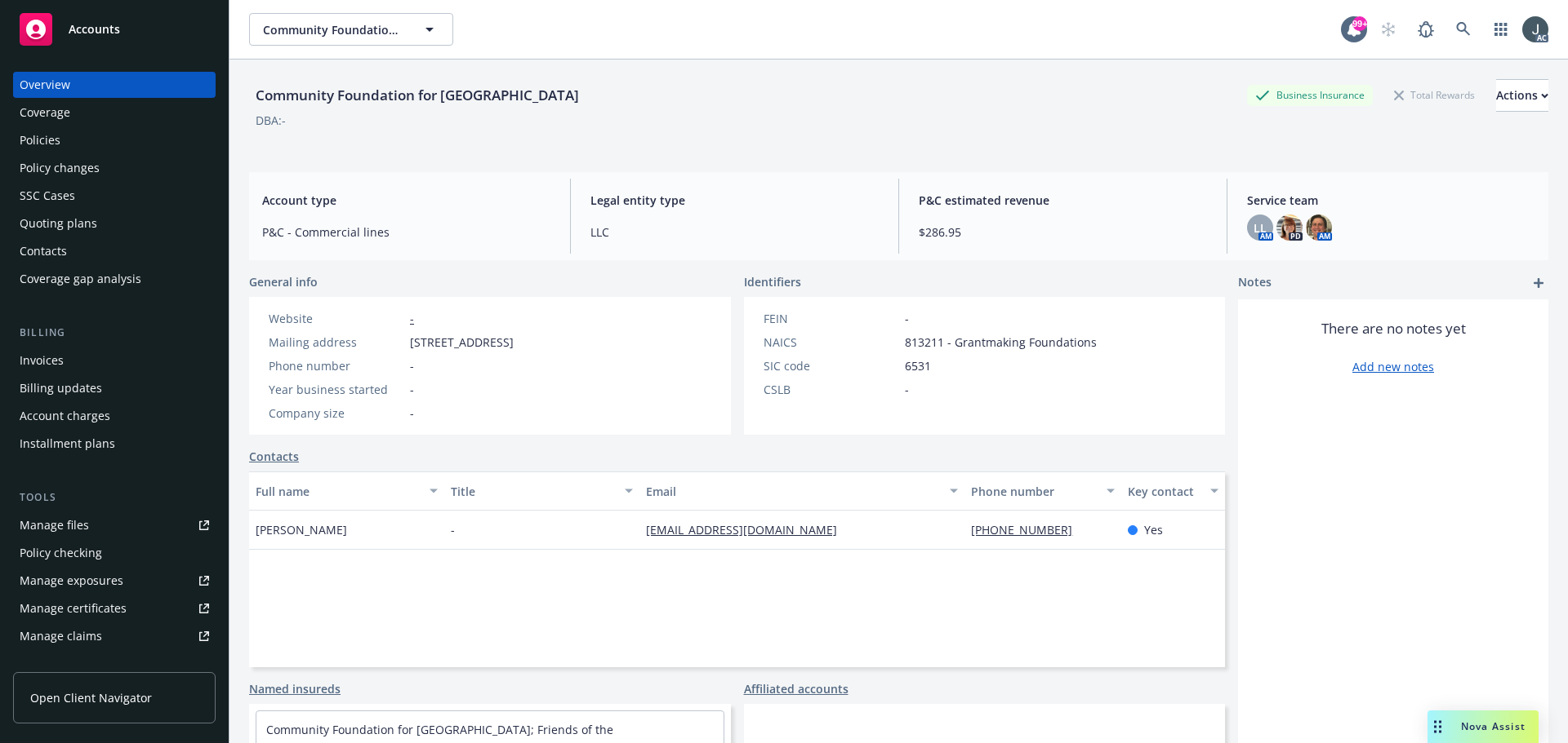
click at [62, 136] on div "Policies" at bounding box center [114, 140] width 190 height 26
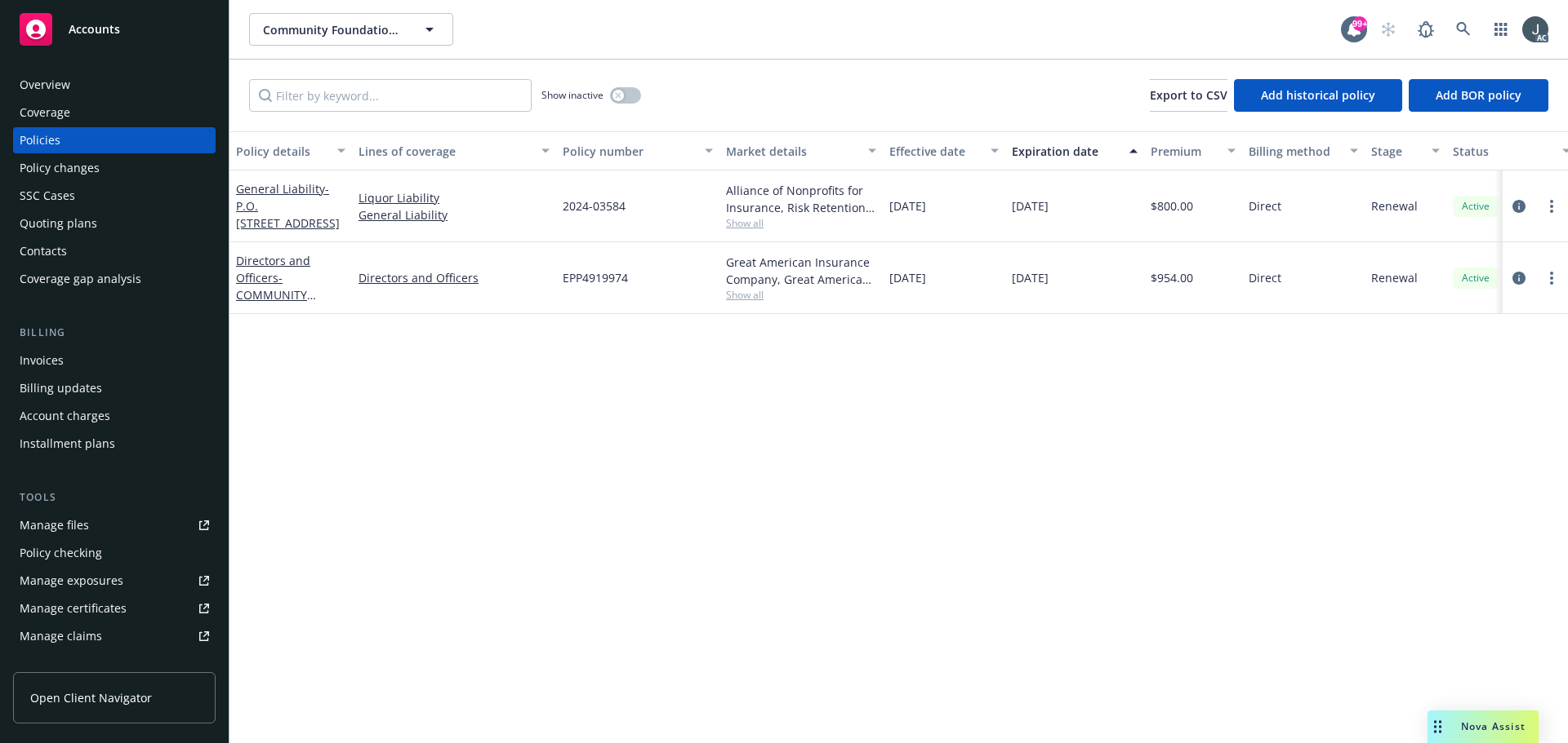
drag, startPoint x: 1518, startPoint y: 279, endPoint x: 1507, endPoint y: 279, distance: 11.0
click at [1518, 279] on icon "circleInformation" at bounding box center [1518, 279] width 13 height 13
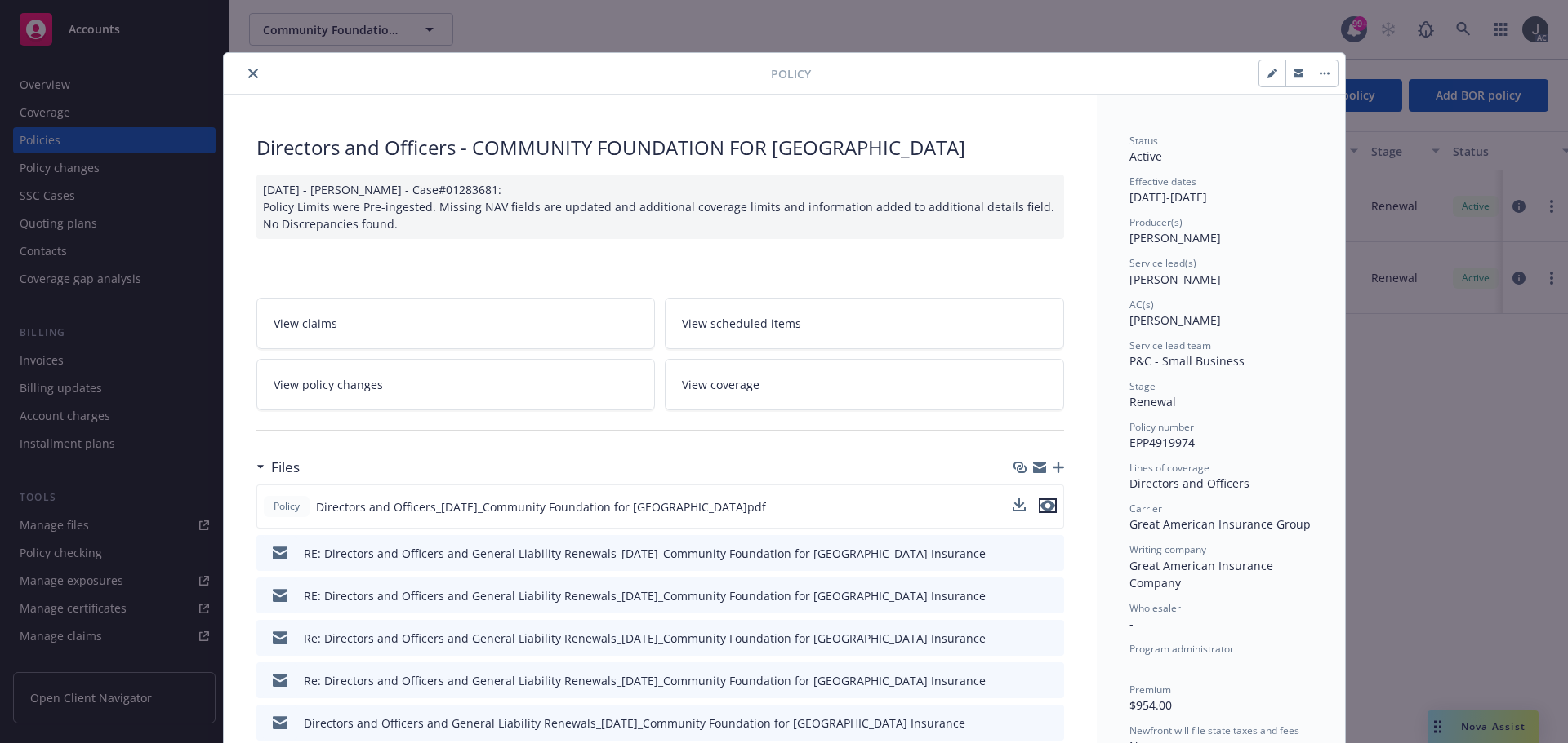
click at [1049, 504] on button "preview file" at bounding box center [1047, 507] width 18 height 15
click at [253, 70] on button "close" at bounding box center [252, 73] width 20 height 20
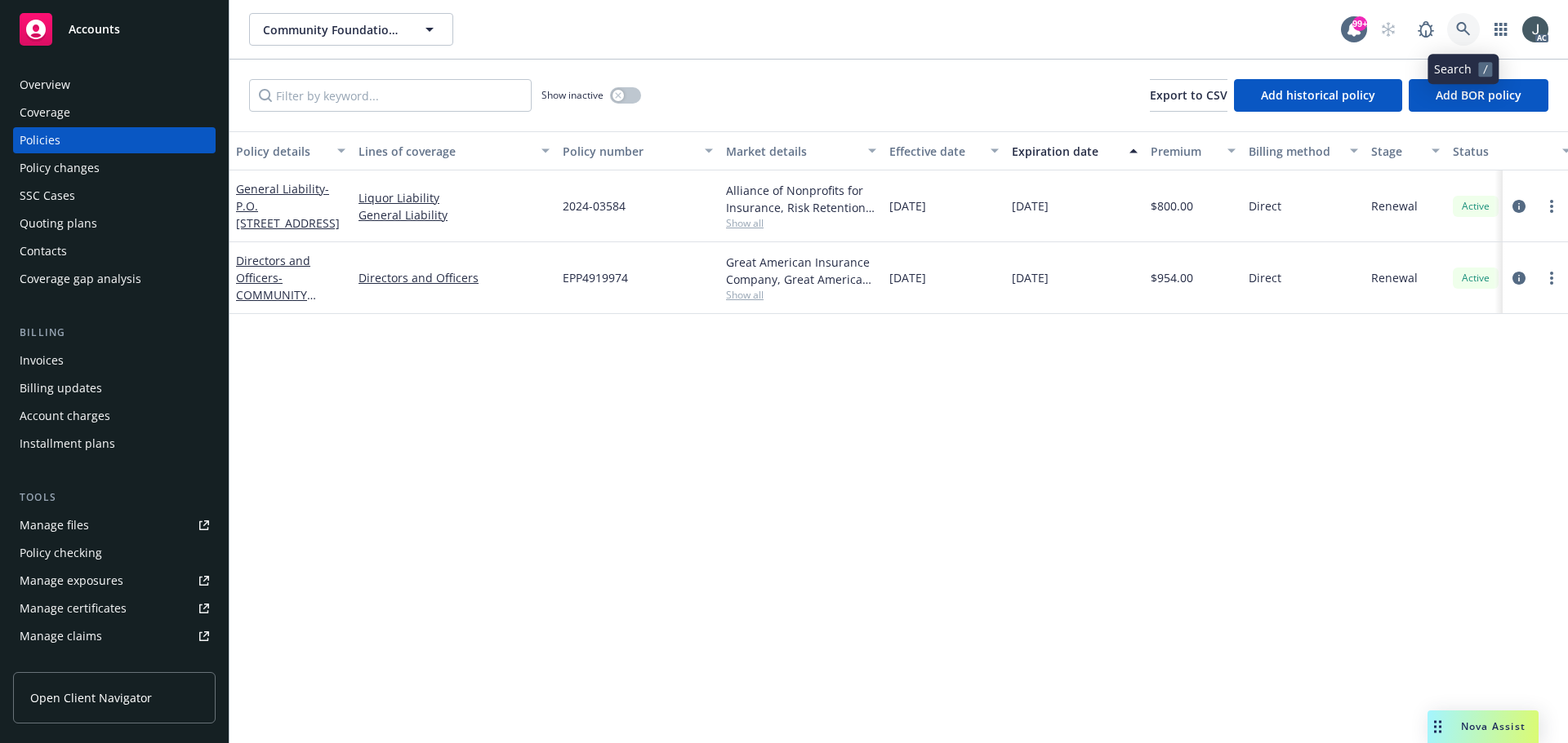
click at [1467, 25] on icon at bounding box center [1463, 30] width 15 height 15
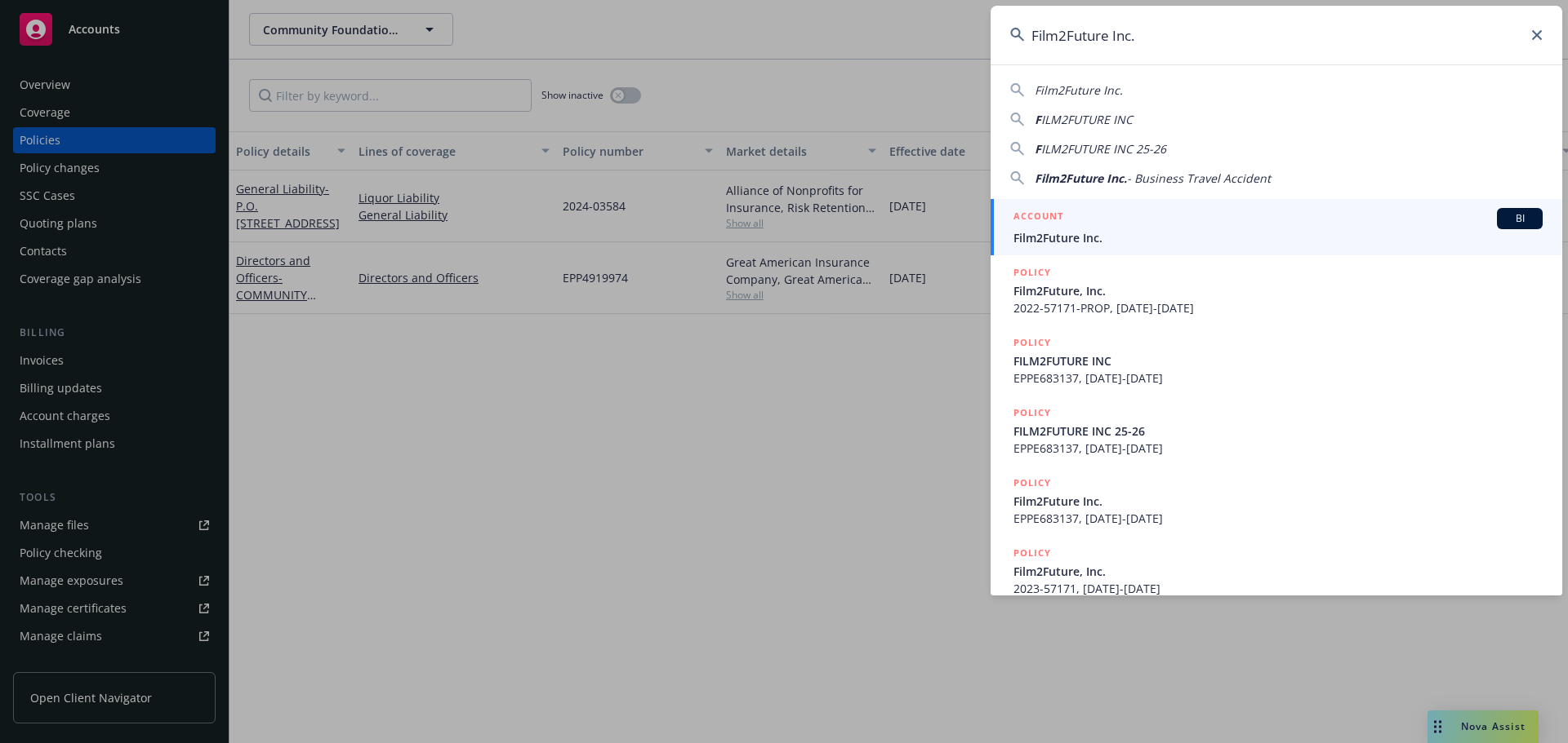
type input "Film2Future Inc."
click at [1148, 227] on div "ACCOUNT BI" at bounding box center [1278, 219] width 529 height 21
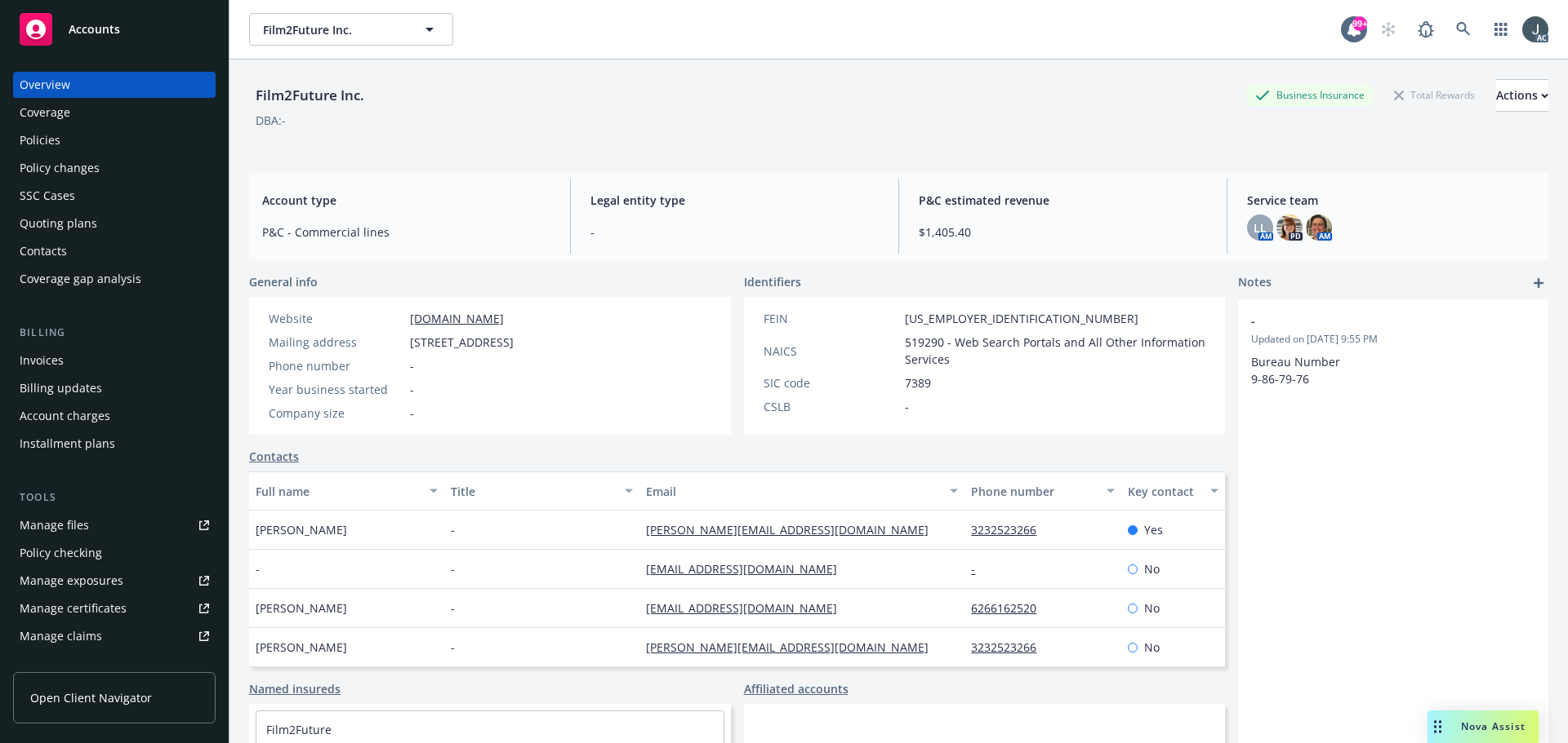
click at [87, 136] on div "Policies" at bounding box center [114, 140] width 190 height 26
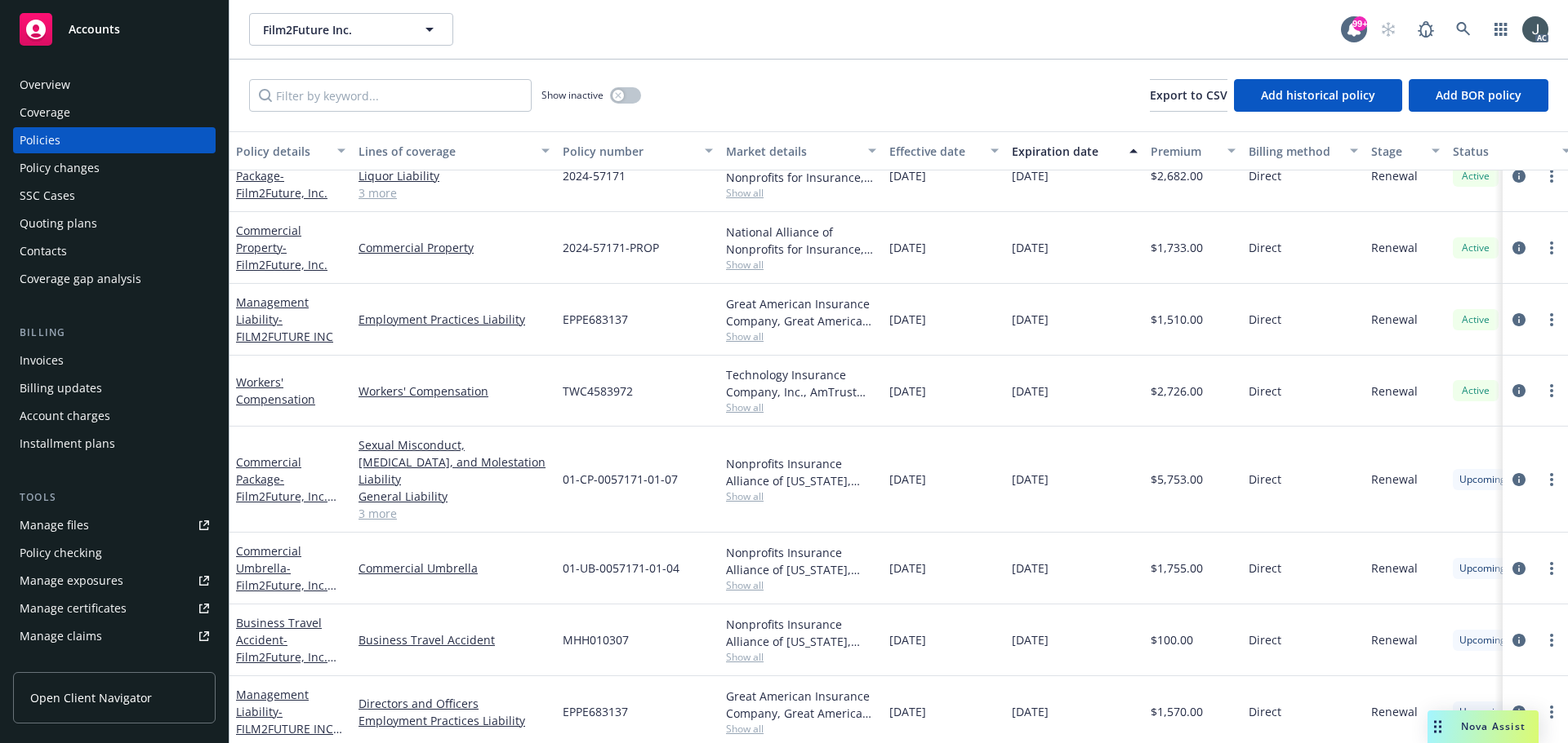
scroll to position [167, 0]
click at [1512, 706] on icon "circleInformation" at bounding box center [1518, 712] width 13 height 13
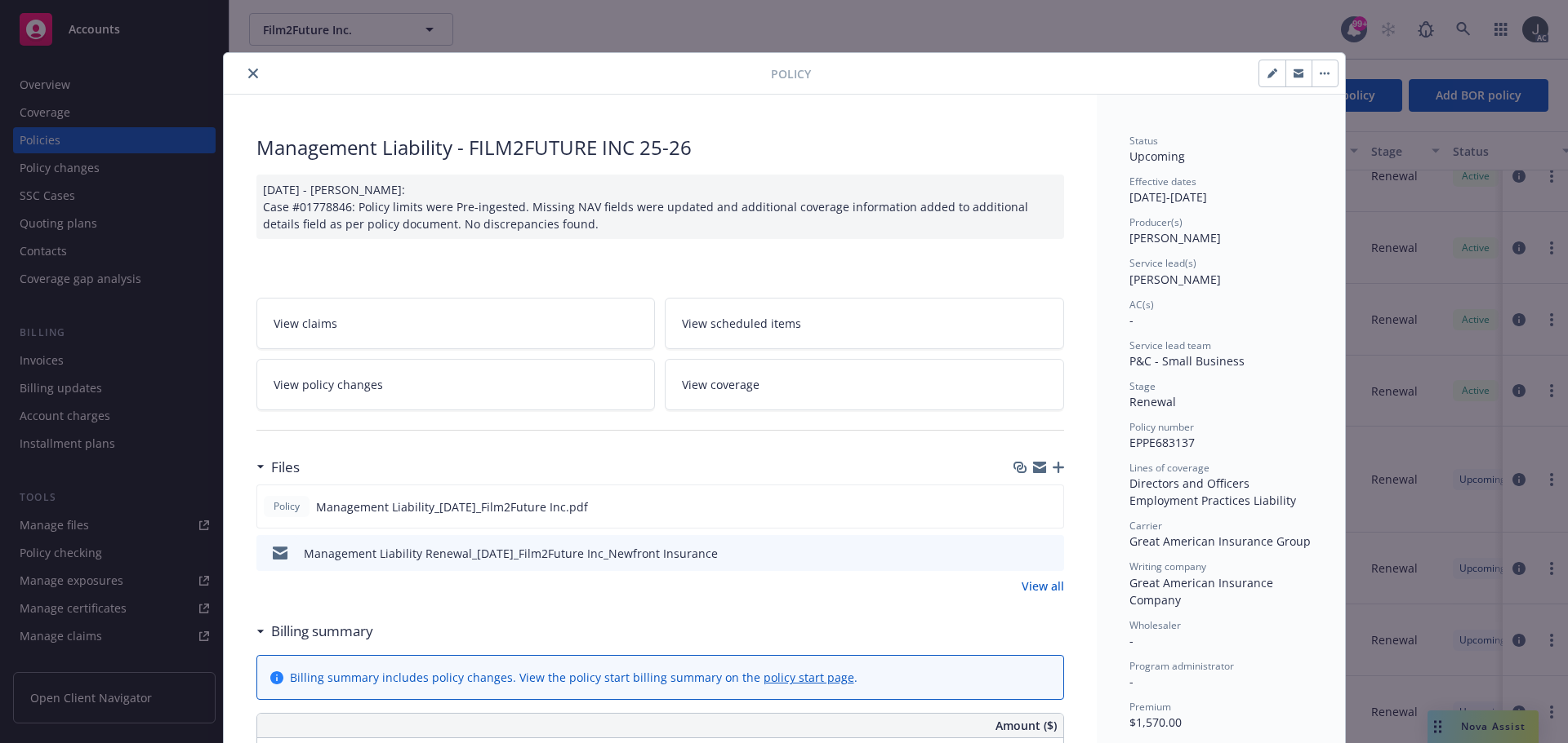
scroll to position [49, 0]
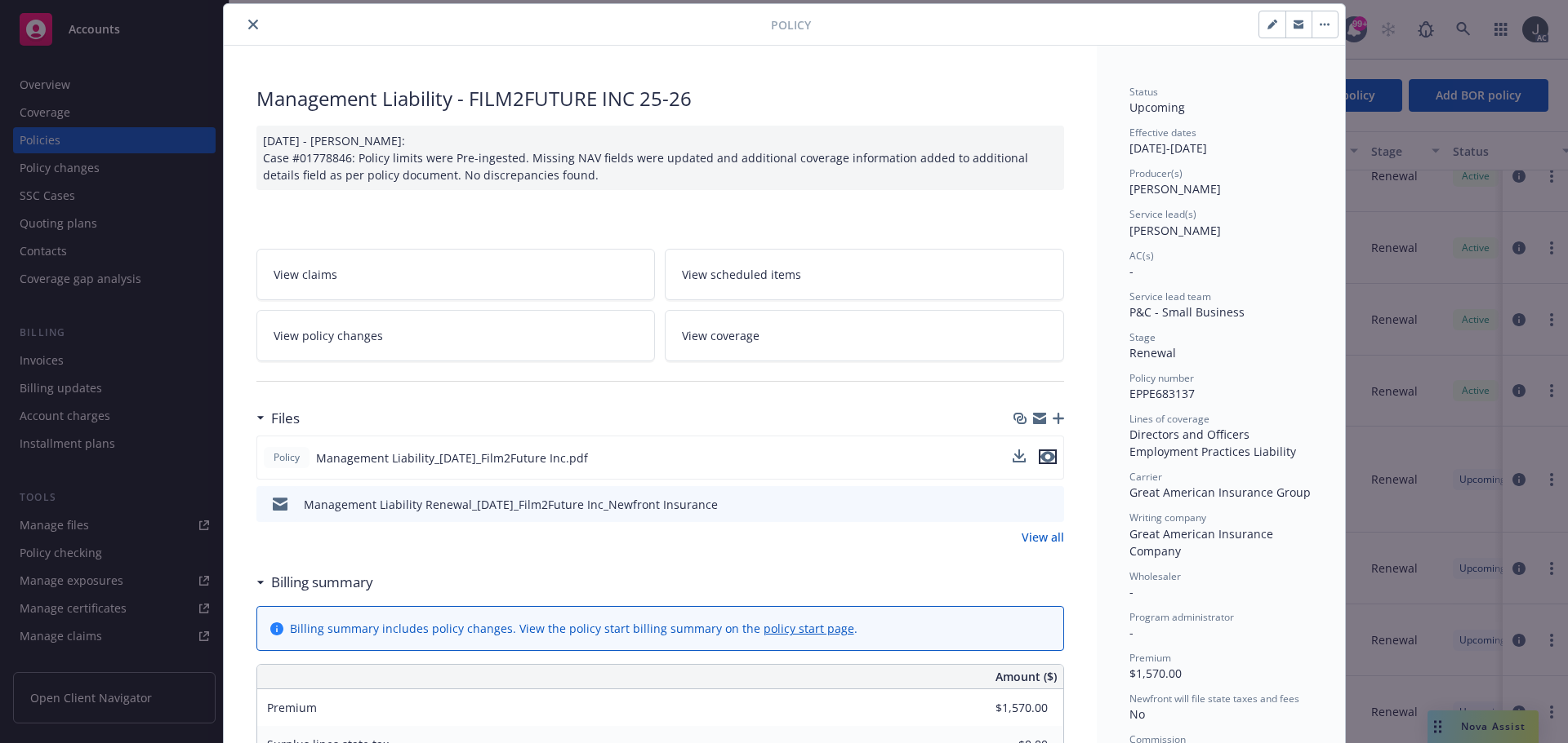
click at [1043, 456] on icon "preview file" at bounding box center [1047, 457] width 15 height 11
